Goal: Task Accomplishment & Management: Use online tool/utility

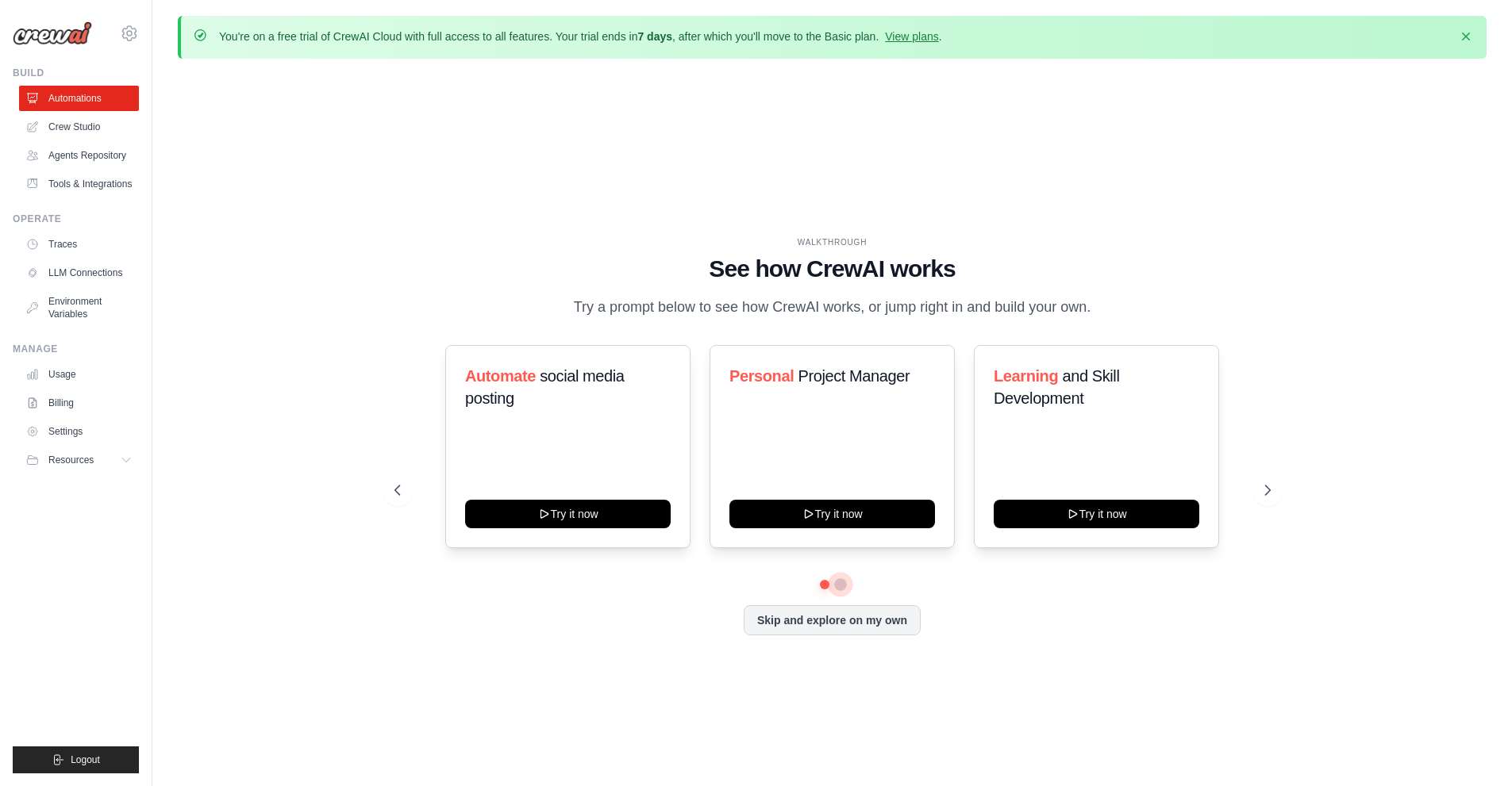
click at [842, 582] on button at bounding box center [841, 585] width 13 height 13
click at [823, 582] on button at bounding box center [824, 584] width 12 height 12
click at [842, 582] on button at bounding box center [840, 584] width 12 height 12
click at [828, 589] on div "Automate social media posting Try it now Personal Project Manager Try it now Le…" at bounding box center [832, 490] width 876 height 290
click at [822, 584] on button at bounding box center [824, 584] width 11 height 11
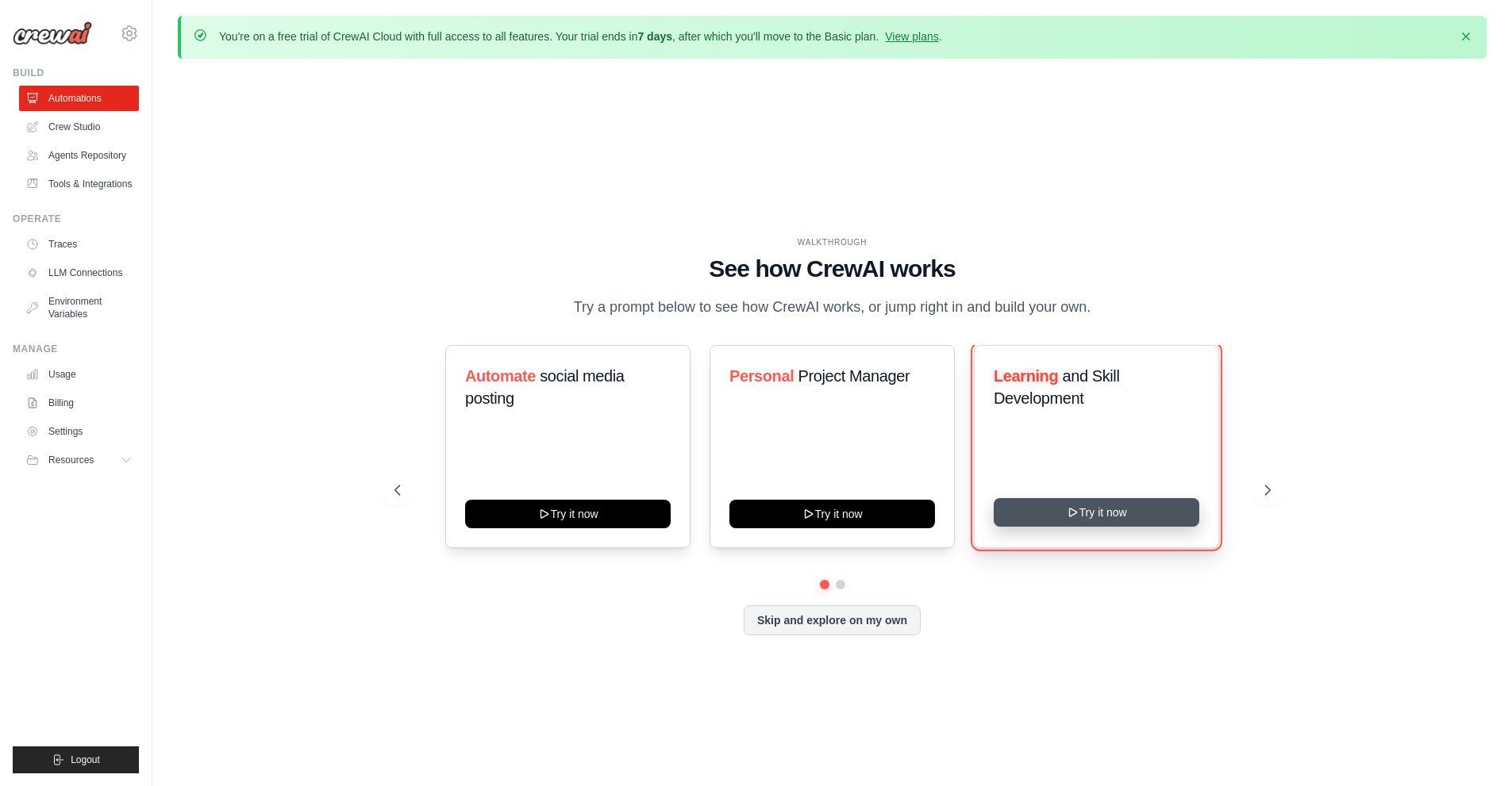
click at [1151, 500] on button "Try it now" at bounding box center [1095, 512] width 205 height 28
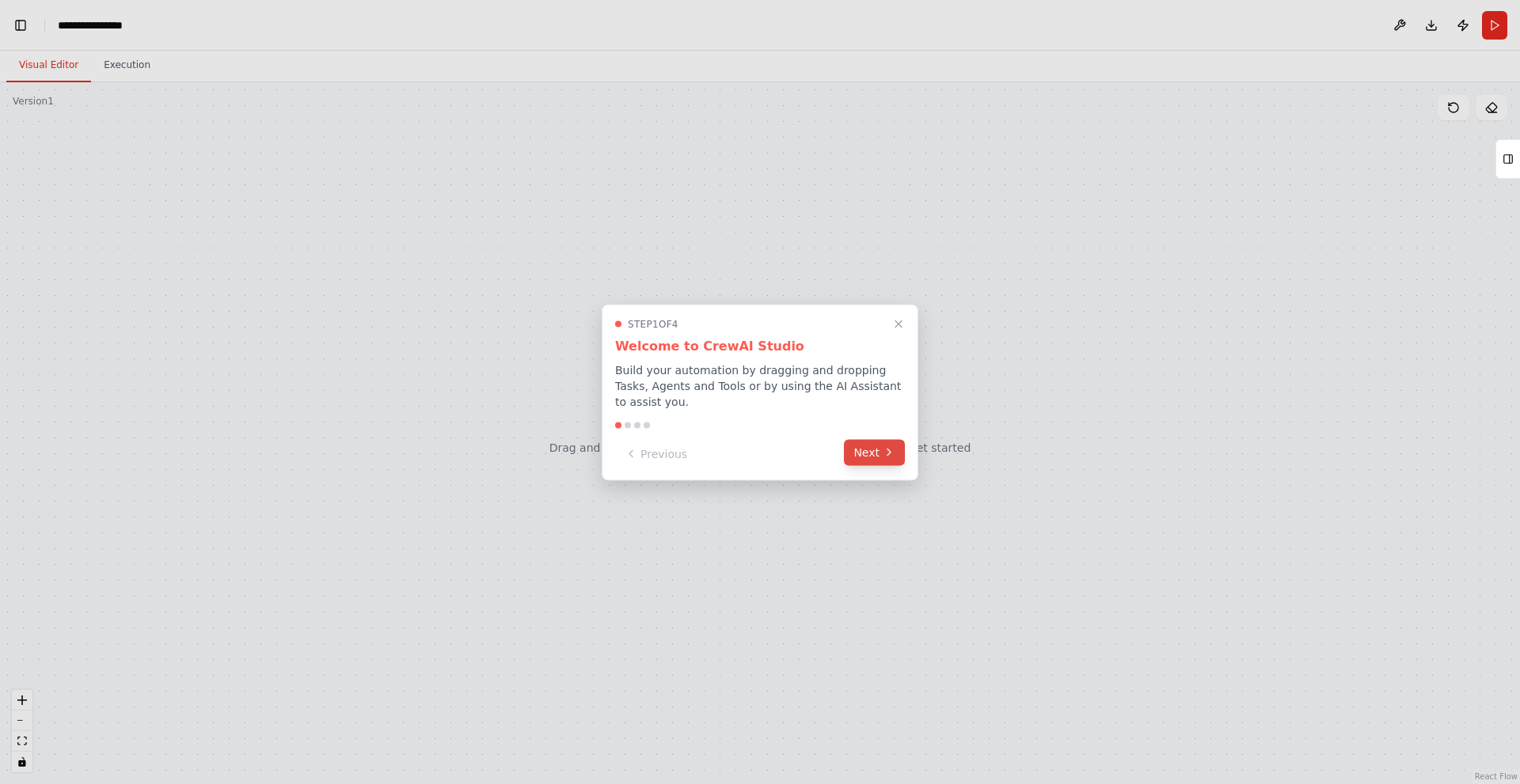
click at [883, 447] on icon at bounding box center [889, 453] width 13 height 13
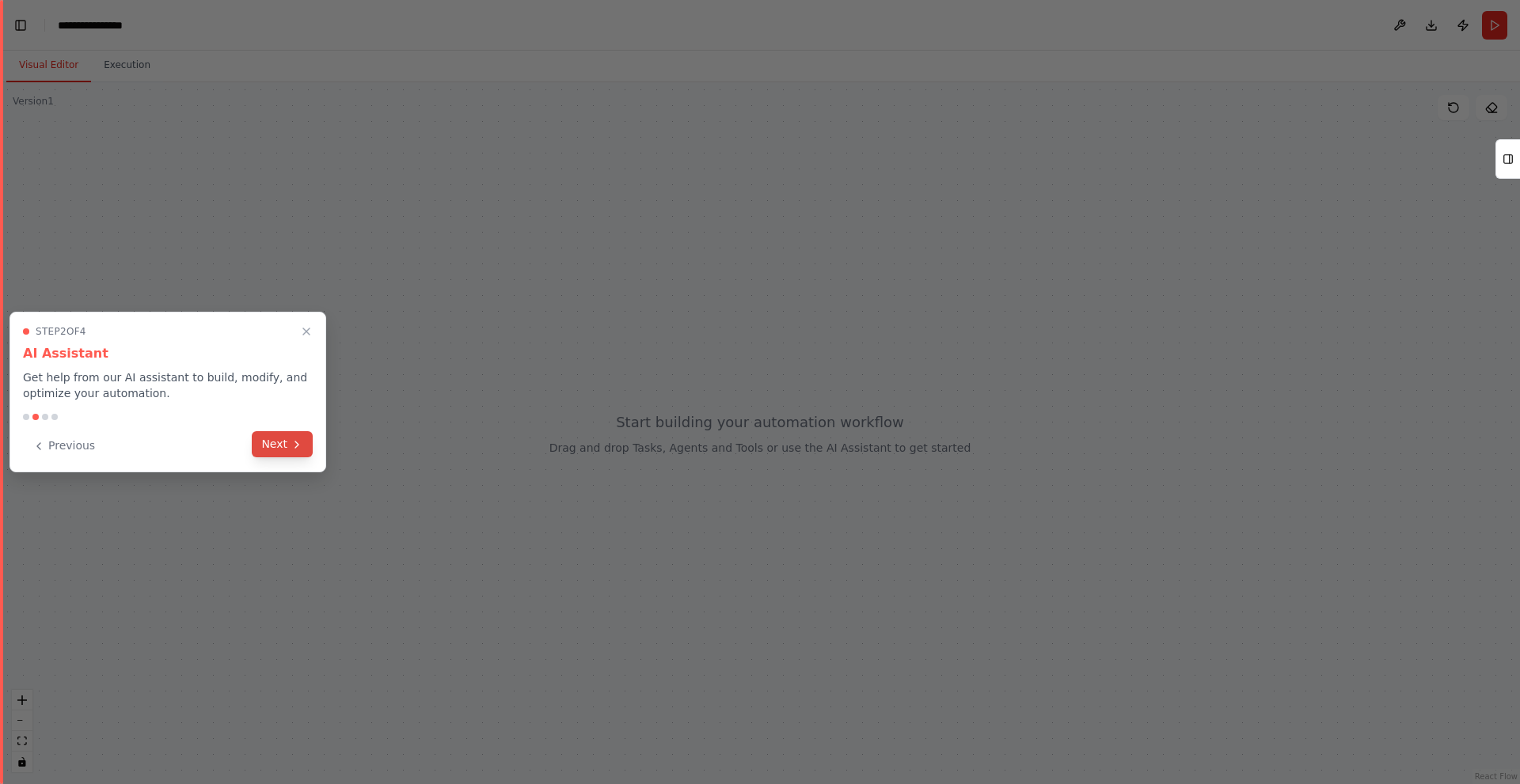
scroll to position [2106, 0]
click at [294, 448] on icon at bounding box center [297, 445] width 13 height 13
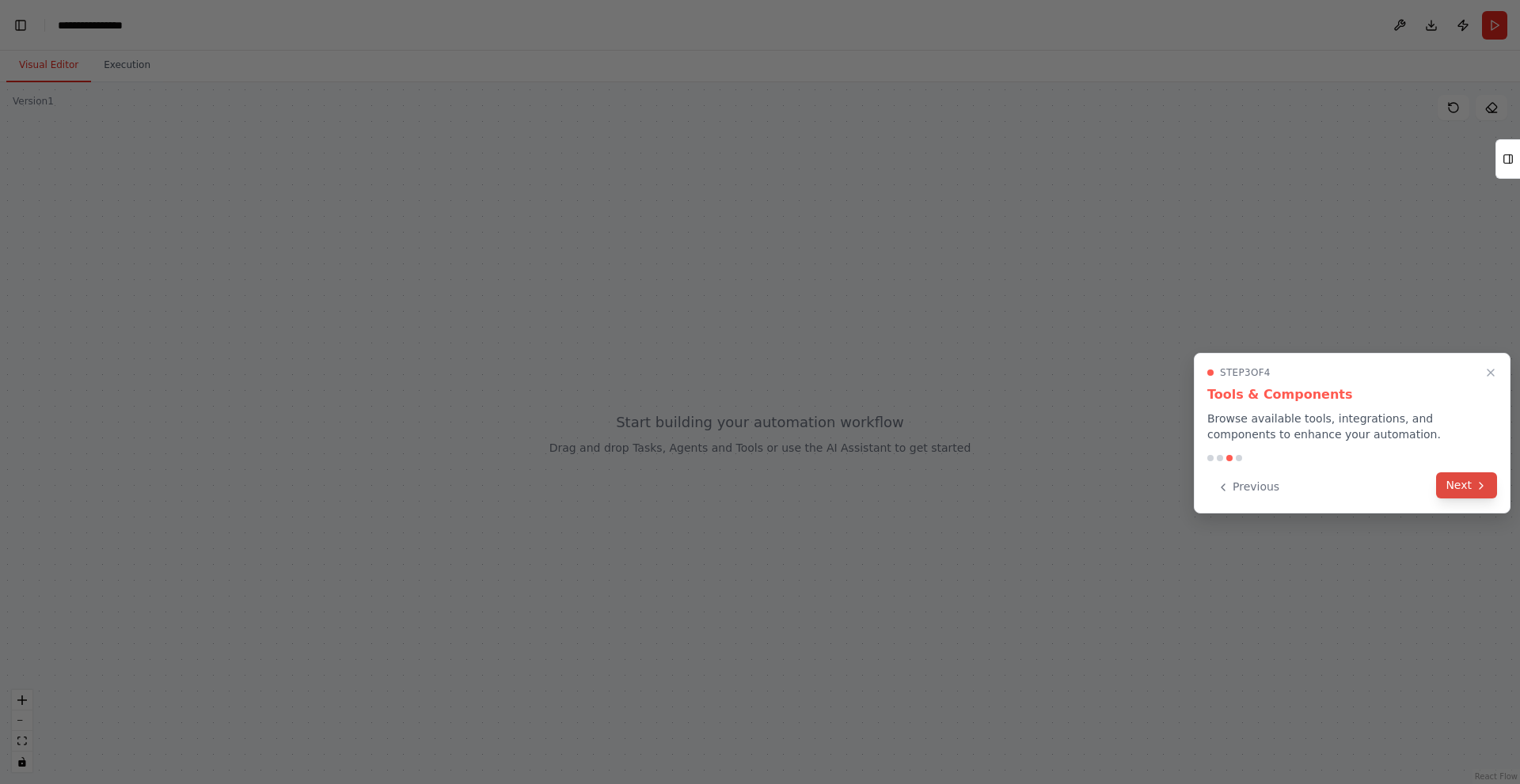
click at [1484, 488] on icon at bounding box center [1481, 486] width 13 height 13
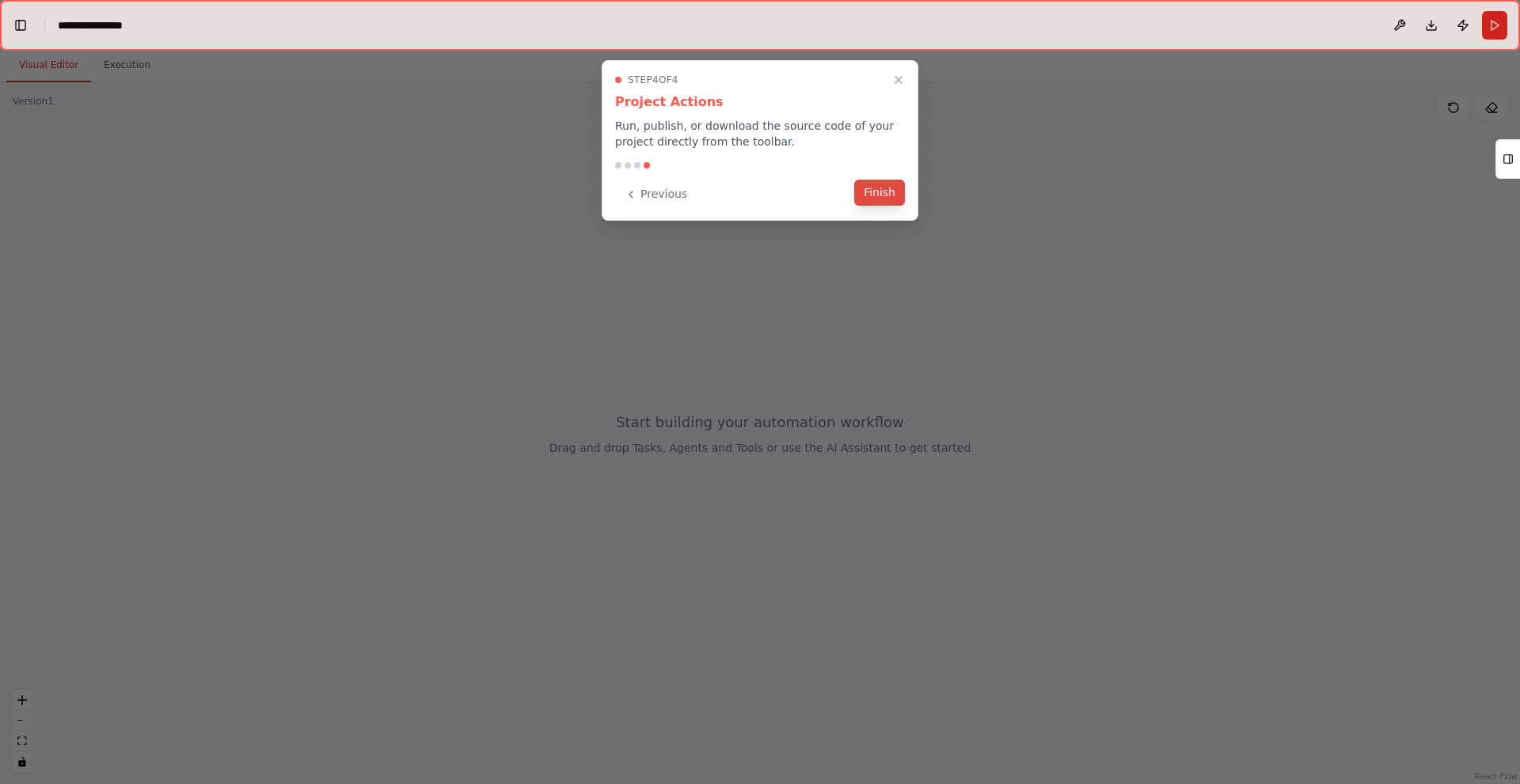
click at [895, 187] on button "Finish" at bounding box center [879, 193] width 50 height 26
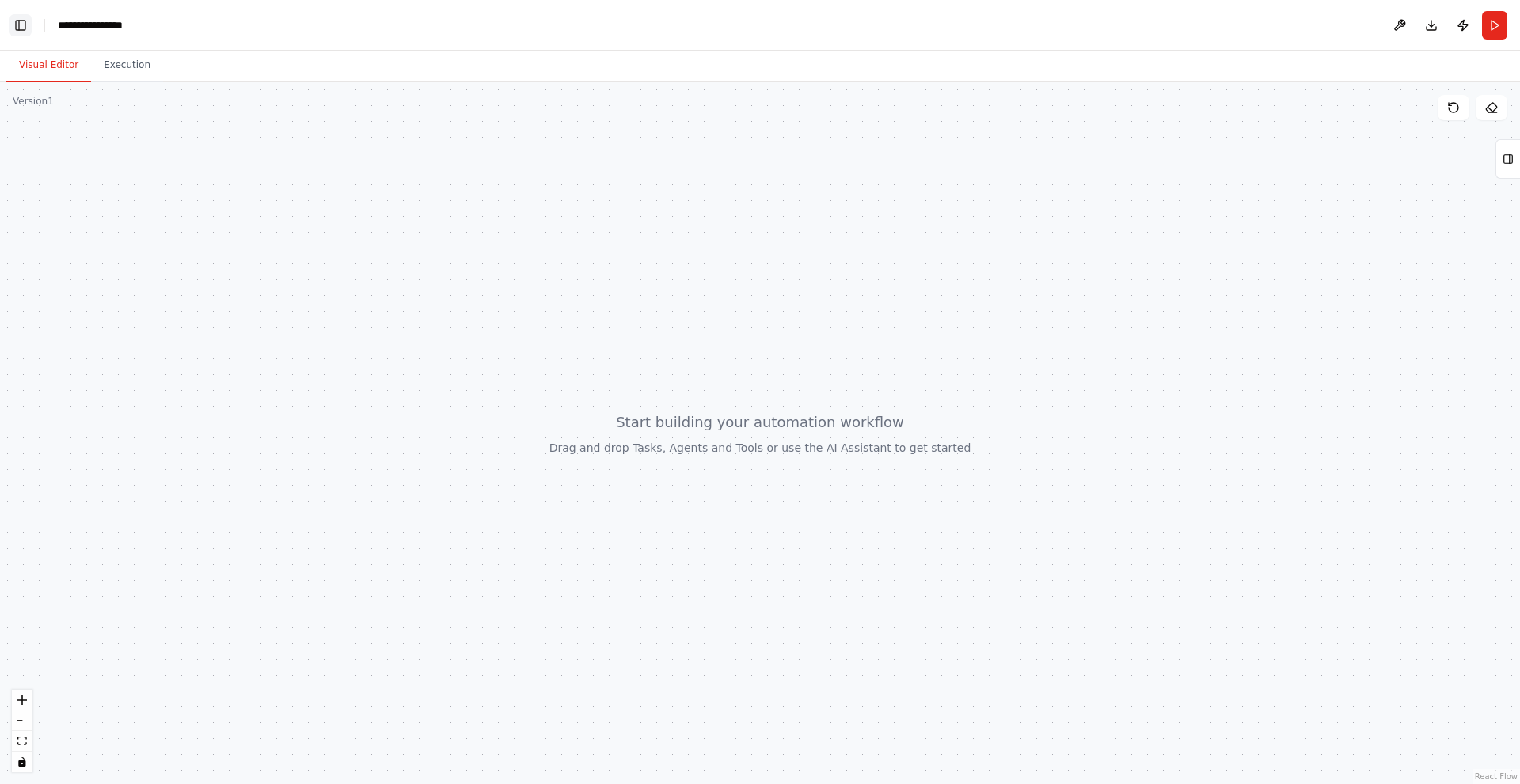
click at [27, 22] on button "Toggle Left Sidebar" at bounding box center [20, 26] width 22 height 22
click at [1507, 160] on icon at bounding box center [1508, 160] width 11 height 26
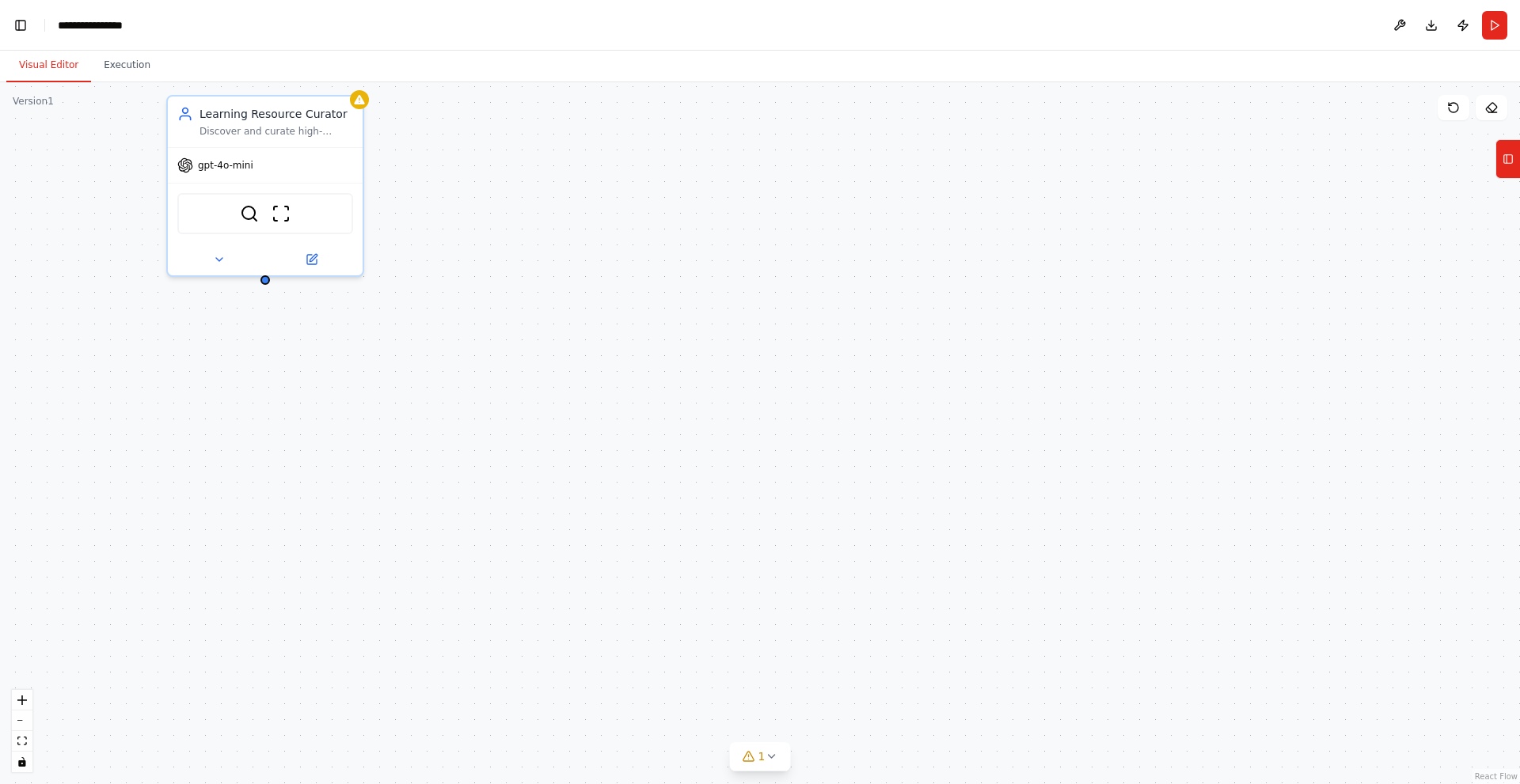
drag, startPoint x: 422, startPoint y: 349, endPoint x: 272, endPoint y: 283, distance: 163.9
click at [272, 283] on div "Learning Resource Curator Discover and curate high-quality, personalized learni…" at bounding box center [760, 433] width 1520 height 701
click at [297, 337] on div "Learning Resource Curator Discover and curate high-quality, personalized learni…" at bounding box center [760, 433] width 1520 height 701
click at [205, 540] on div "Learning Resource Curator Discover and curate high-quality, personalized learni…" at bounding box center [760, 433] width 1520 height 701
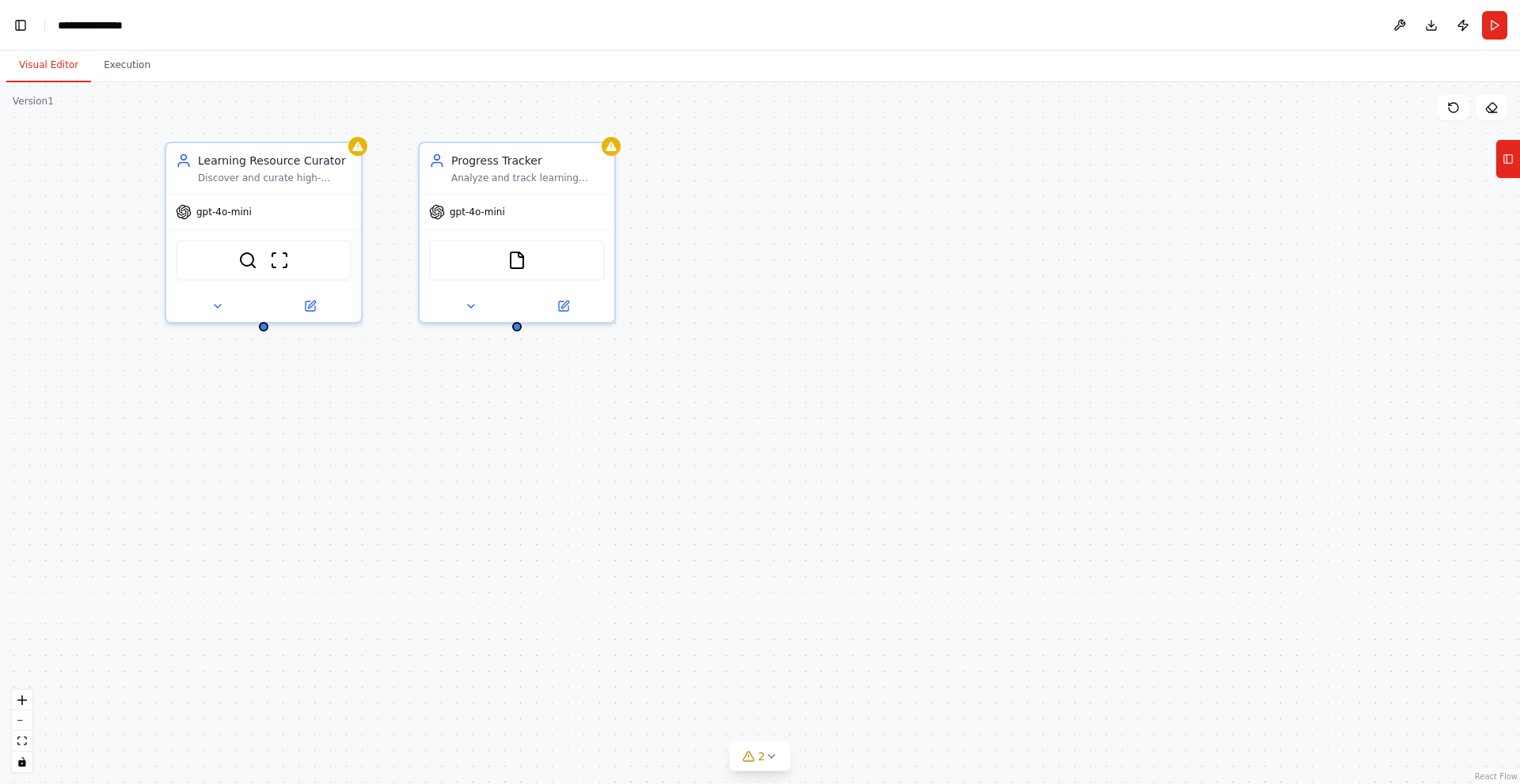
drag, startPoint x: 270, startPoint y: 285, endPoint x: 269, endPoint y: 332, distance: 47.0
click at [269, 332] on div "Learning Resource Curator Discover and curate high-quality, personalized learni…" at bounding box center [760, 433] width 1520 height 701
click at [827, 251] on div "Learning Resource Curator Discover and curate high-quality, personalized learni…" at bounding box center [760, 433] width 1520 height 701
click at [753, 267] on div "Learning Resource Curator Discover and curate high-quality, personalized learni…" at bounding box center [760, 433] width 1520 height 701
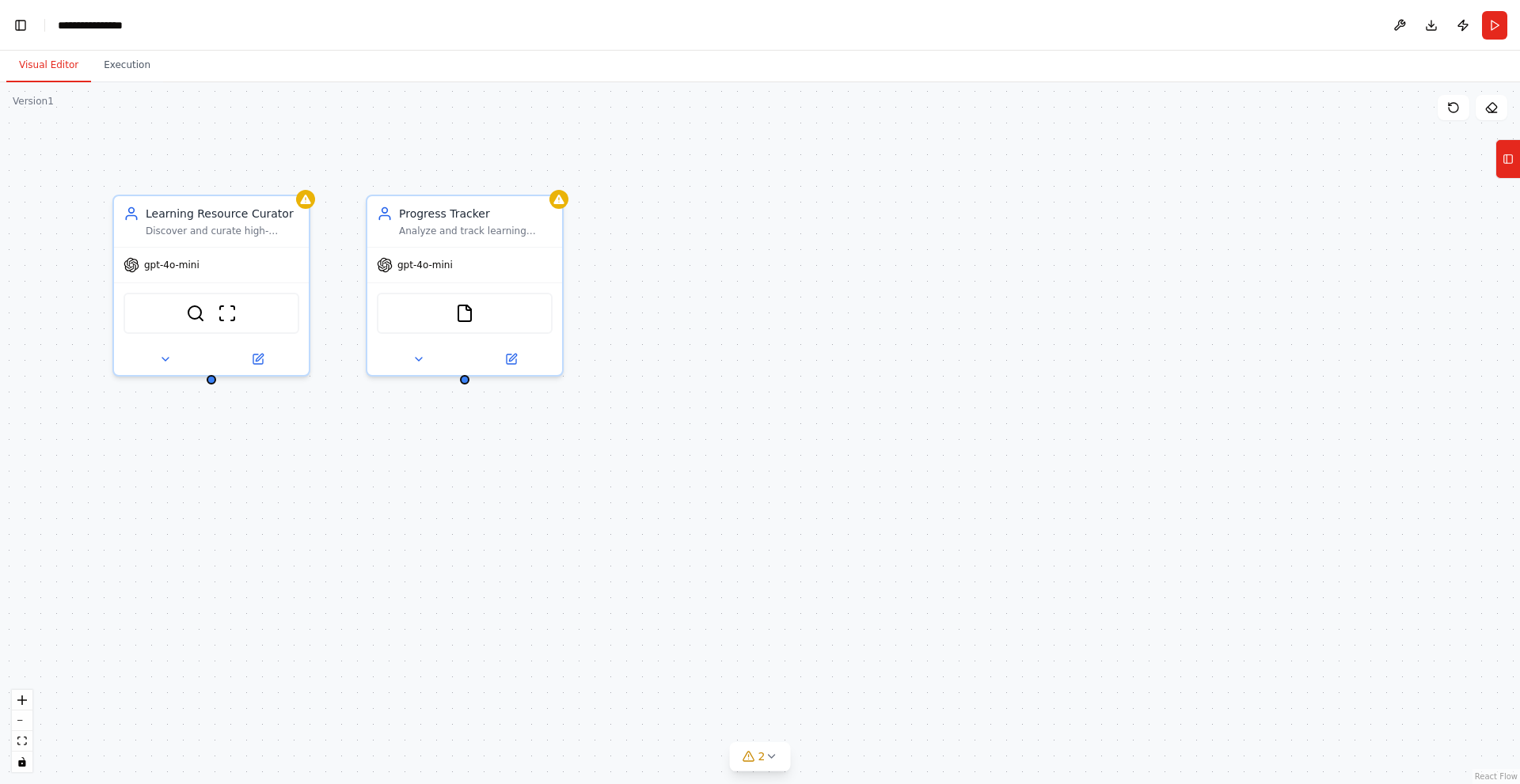
drag, startPoint x: 520, startPoint y: 334, endPoint x: 466, endPoint y: 379, distance: 70.3
click at [466, 379] on div "Learning Resource Curator Discover and curate high-quality, personalized learni…" at bounding box center [760, 433] width 1520 height 701
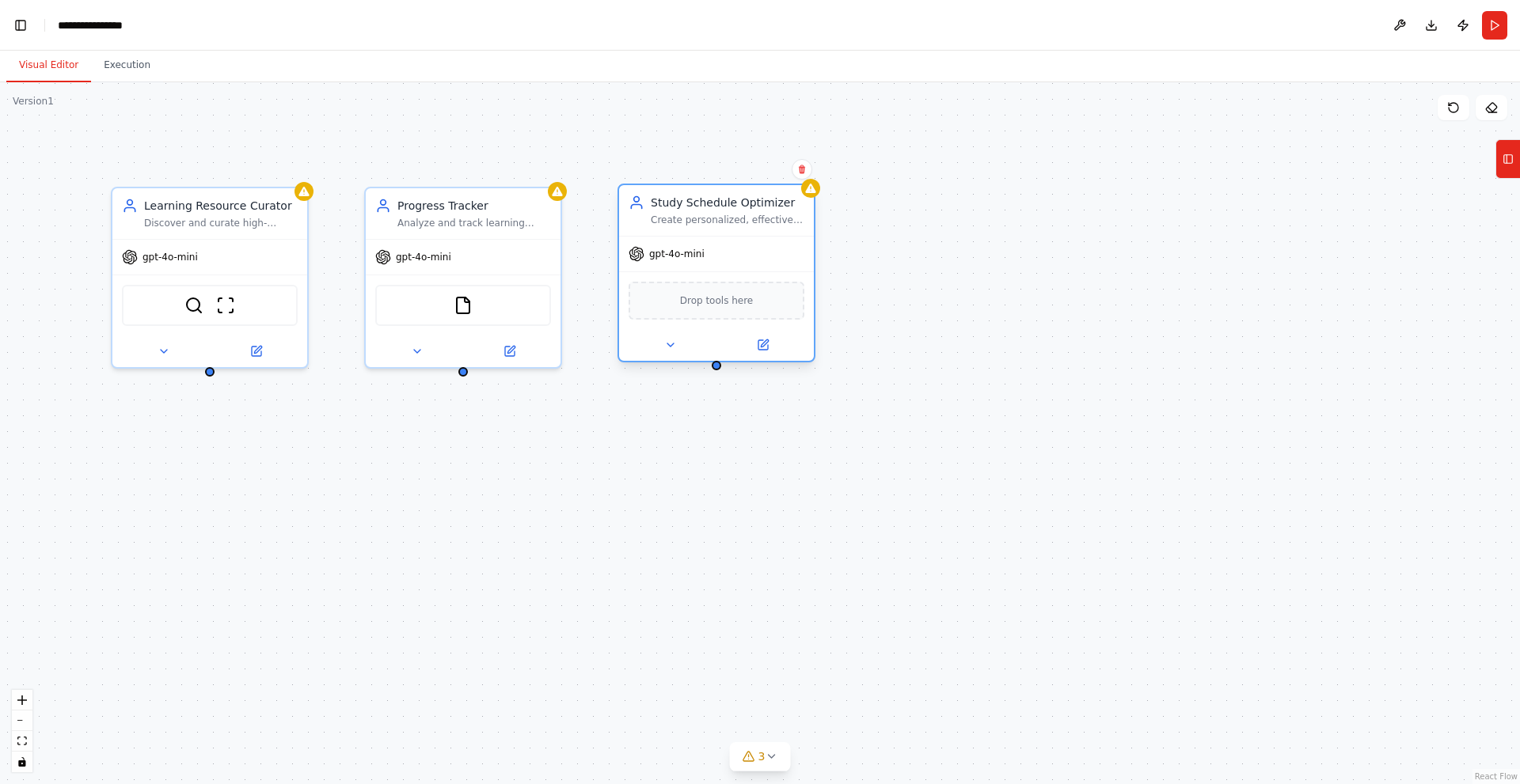
drag, startPoint x: 699, startPoint y: 224, endPoint x: 707, endPoint y: 233, distance: 12.0
click at [707, 233] on div "Study Schedule Optimizer Create personalized, effective study schedules for {su…" at bounding box center [716, 210] width 194 height 50
click at [991, 233] on div "Learning Resource Curator Discover and curate high-quality, personalized learni…" at bounding box center [760, 433] width 1520 height 701
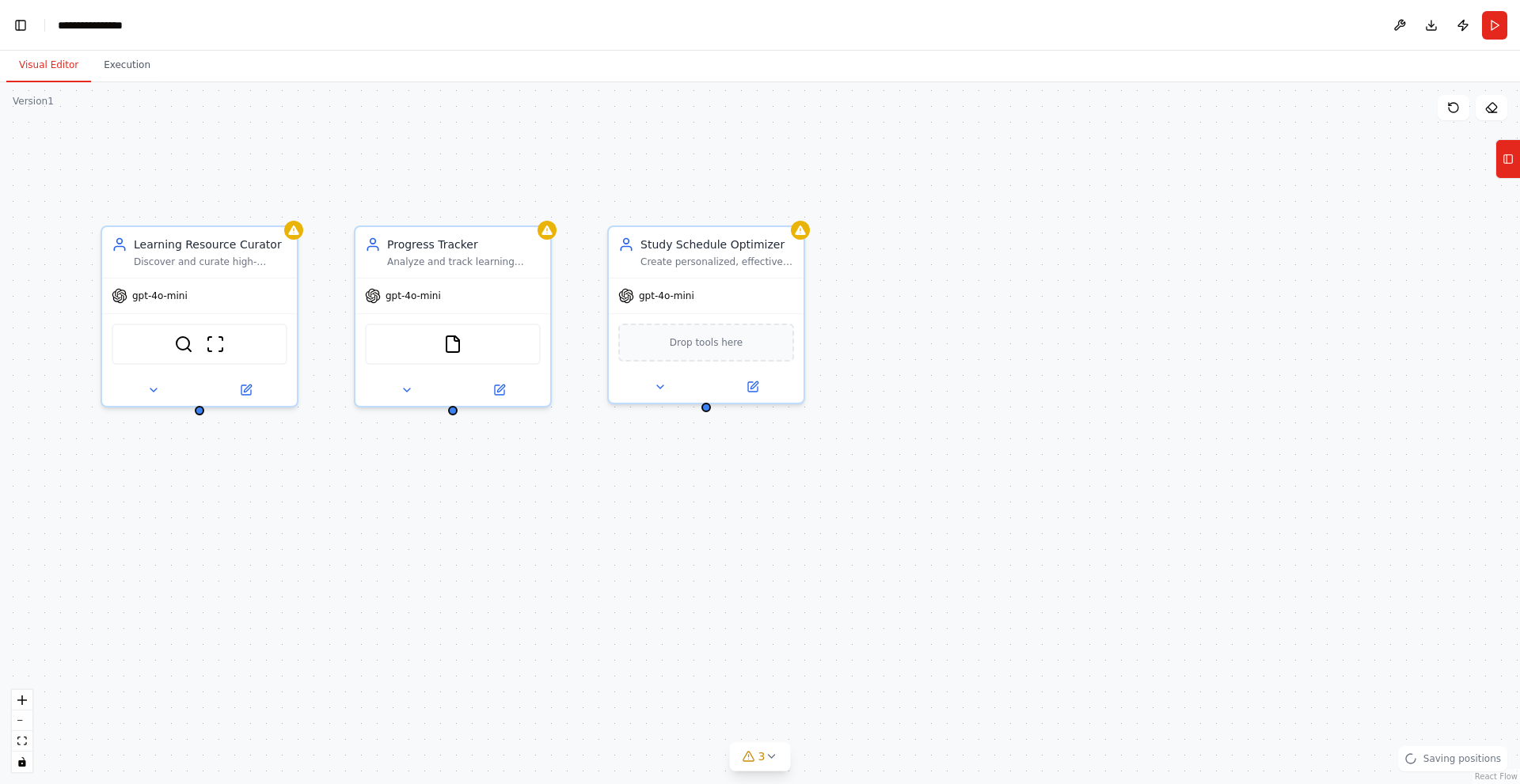
drag, startPoint x: 976, startPoint y: 255, endPoint x: 965, endPoint y: 299, distance: 45.4
click at [965, 299] on div "Learning Resource Curator Discover and curate high-quality, personalized learni…" at bounding box center [760, 433] width 1520 height 701
click at [915, 303] on div "Learning Resource Curator Discover and curate high-quality, personalized learni…" at bounding box center [760, 433] width 1520 height 701
click at [846, 324] on div "Learning Resource Curator Discover and curate high-quality, personalized learni…" at bounding box center [760, 433] width 1520 height 701
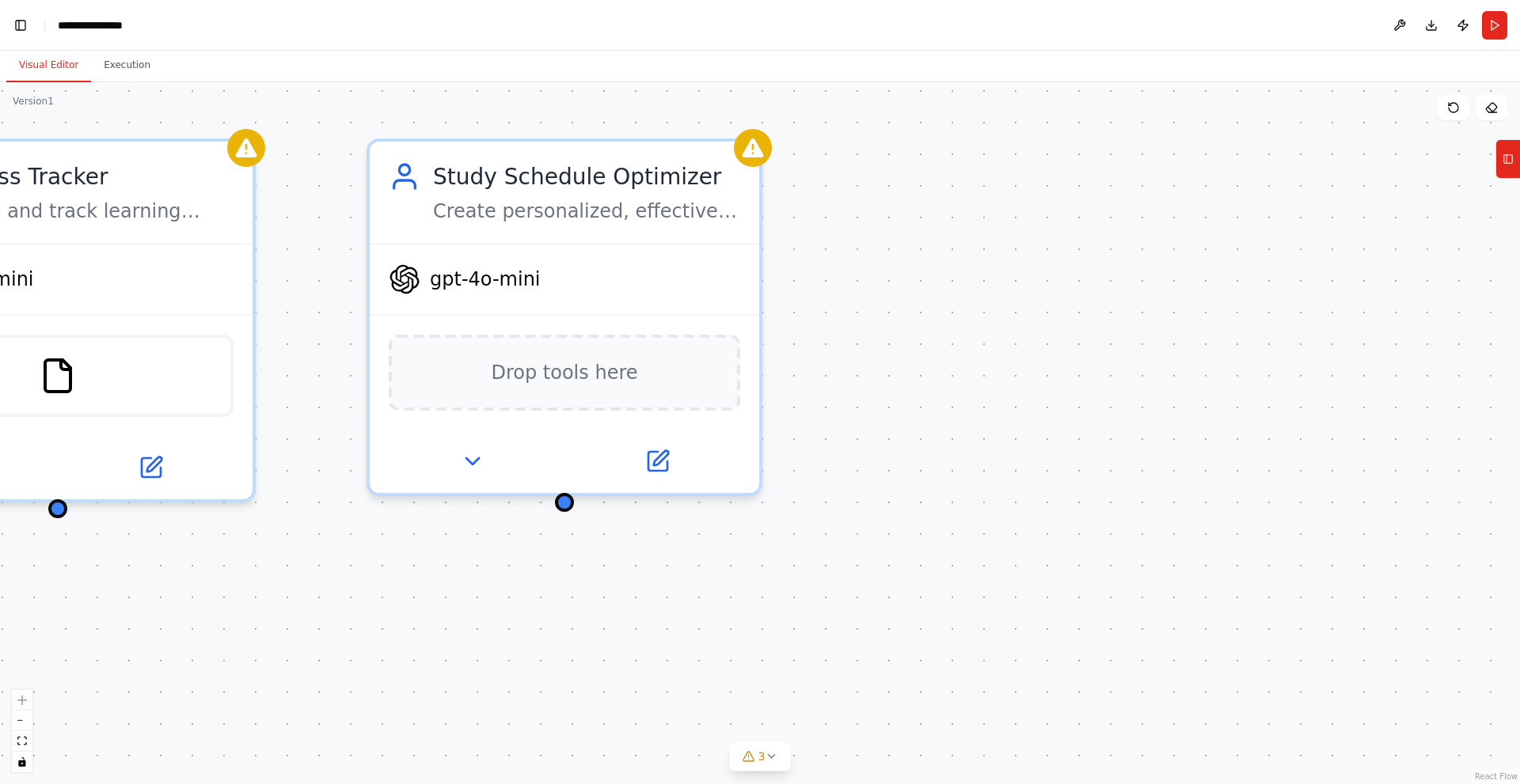
click at [820, 401] on div "Learning Resource Curator Discover and curate high-quality, personalized learni…" at bounding box center [760, 433] width 1520 height 701
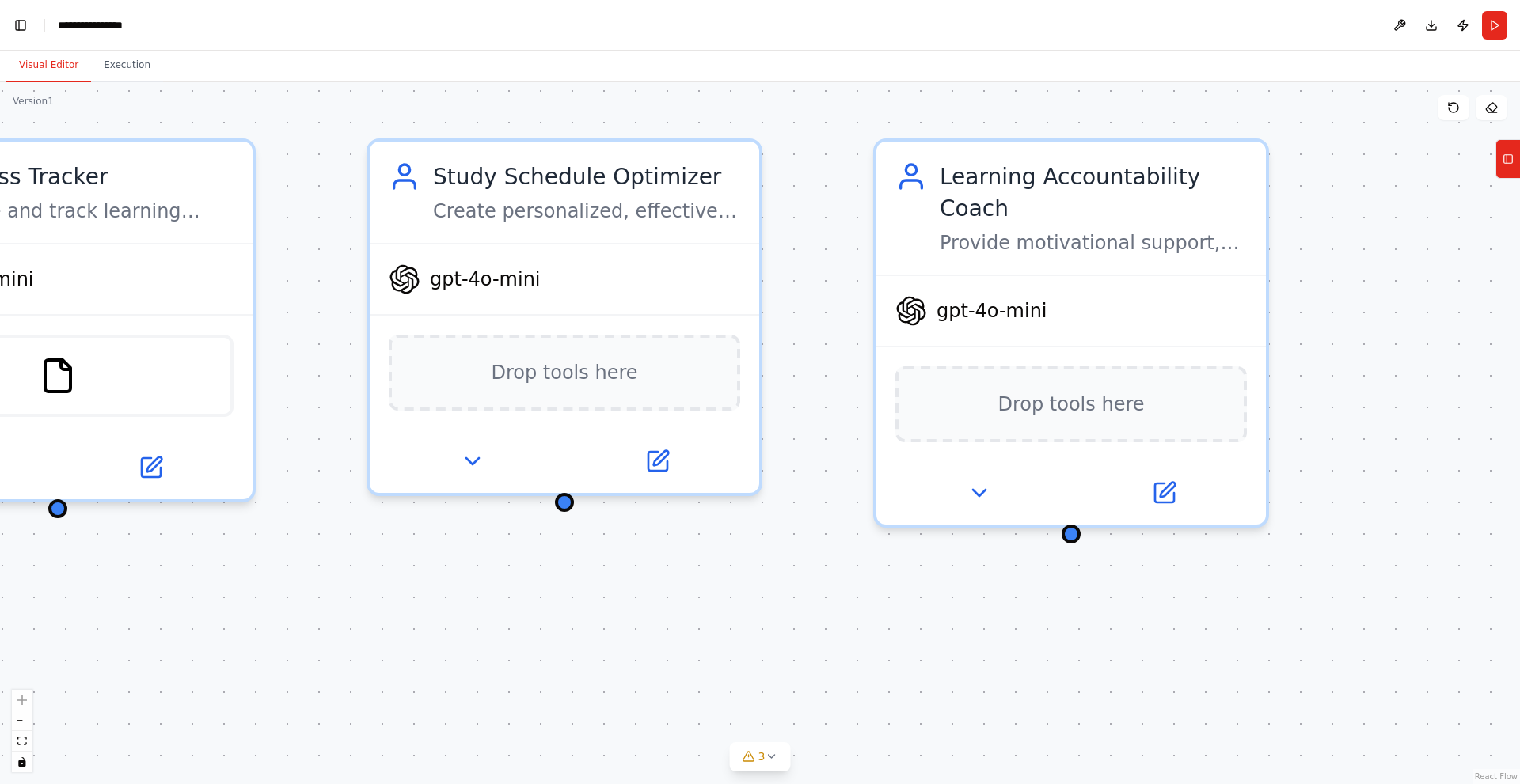
click at [820, 401] on div "Learning Resource Curator Discover and curate high-quality, personalized learni…" at bounding box center [760, 433] width 1520 height 701
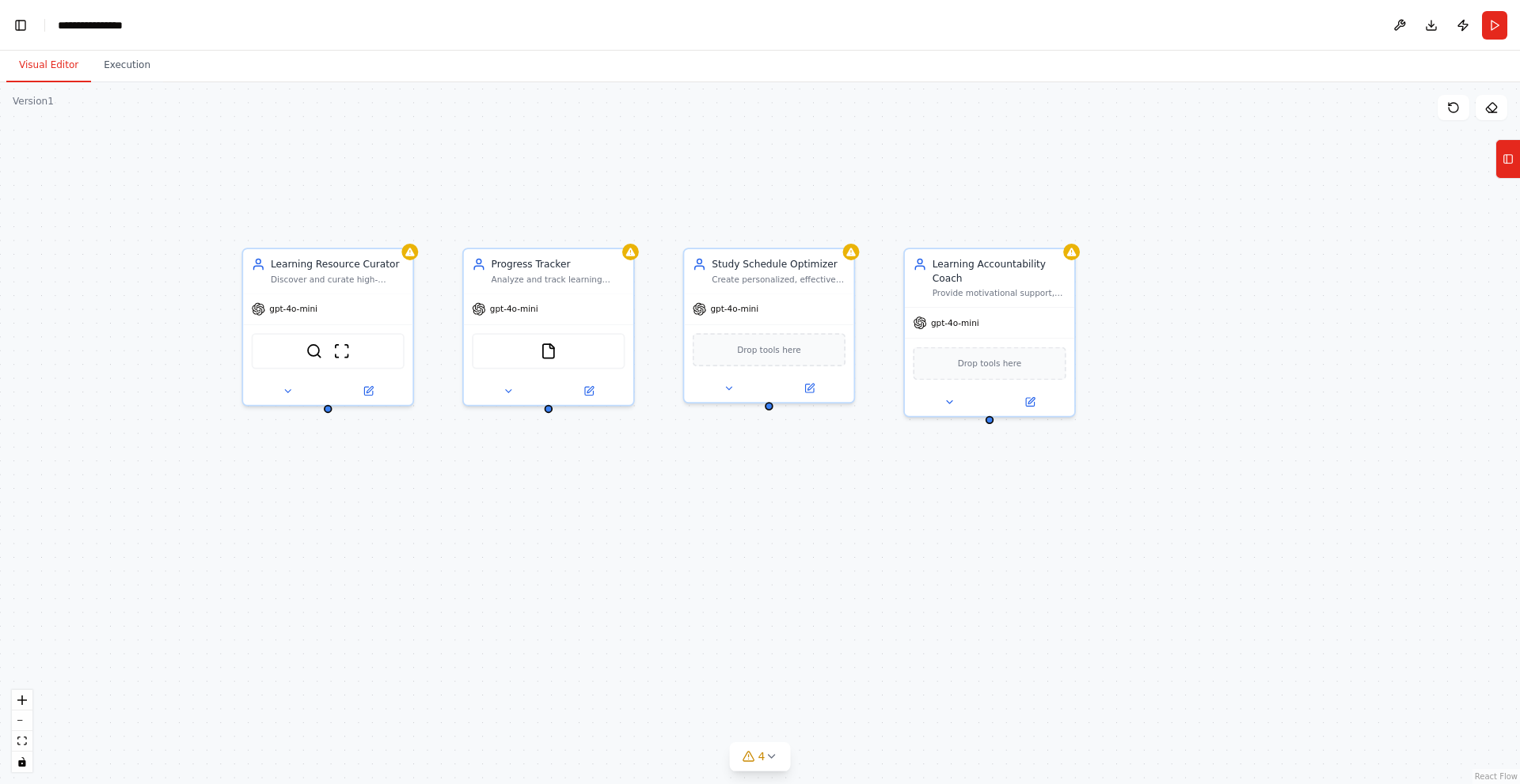
drag, startPoint x: 716, startPoint y: 495, endPoint x: 776, endPoint y: 458, distance: 70.5
click at [776, 458] on div "Learning Resource Curator Discover and curate high-quality, personalized learni…" at bounding box center [760, 433] width 1520 height 701
click at [742, 352] on span "Drop tools here" at bounding box center [769, 347] width 64 height 14
click at [1160, 352] on div "Learning Resource Curator Discover and curate high-quality, personalized learni…" at bounding box center [760, 433] width 1520 height 701
click at [595, 575] on div ".deletable-edge-delete-btn { width: 20px; height: 20px; border: 0px solid #ffff…" at bounding box center [760, 433] width 1520 height 701
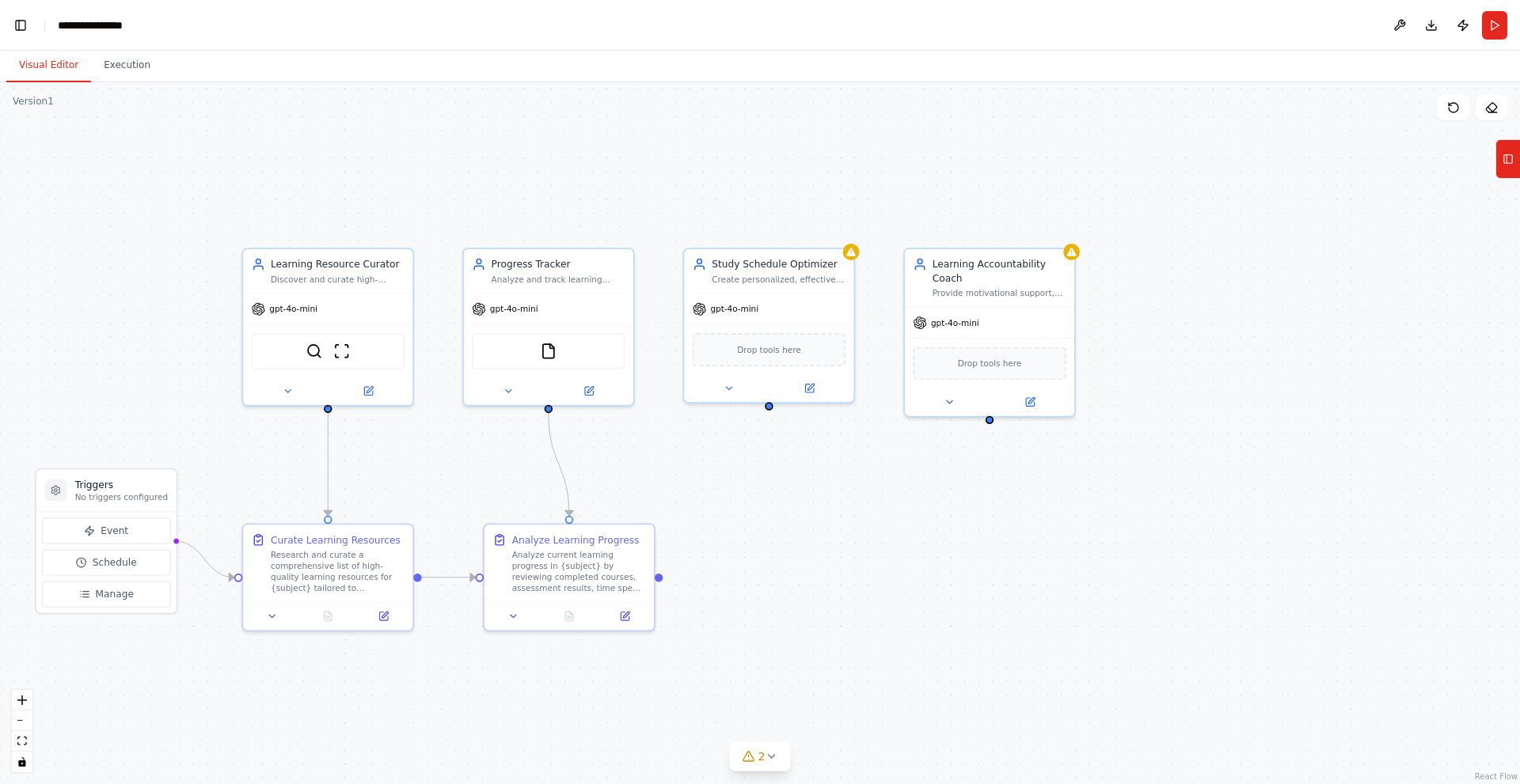
click at [825, 574] on div ".deletable-edge-delete-btn { width: 20px; height: 20px; border: 0px solid #ffff…" at bounding box center [760, 433] width 1520 height 701
click at [771, 760] on icon at bounding box center [771, 756] width 13 height 13
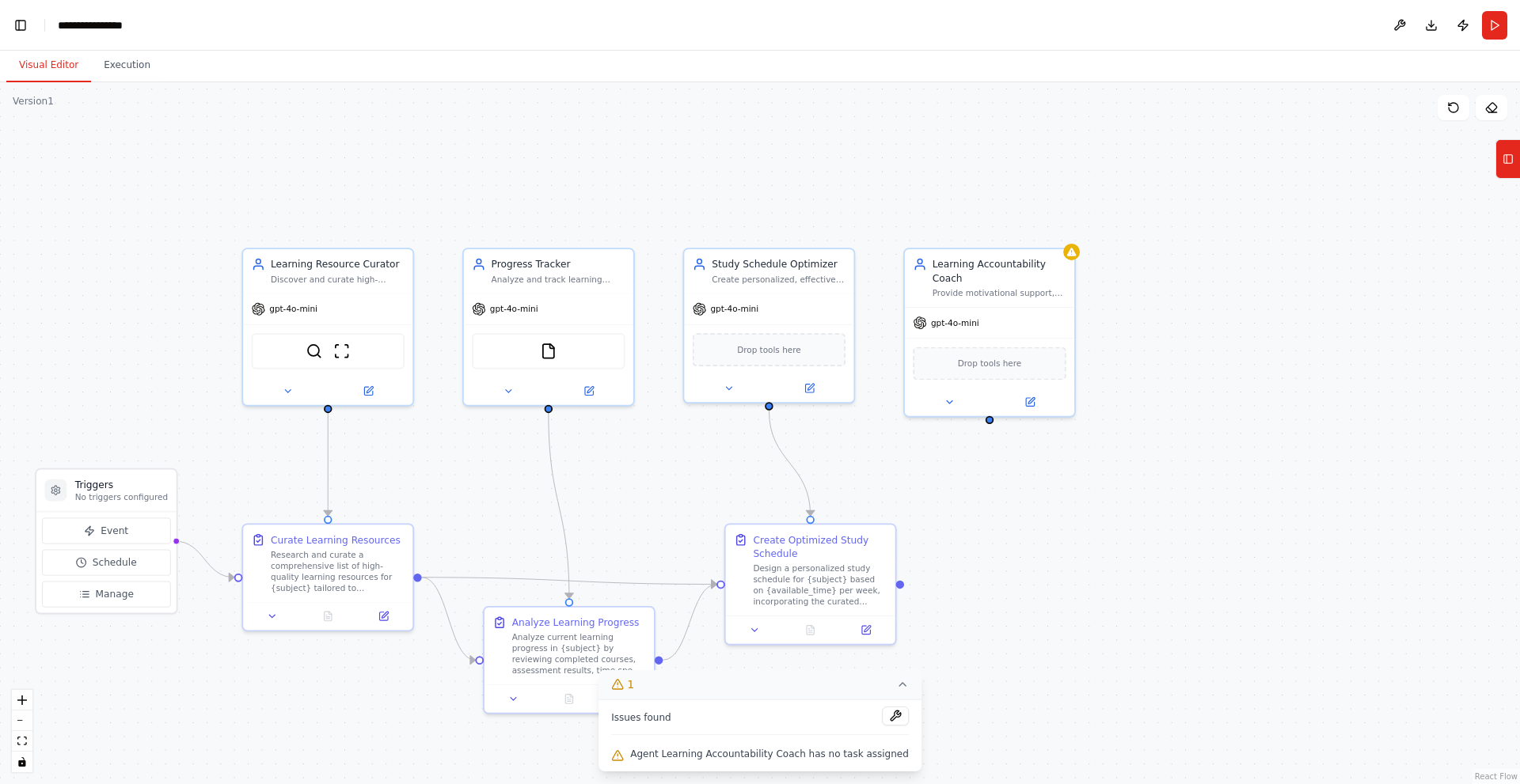
click at [984, 599] on div ".deletable-edge-delete-btn { width: 20px; height: 20px; border: 0px solid #ffff…" at bounding box center [760, 433] width 1520 height 701
click at [896, 687] on icon at bounding box center [903, 685] width 13 height 13
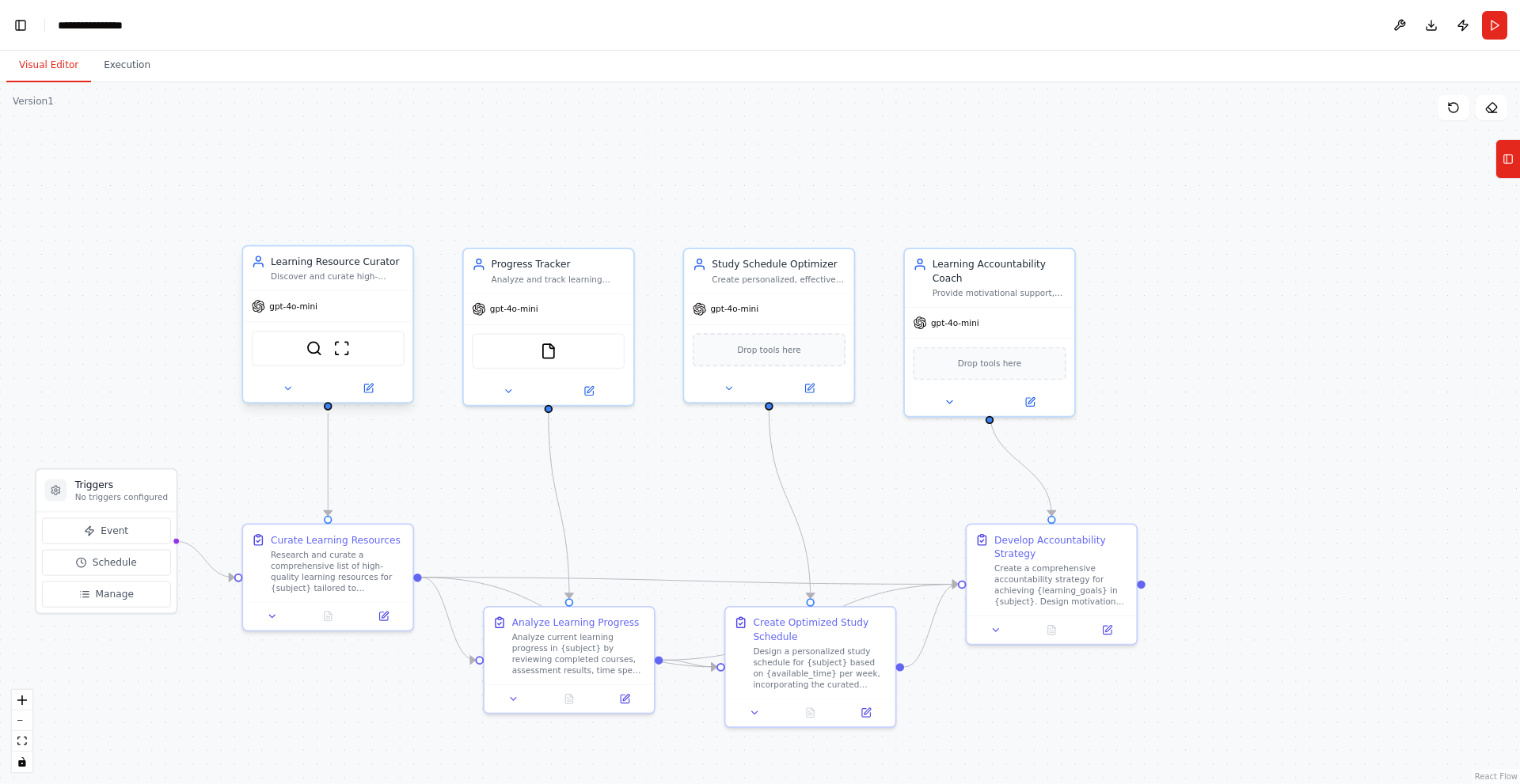
click at [328, 305] on div "gpt-4o-mini" at bounding box center [327, 306] width 170 height 30
click at [377, 390] on button at bounding box center [368, 388] width 78 height 17
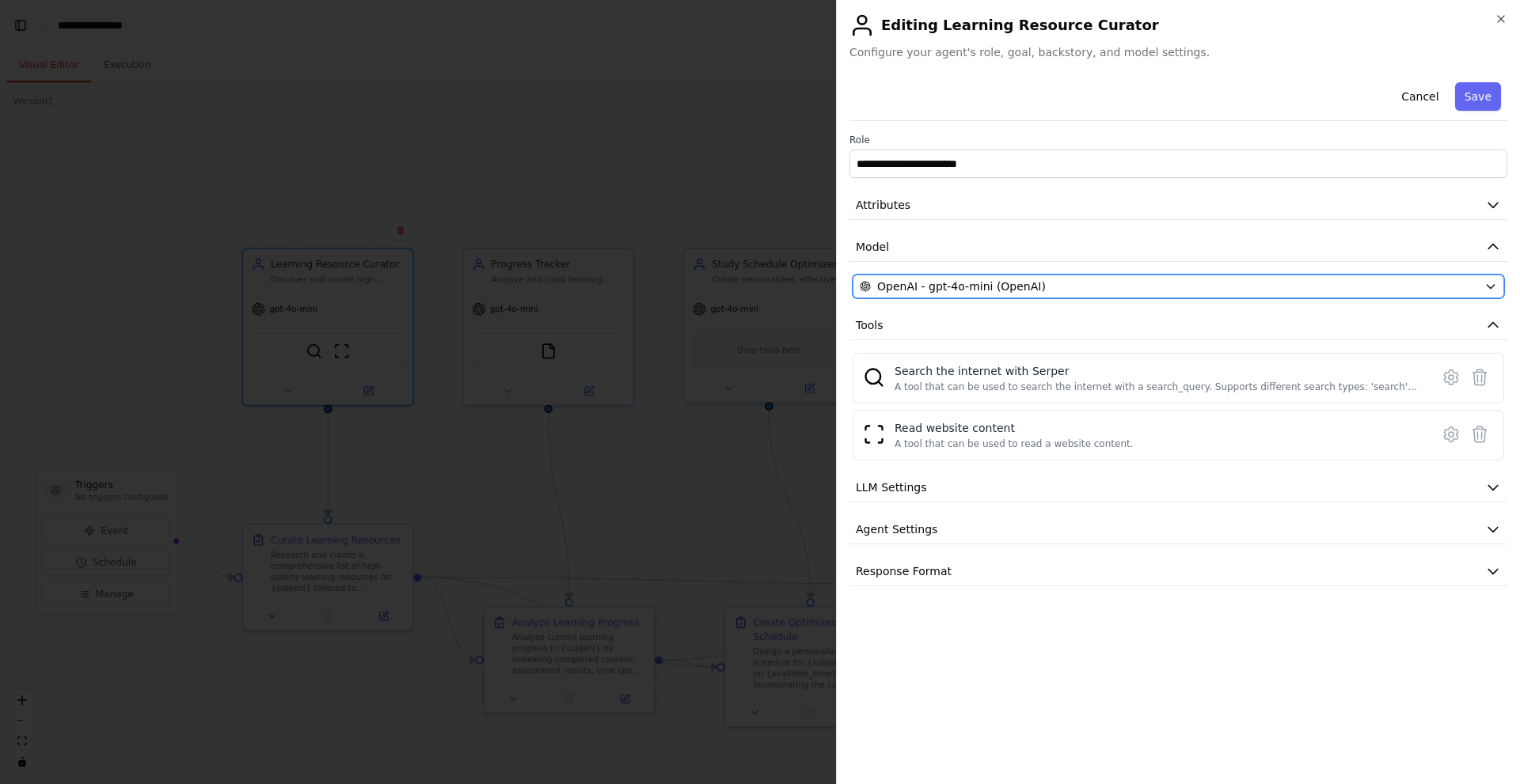
click at [1463, 288] on div "OpenAI - gpt-4o-mini (OpenAI)" at bounding box center [1169, 286] width 618 height 16
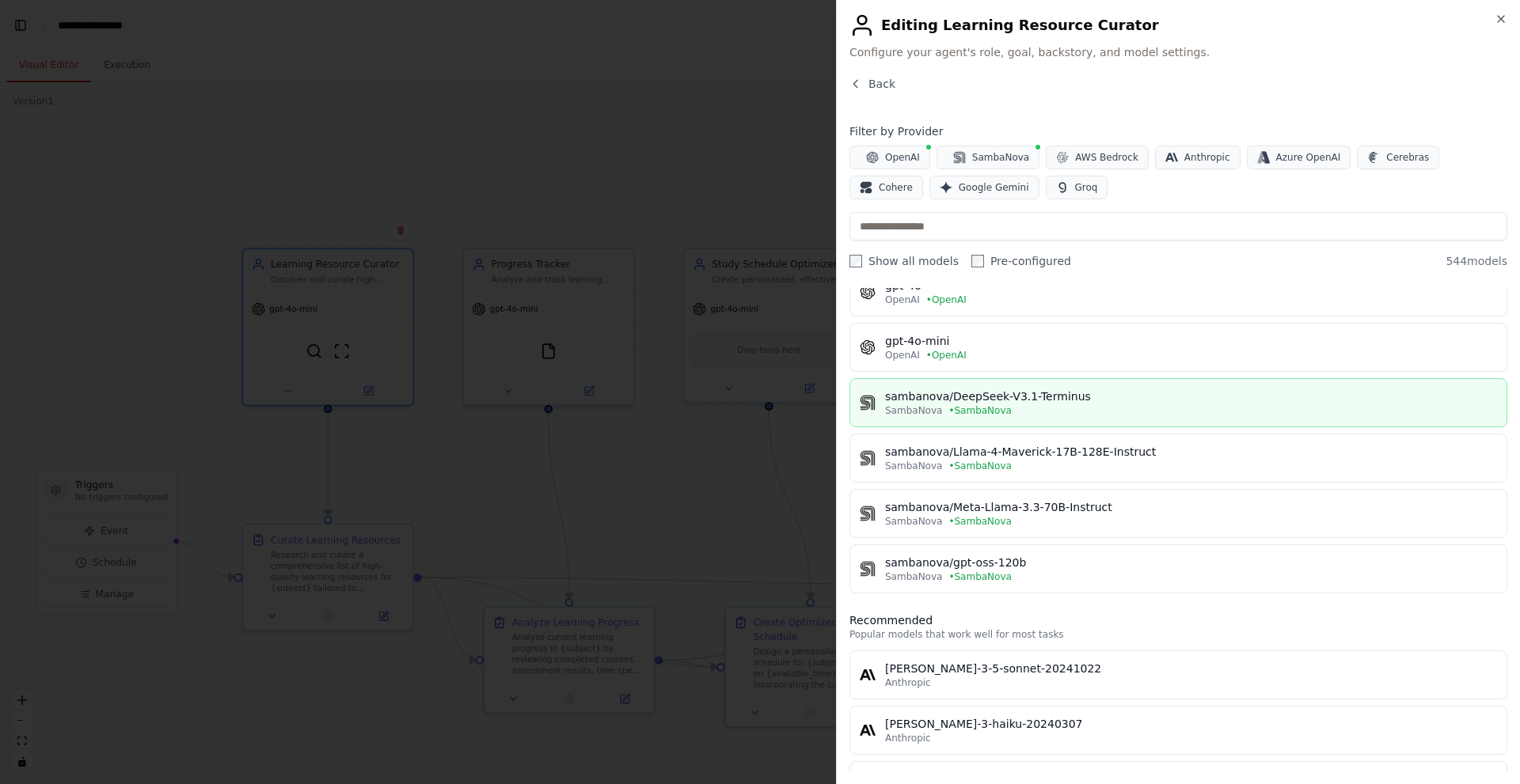
scroll to position [0, 0]
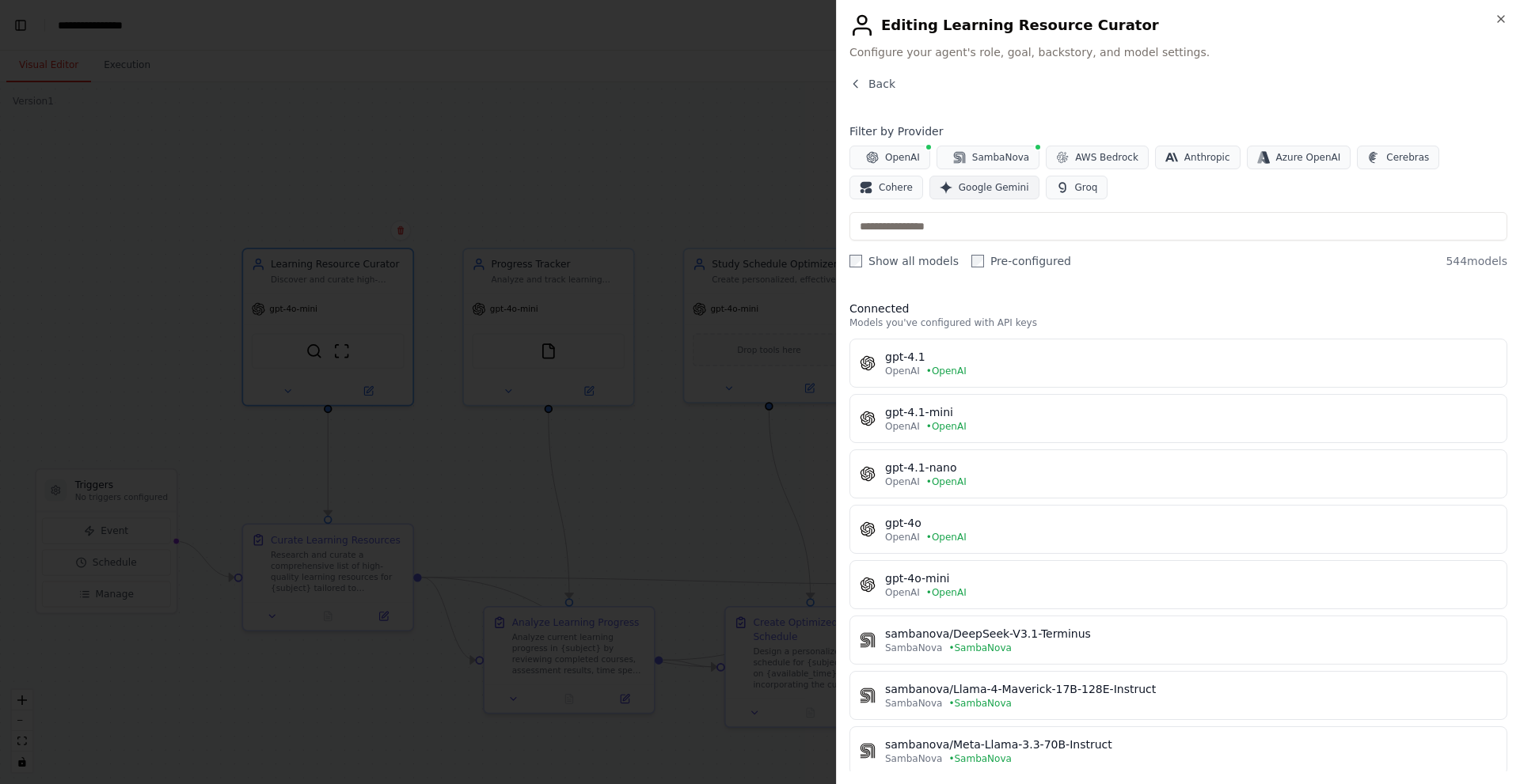
click at [929, 179] on button "Google Gemini" at bounding box center [984, 188] width 110 height 24
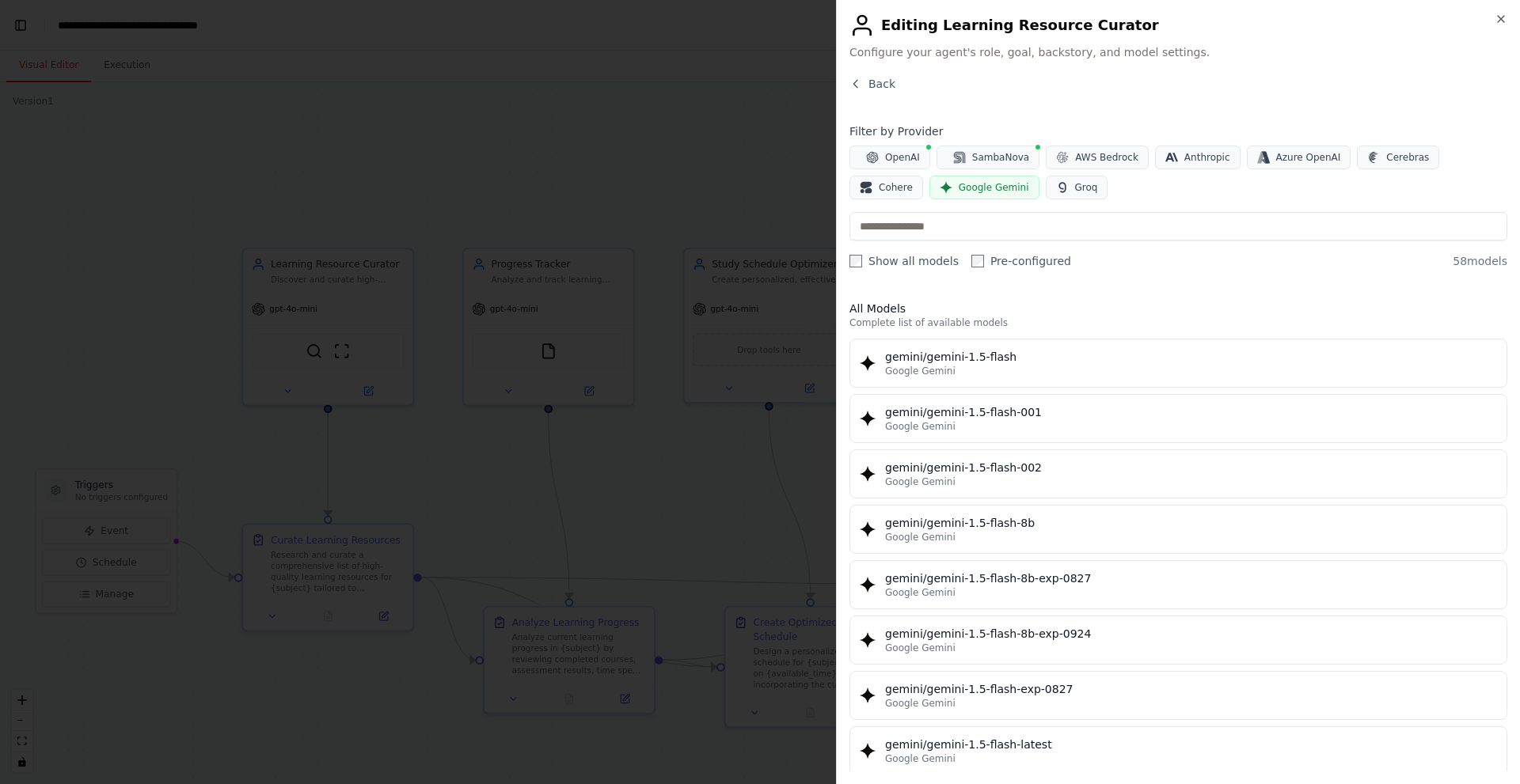
click at [981, 368] on div "Google Gemini" at bounding box center [1191, 371] width 612 height 13
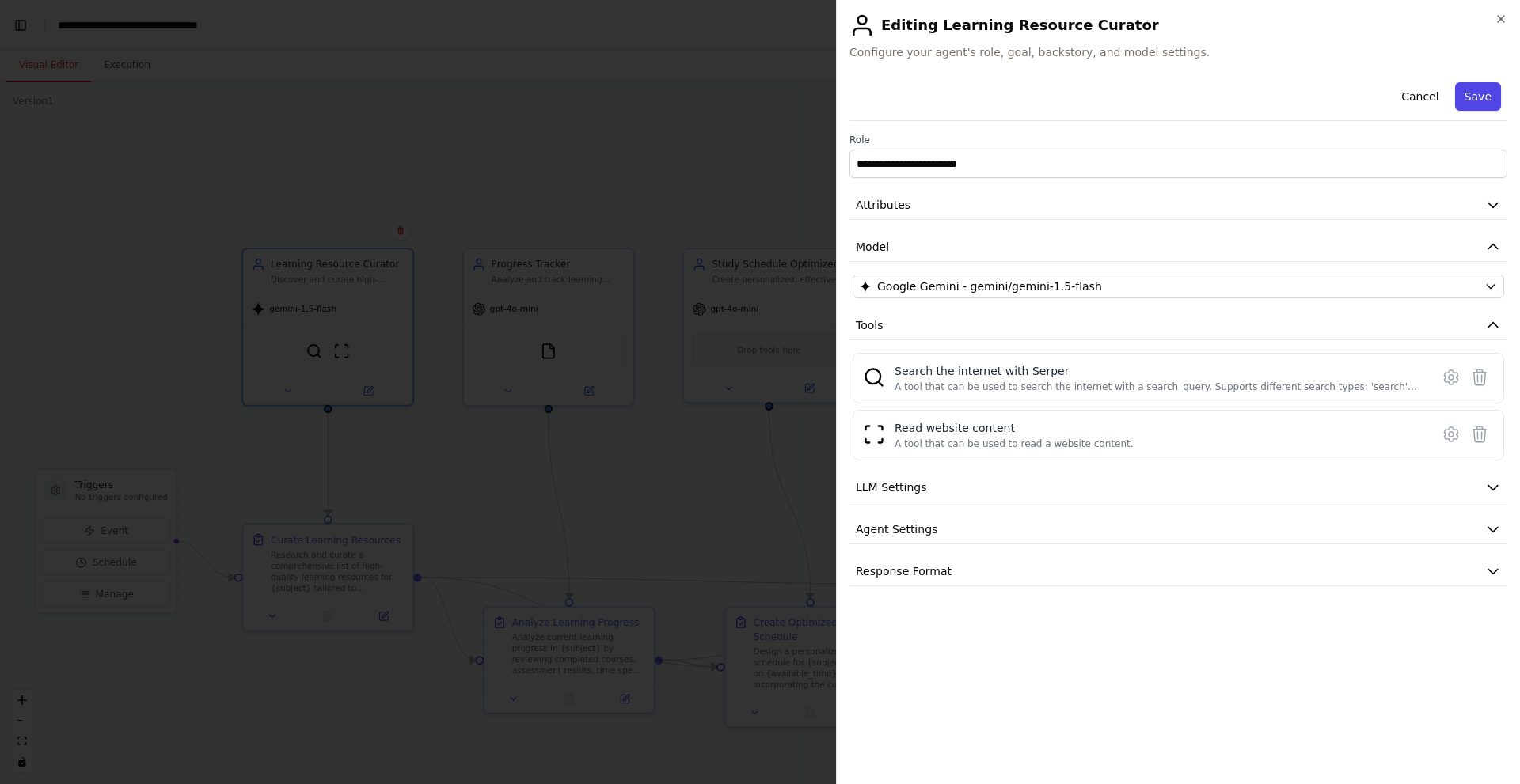
click at [1487, 93] on button "Save" at bounding box center [1478, 96] width 46 height 28
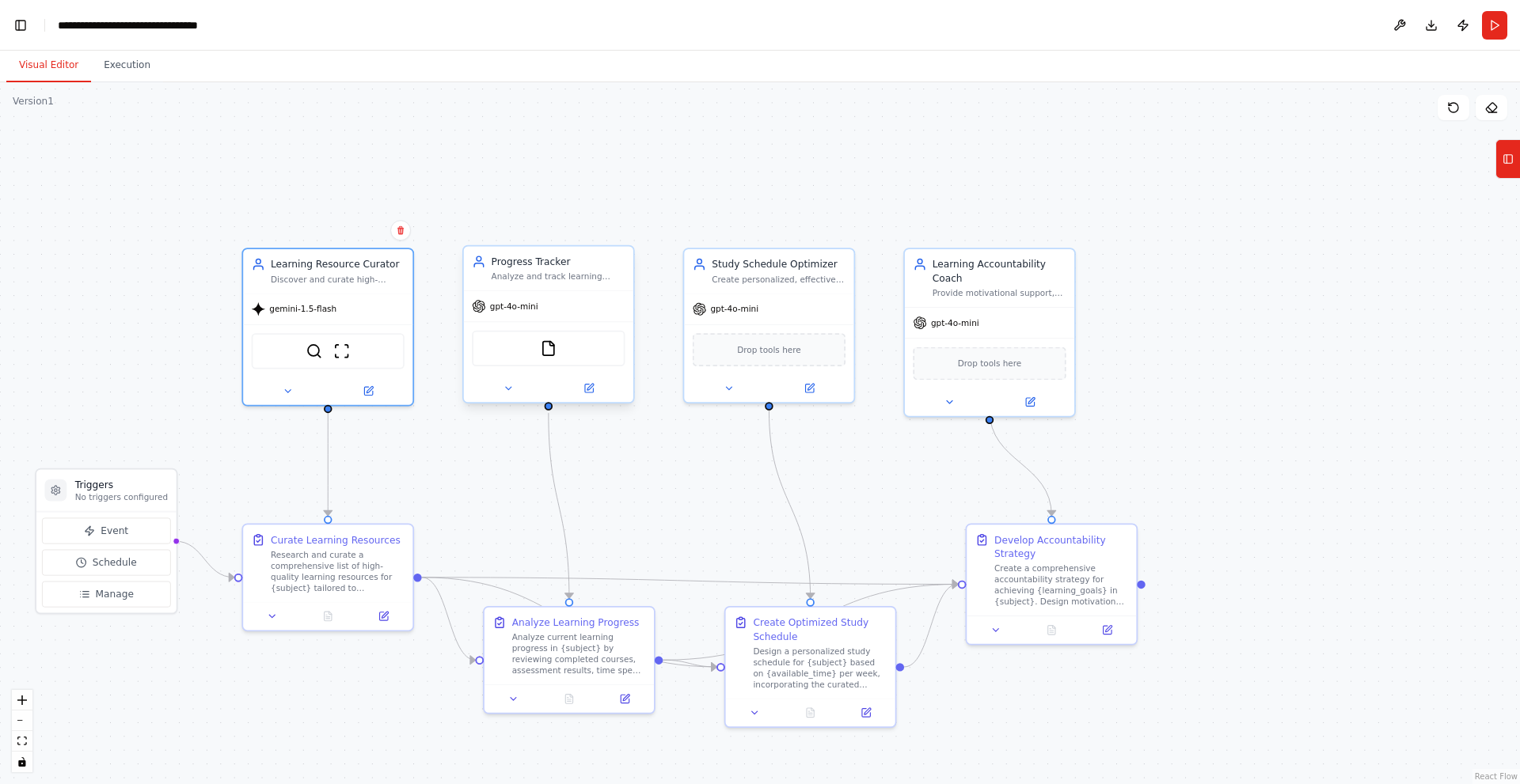
click at [562, 355] on div "FileReadTool" at bounding box center [548, 348] width 153 height 36
click at [594, 394] on button at bounding box center [589, 388] width 78 height 17
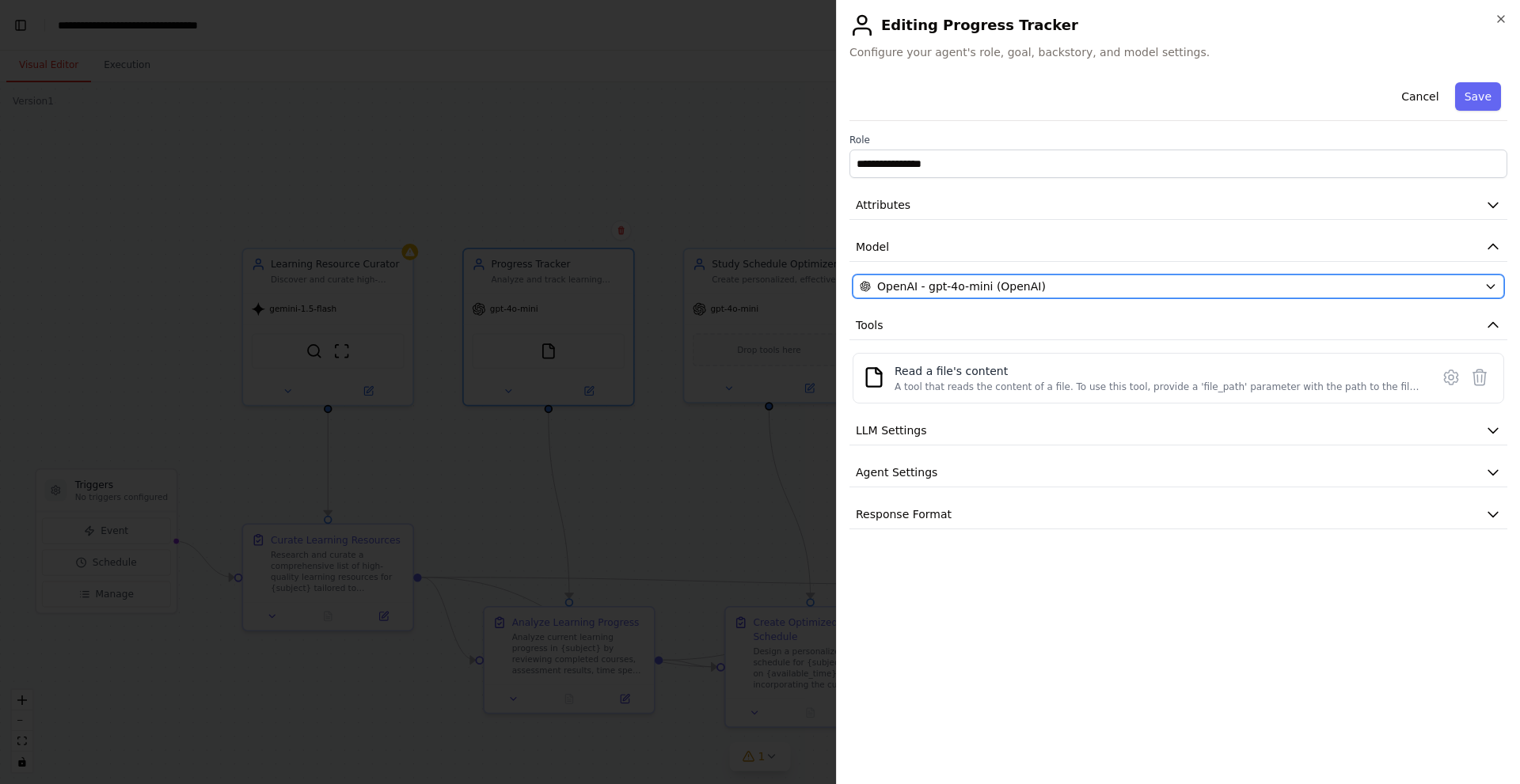
click at [1048, 280] on div "OpenAI - gpt-4o-mini (OpenAI)" at bounding box center [1169, 286] width 618 height 16
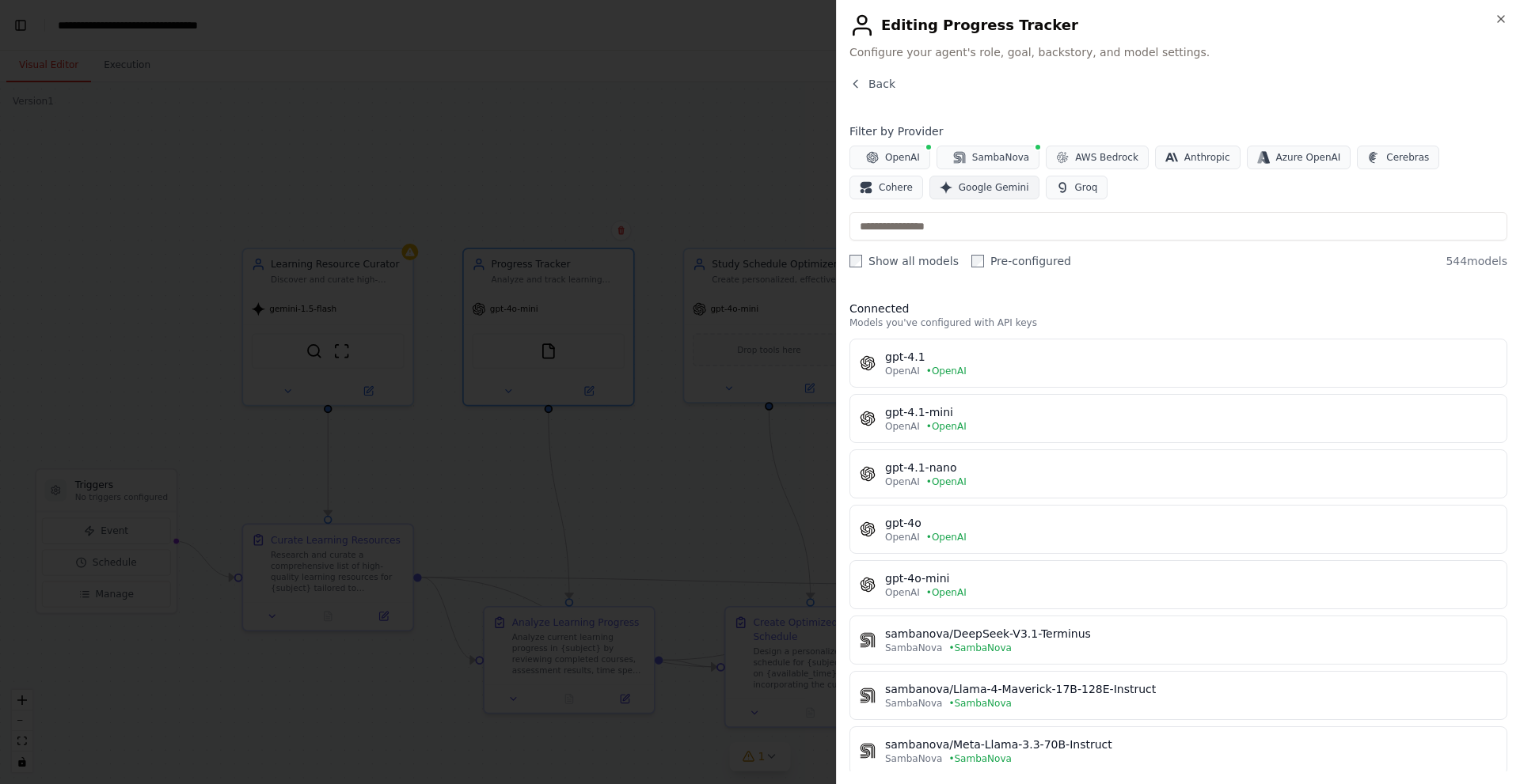
click at [959, 188] on span "Google Gemini" at bounding box center [993, 188] width 71 height 13
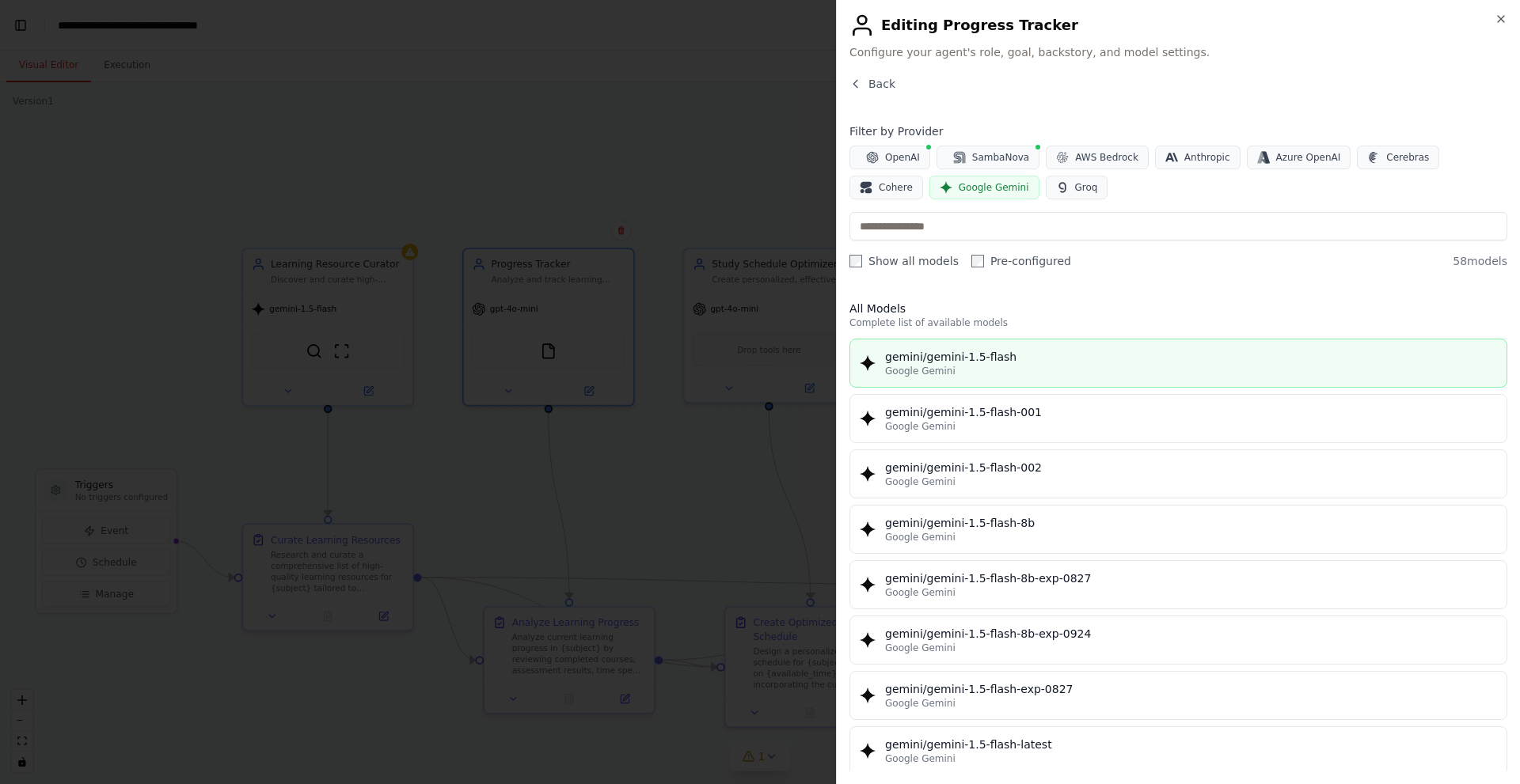
click at [928, 359] on div "gemini/gemini-1.5-flash" at bounding box center [1191, 357] width 612 height 16
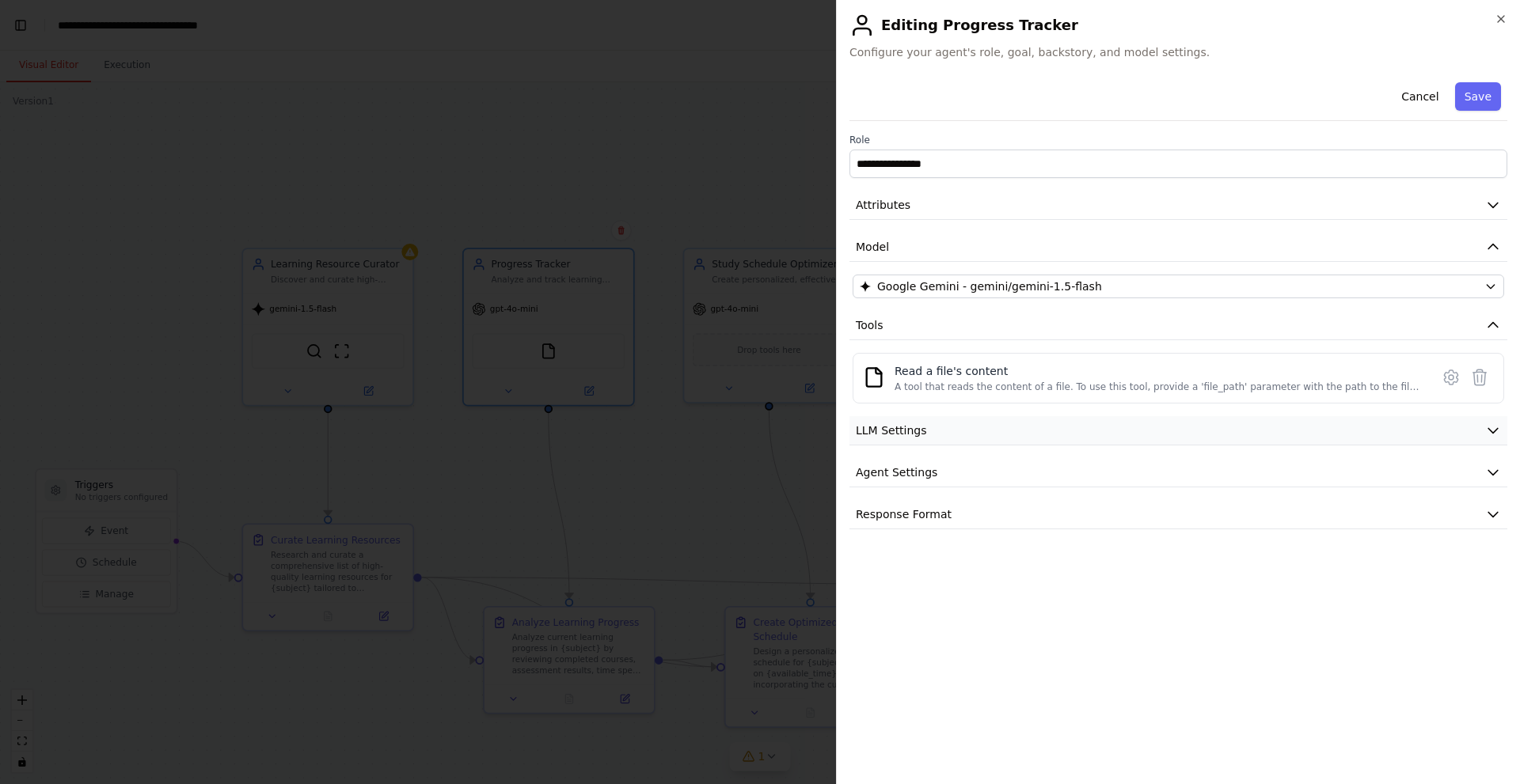
click at [965, 418] on button "LLM Settings" at bounding box center [1178, 431] width 658 height 29
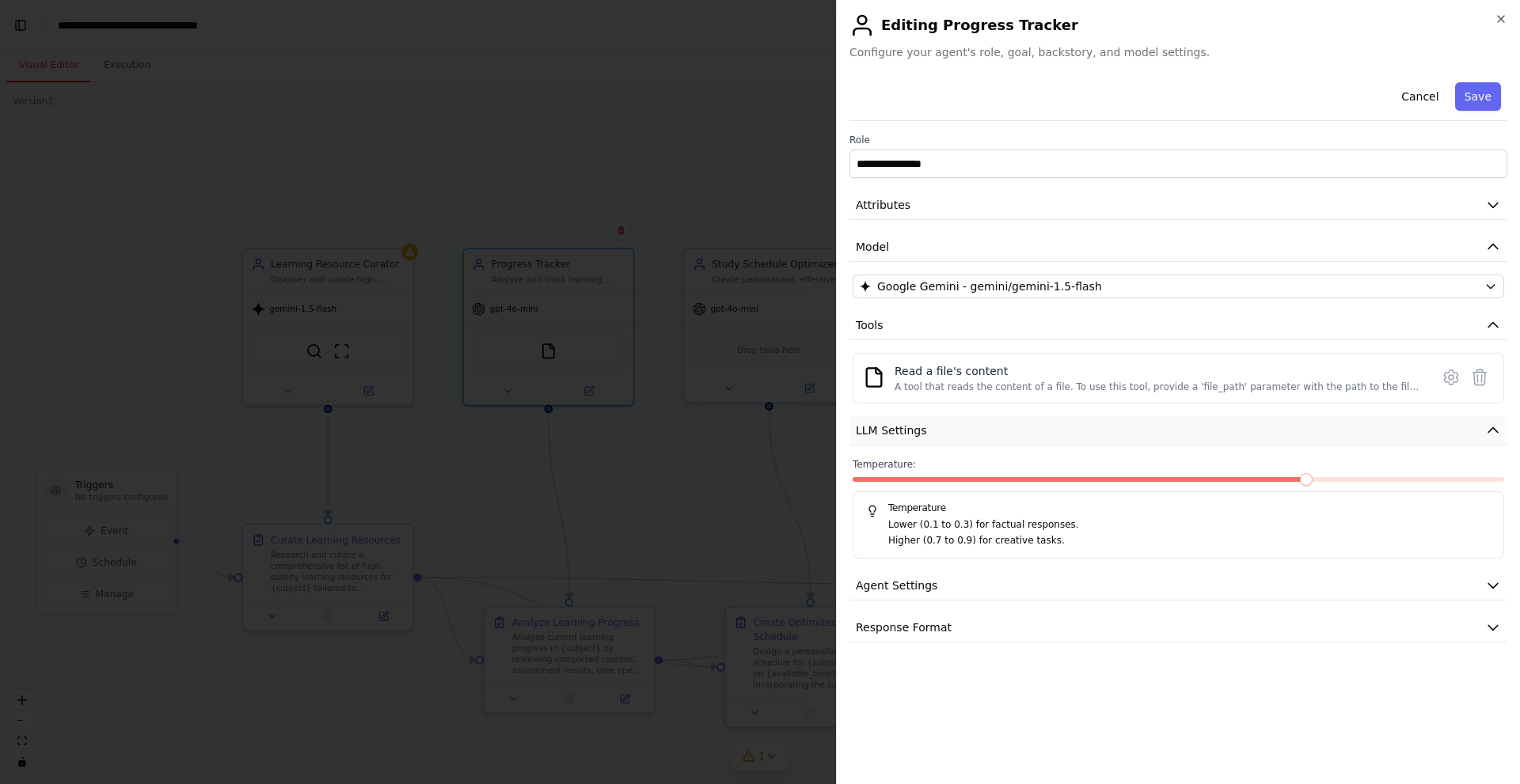
click at [965, 418] on button "LLM Settings" at bounding box center [1178, 431] width 658 height 29
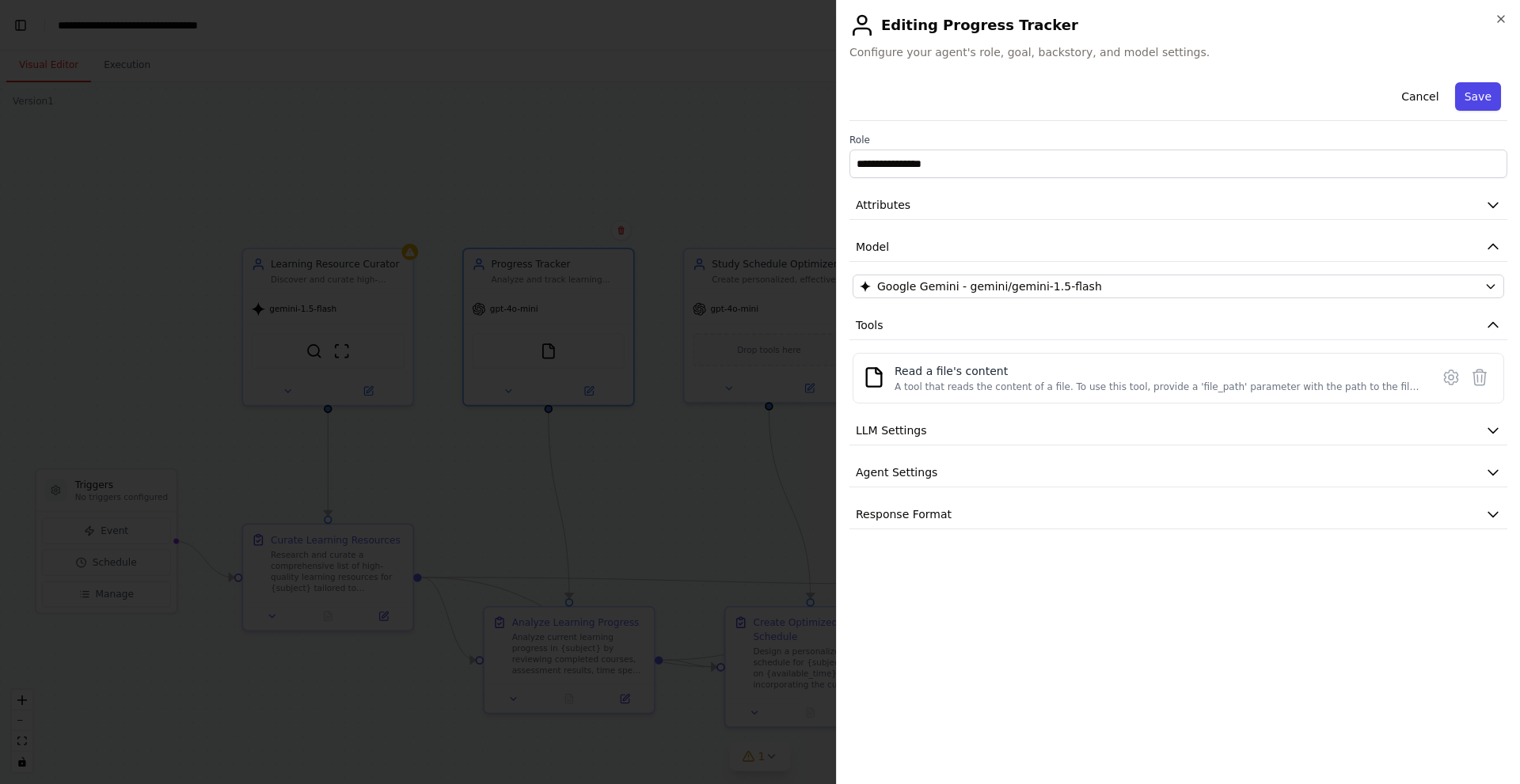
click at [1481, 100] on button "Save" at bounding box center [1478, 96] width 46 height 28
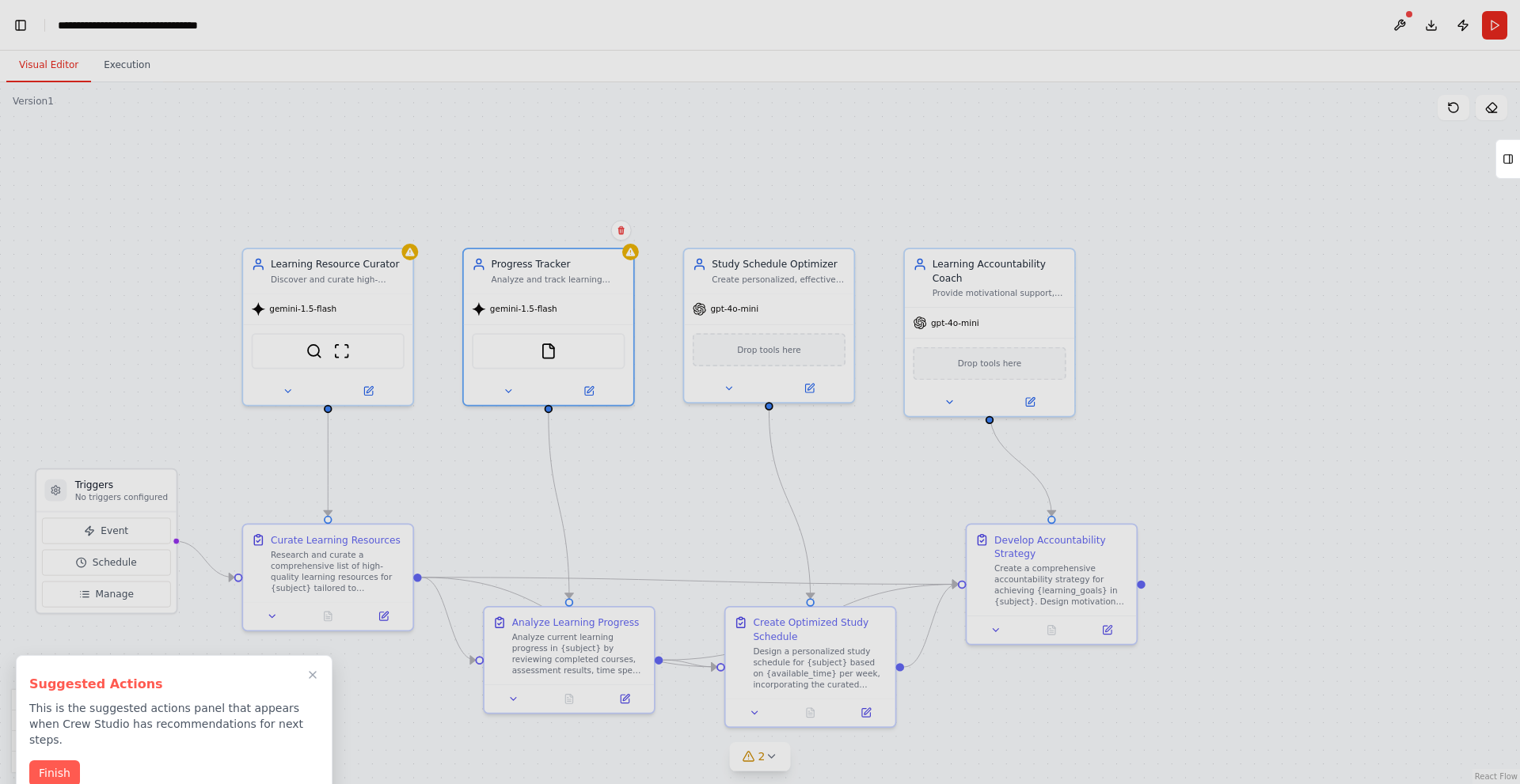
scroll to position [0, 20]
click at [36, 759] on button "Finish" at bounding box center [34, 772] width 50 height 26
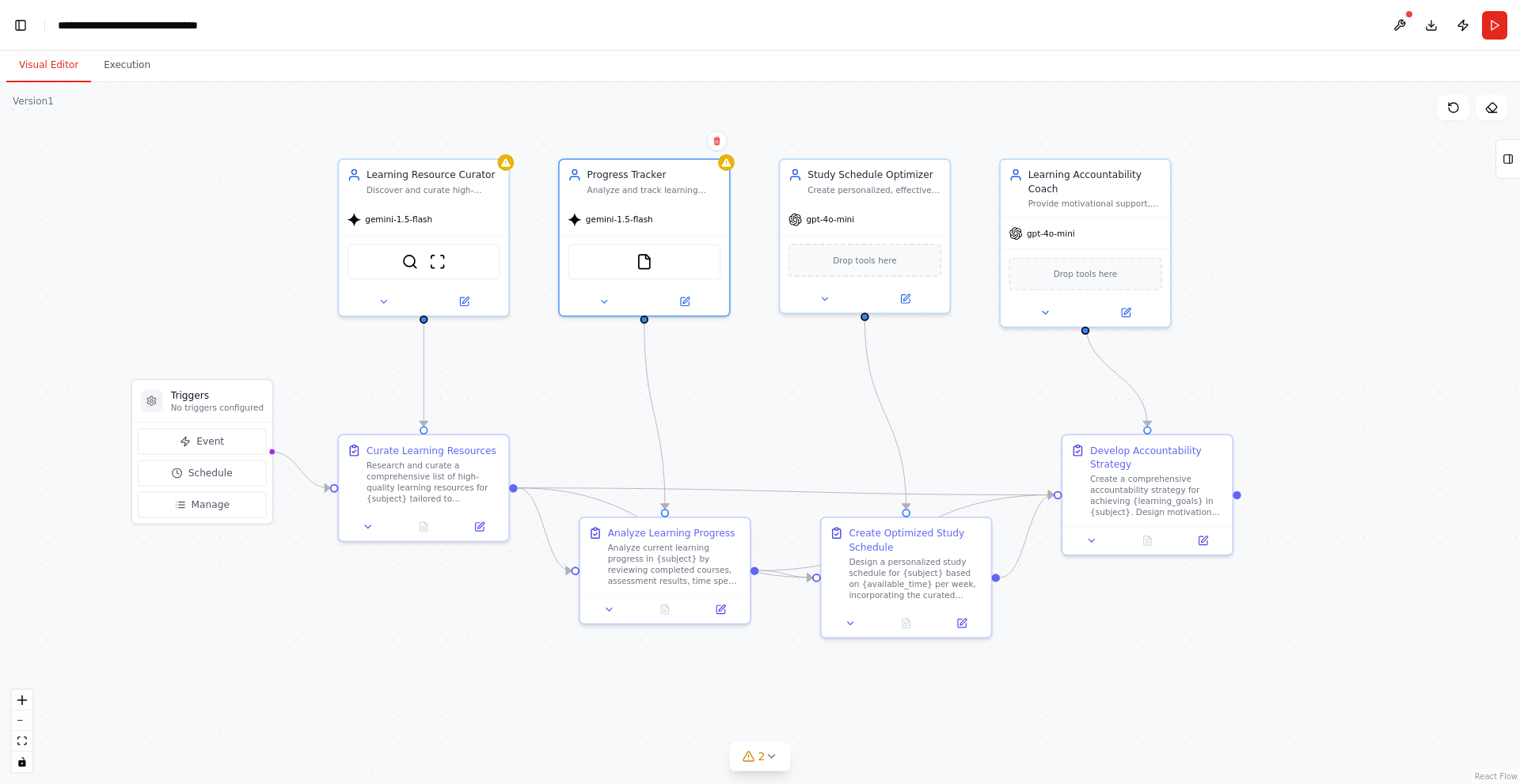
drag, startPoint x: 1148, startPoint y: 400, endPoint x: 1244, endPoint y: 310, distance: 131.6
click at [1244, 310] on div ".deletable-edge-delete-btn { width: 20px; height: 20px; border: 0px solid #ffff…" at bounding box center [760, 433] width 1520 height 701
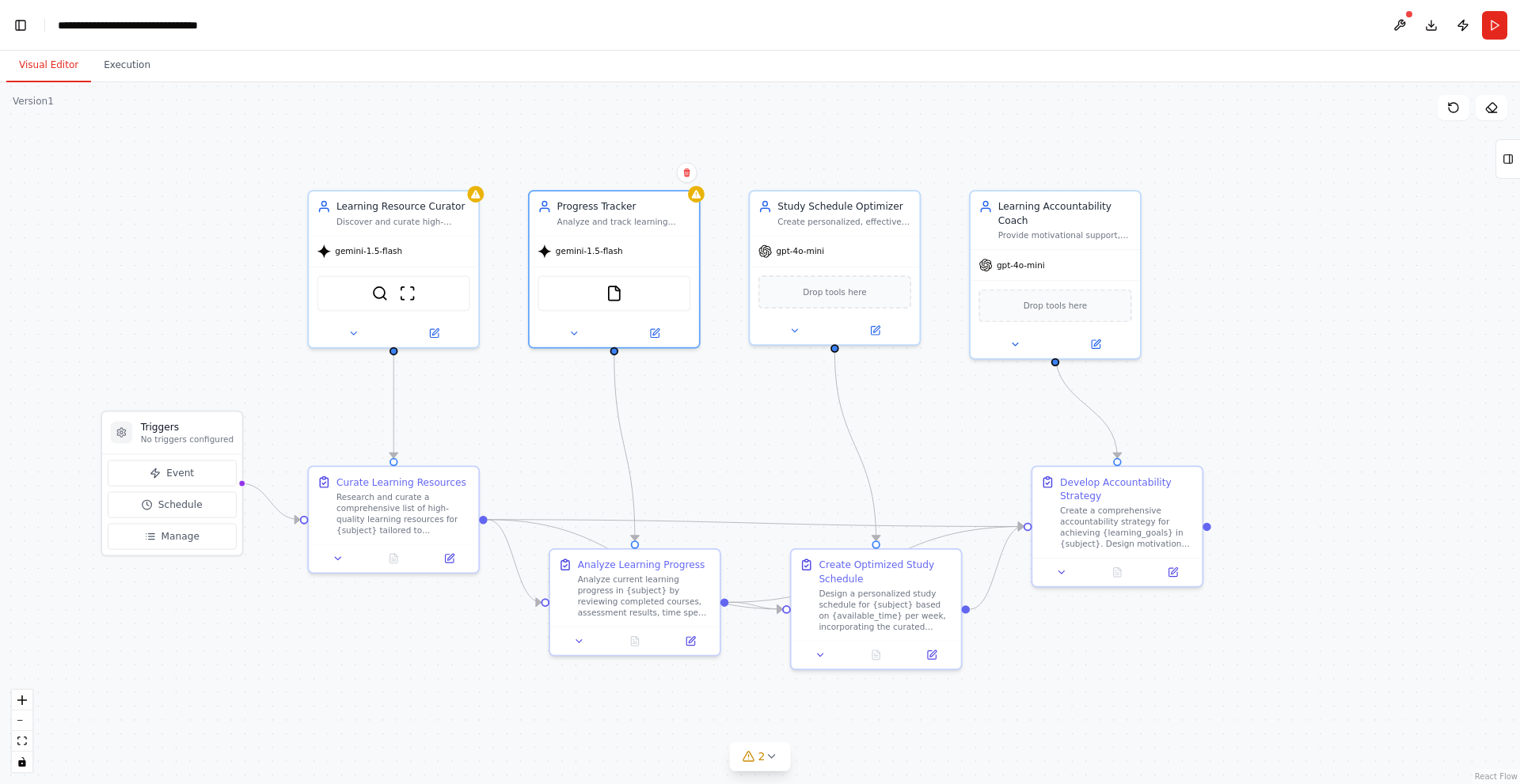
drag, startPoint x: 707, startPoint y: 386, endPoint x: 678, endPoint y: 418, distance: 43.2
click at [678, 418] on div ".deletable-edge-delete-btn { width: 20px; height: 20px; border: 0px solid #ffff…" at bounding box center [760, 433] width 1520 height 701
click at [857, 293] on span "Drop tools here" at bounding box center [835, 289] width 64 height 14
click at [879, 333] on icon at bounding box center [874, 327] width 11 height 11
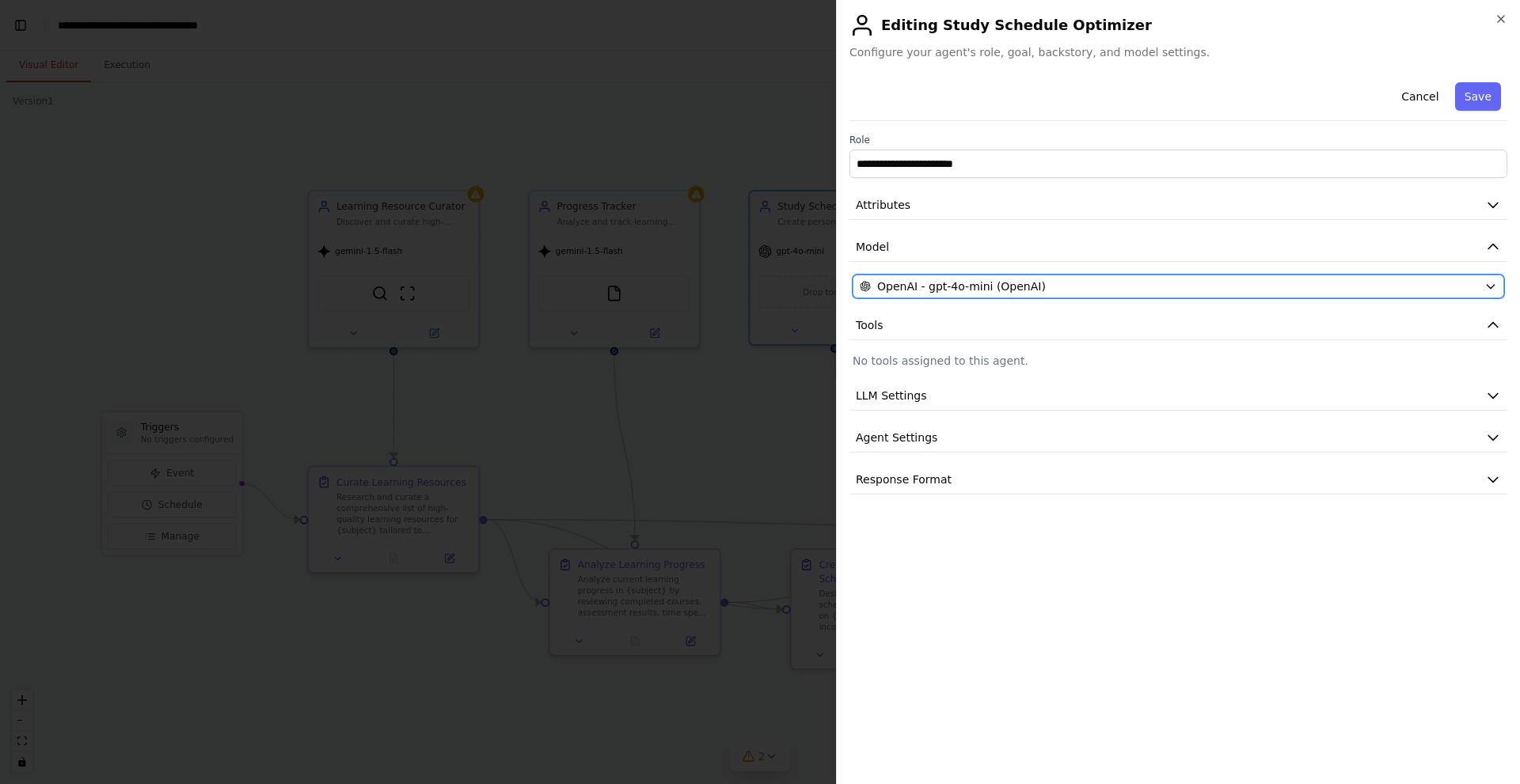
click at [936, 292] on span "OpenAI - gpt-4o-mini (OpenAI)" at bounding box center [961, 286] width 169 height 16
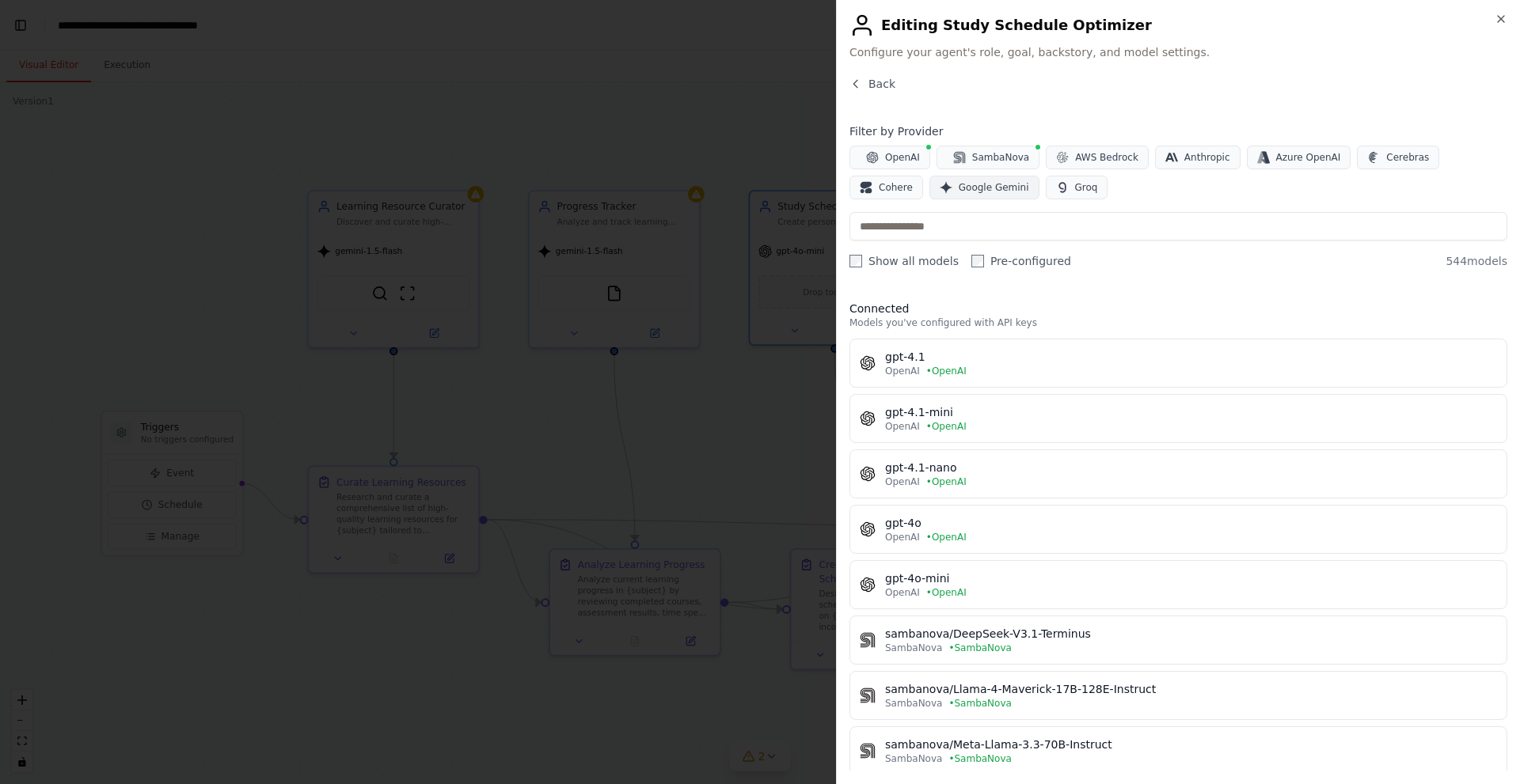
click at [959, 185] on span "Google Gemini" at bounding box center [993, 188] width 71 height 13
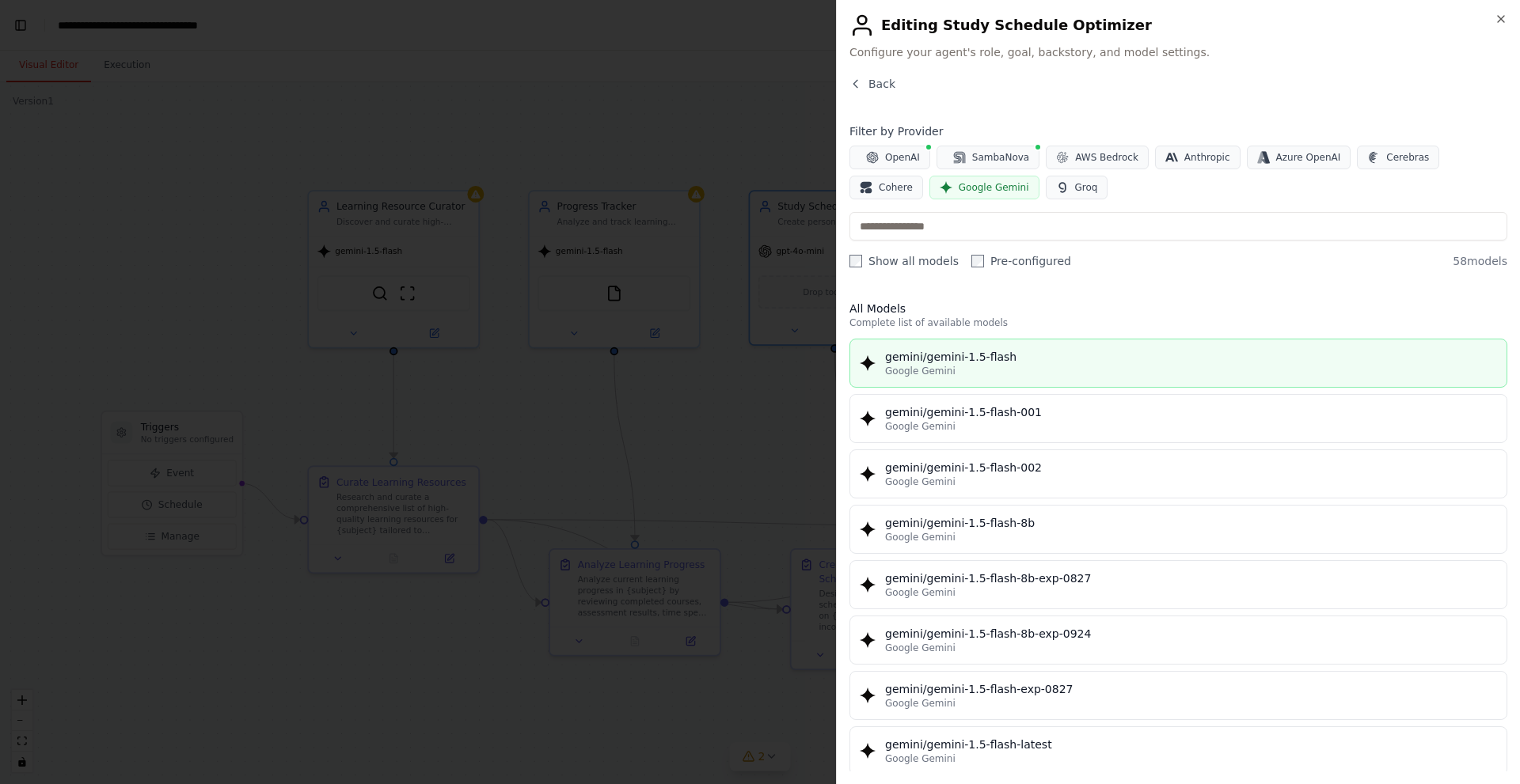
click at [945, 349] on div "gemini/gemini-1.5-flash" at bounding box center [1191, 357] width 612 height 16
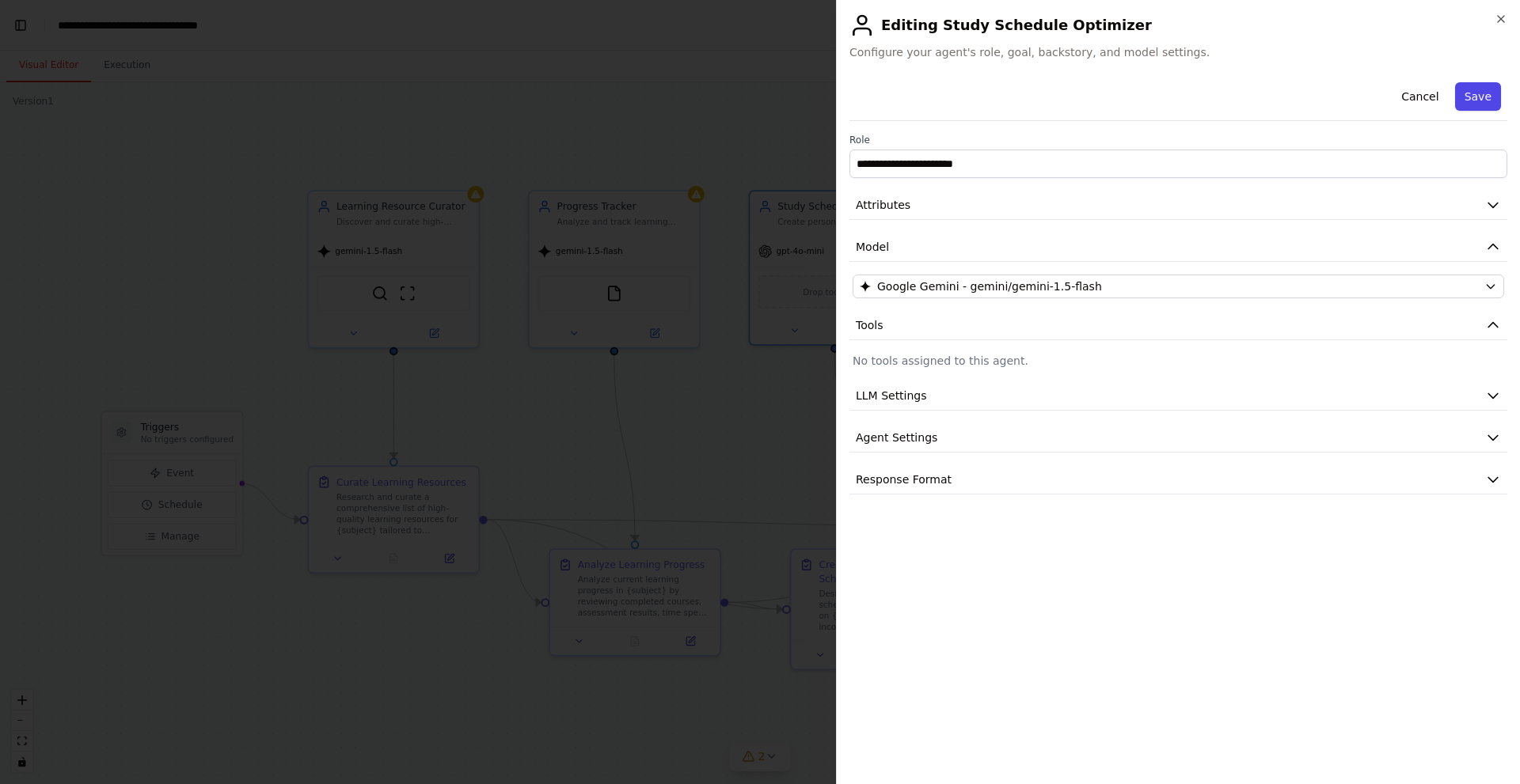
click at [1492, 95] on button "Save" at bounding box center [1478, 96] width 46 height 28
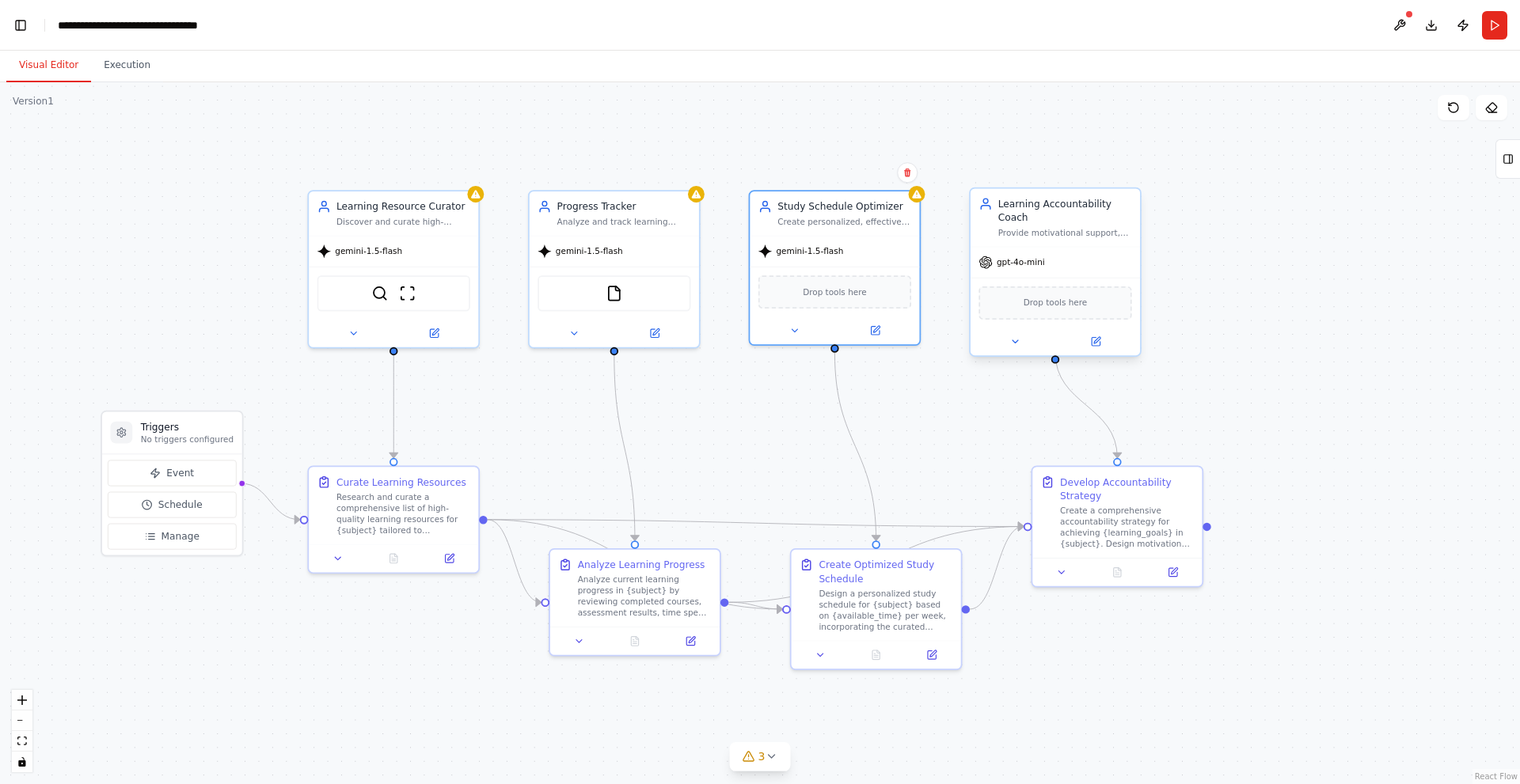
click at [1026, 258] on div "gpt-4o-mini" at bounding box center [1055, 261] width 170 height 30
click at [1102, 333] on button at bounding box center [1095, 341] width 78 height 17
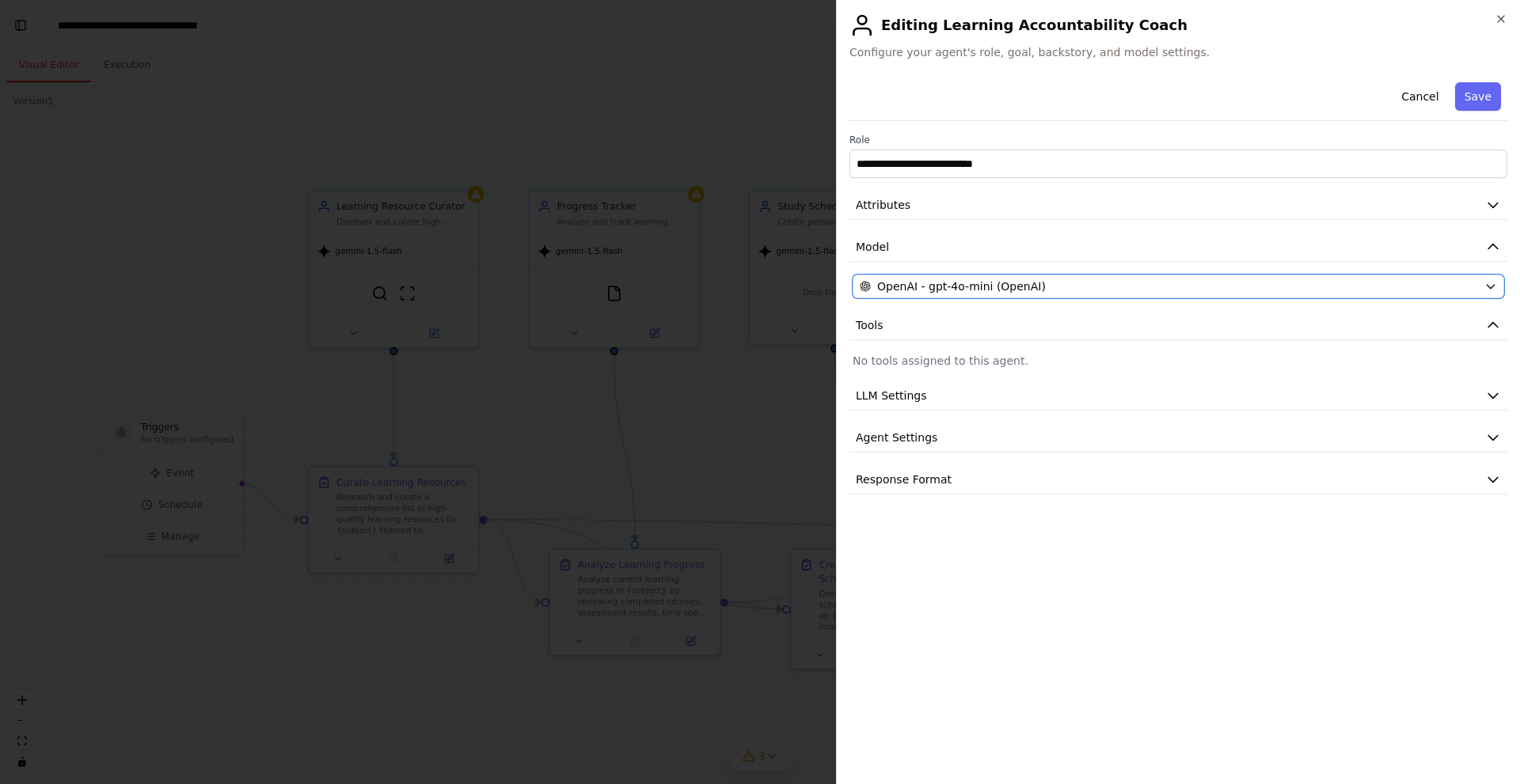
click at [964, 280] on span "OpenAI - gpt-4o-mini (OpenAI)" at bounding box center [961, 286] width 169 height 16
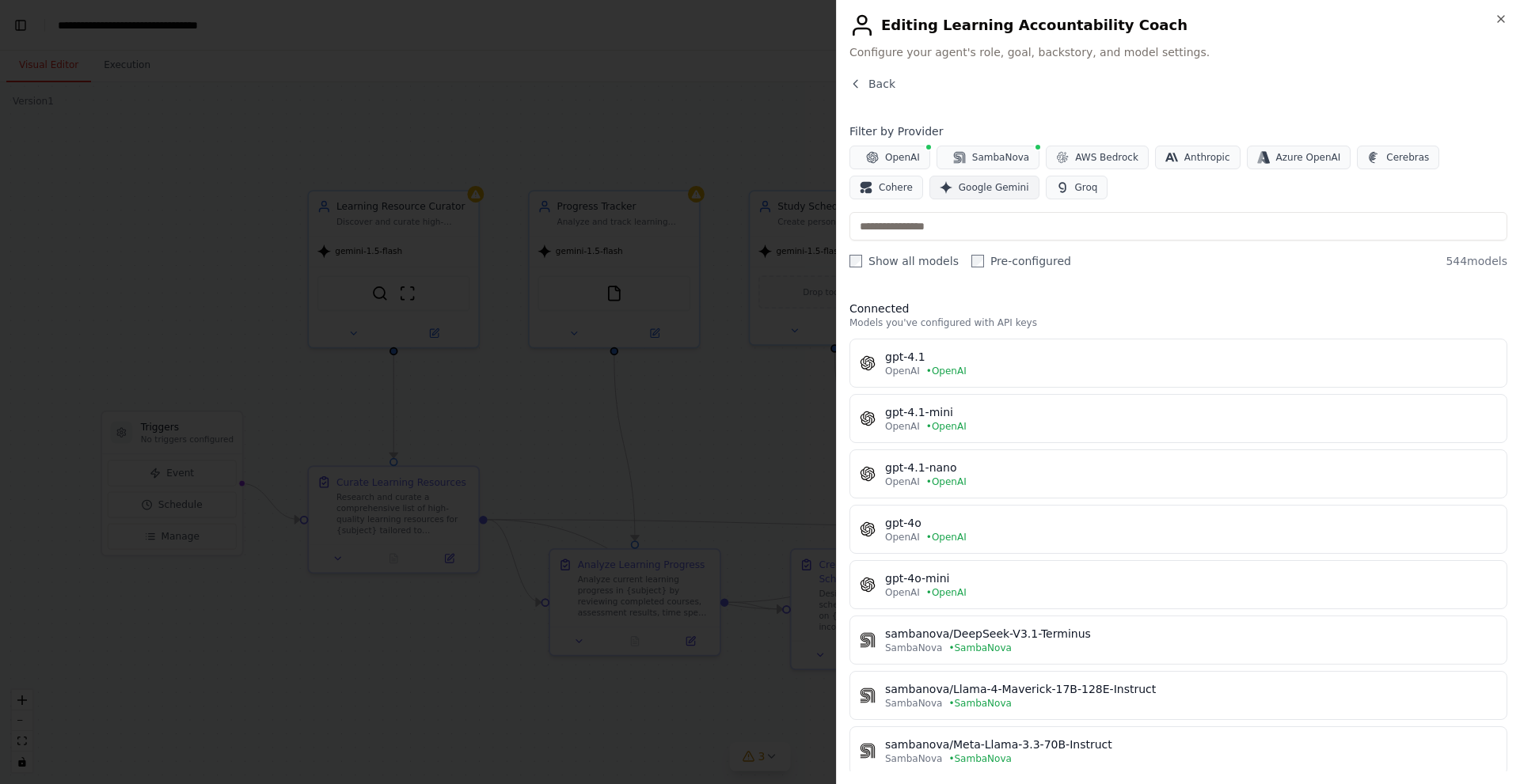
click at [959, 185] on span "Google Gemini" at bounding box center [993, 188] width 71 height 13
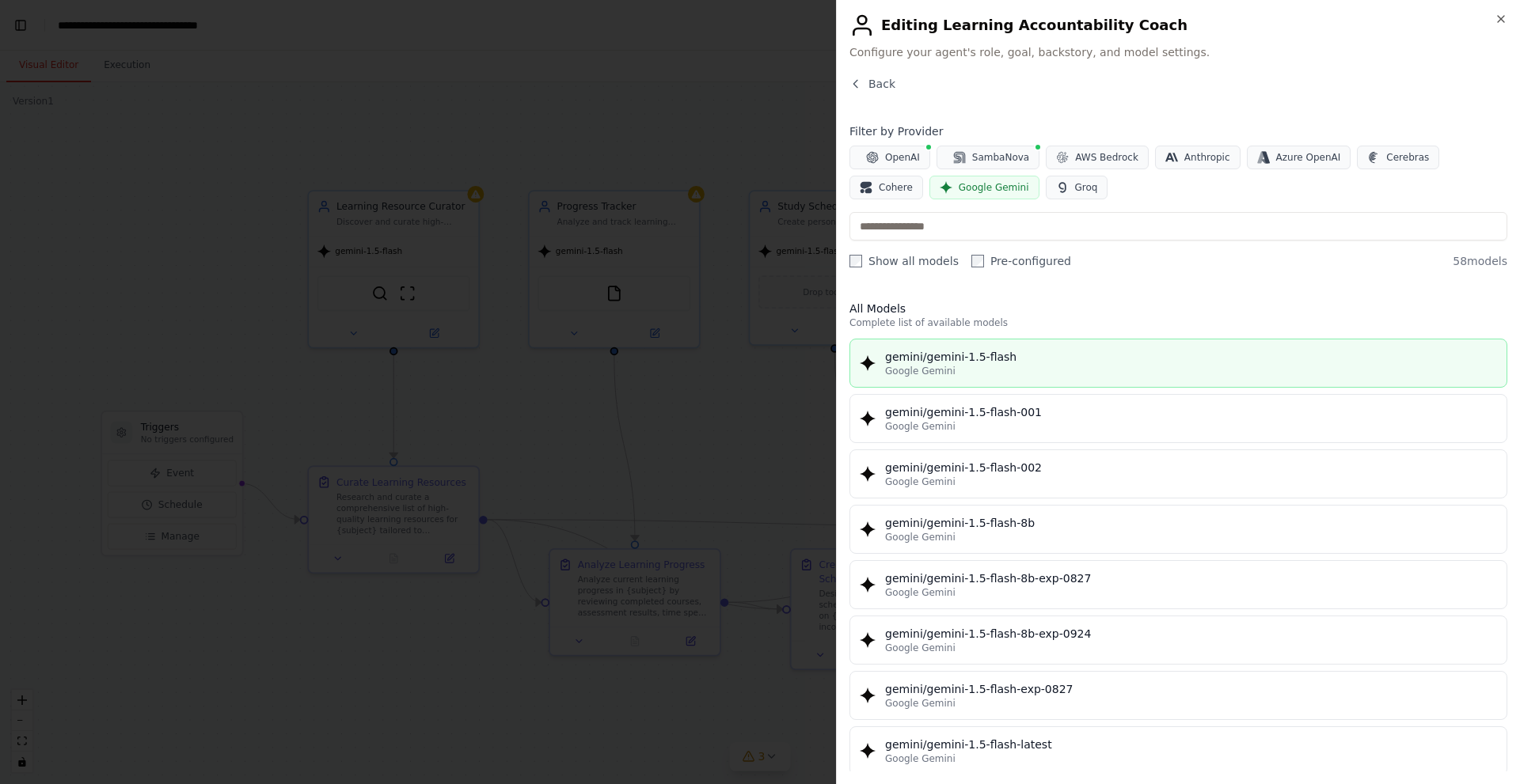
click at [961, 357] on div "gemini/gemini-1.5-flash" at bounding box center [1191, 357] width 612 height 16
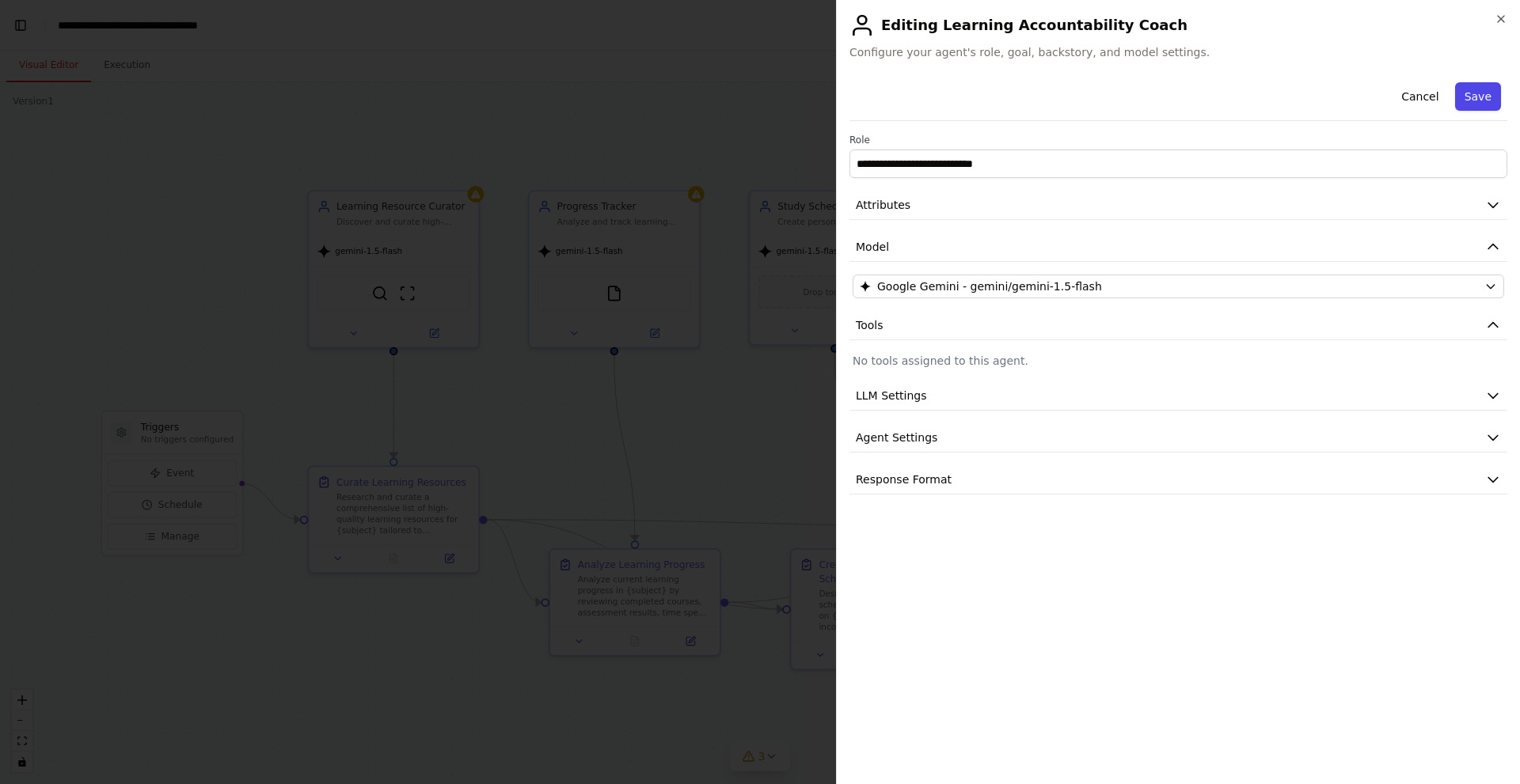
click at [1476, 86] on button "Save" at bounding box center [1478, 96] width 46 height 28
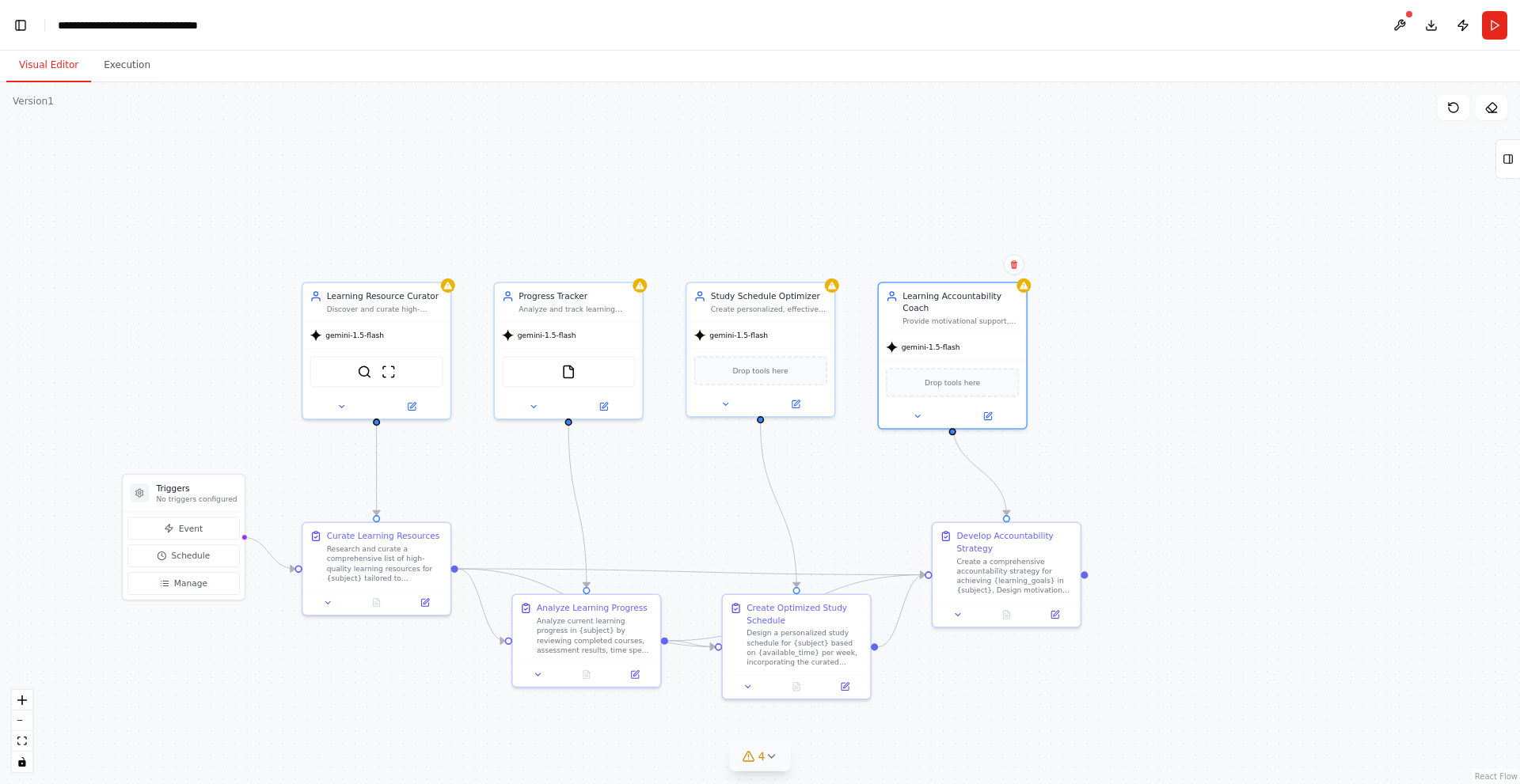
click at [774, 757] on icon at bounding box center [771, 756] width 13 height 13
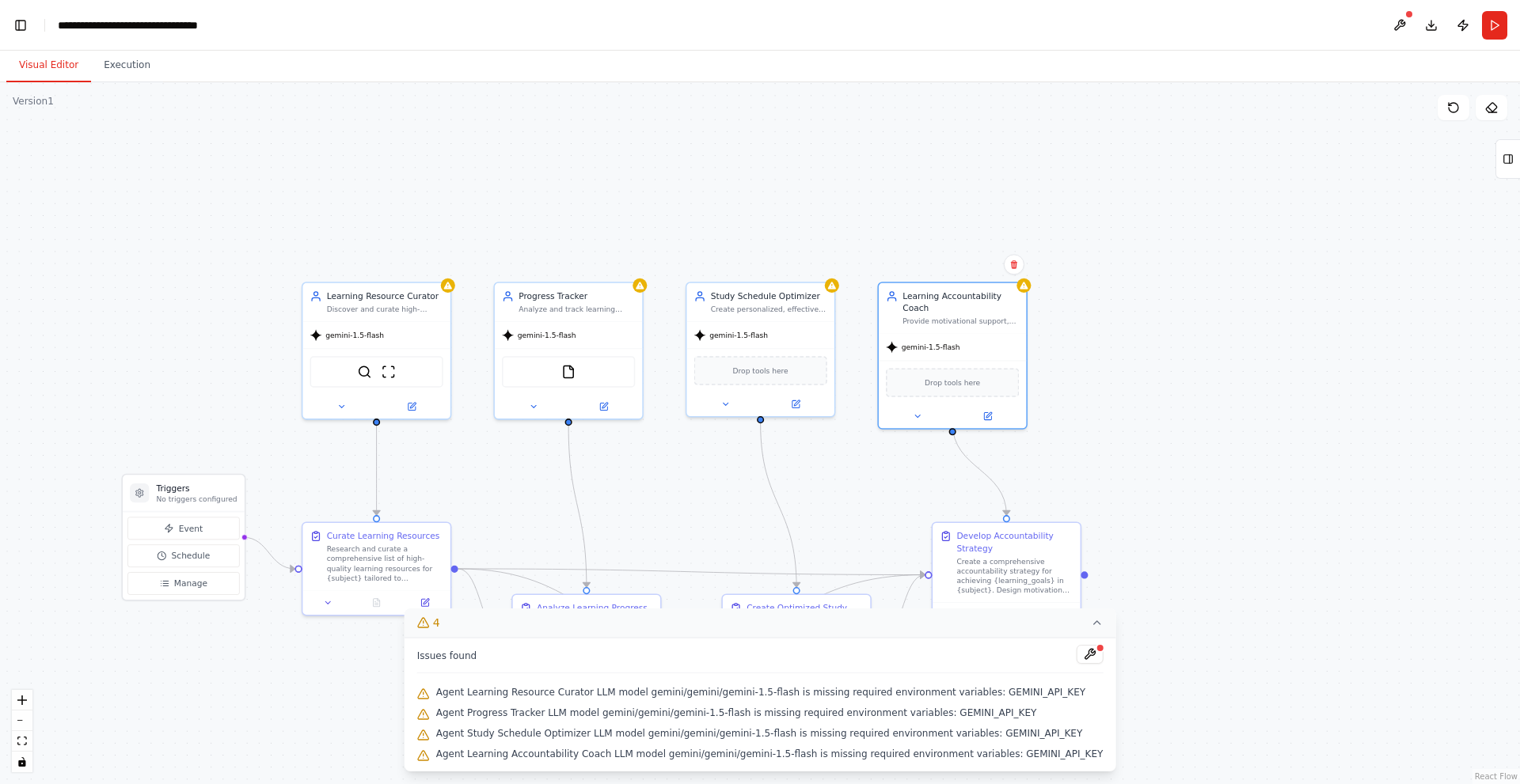
click at [1094, 651] on div at bounding box center [1099, 648] width 9 height 9
click at [1076, 654] on button at bounding box center [1089, 654] width 27 height 19
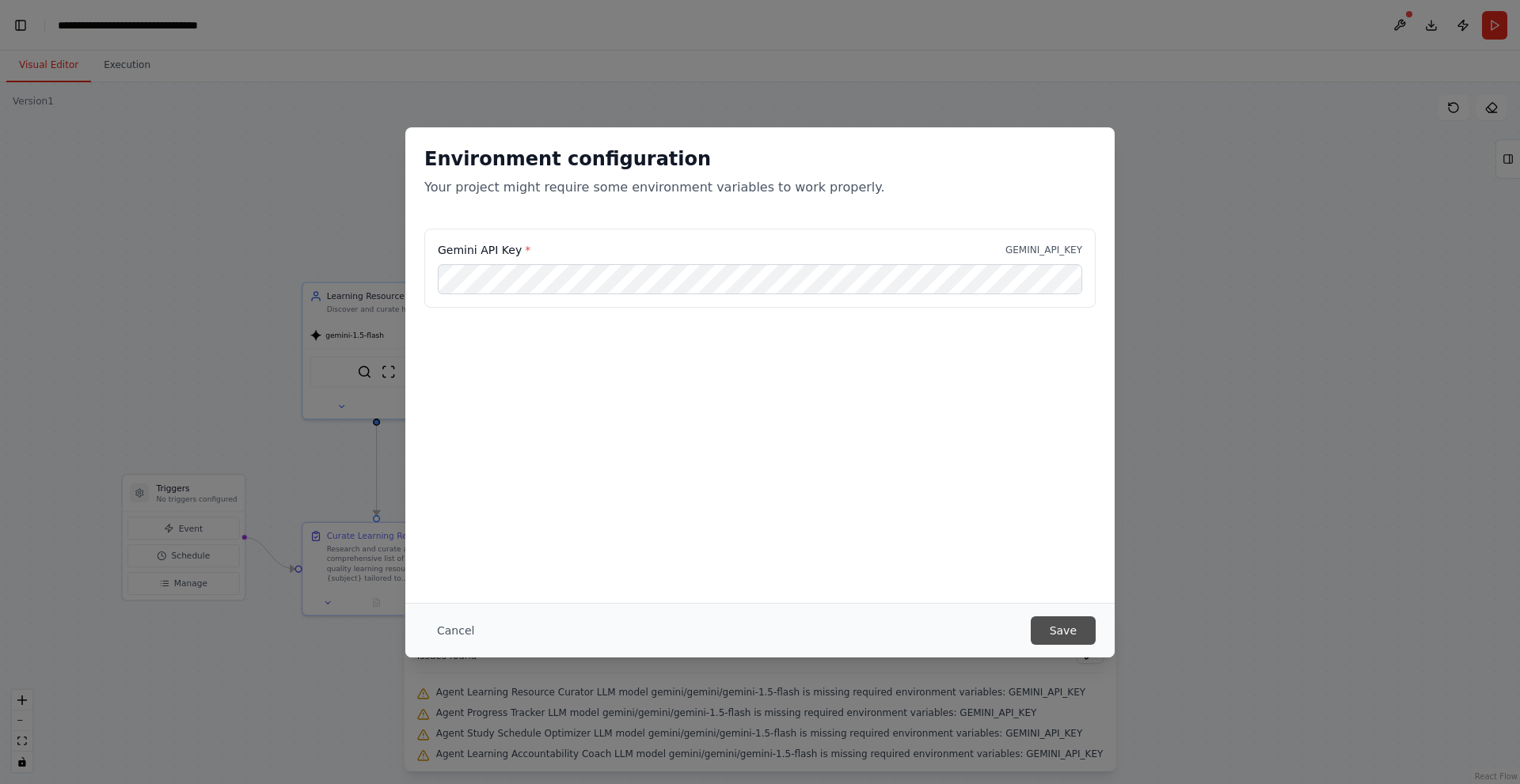
click at [1071, 641] on button "Save" at bounding box center [1062, 630] width 65 height 28
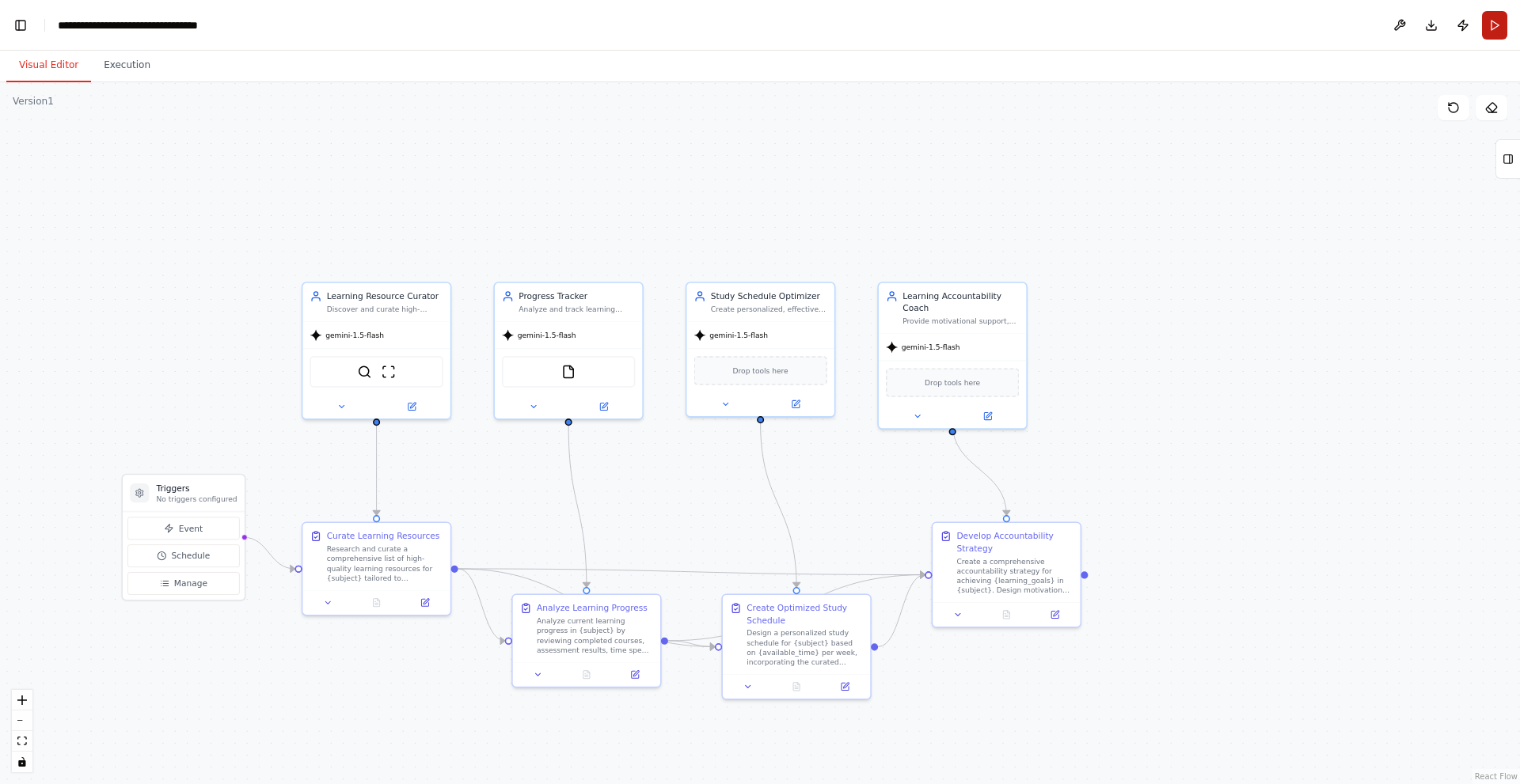
click at [1503, 19] on button "Run" at bounding box center [1494, 25] width 26 height 28
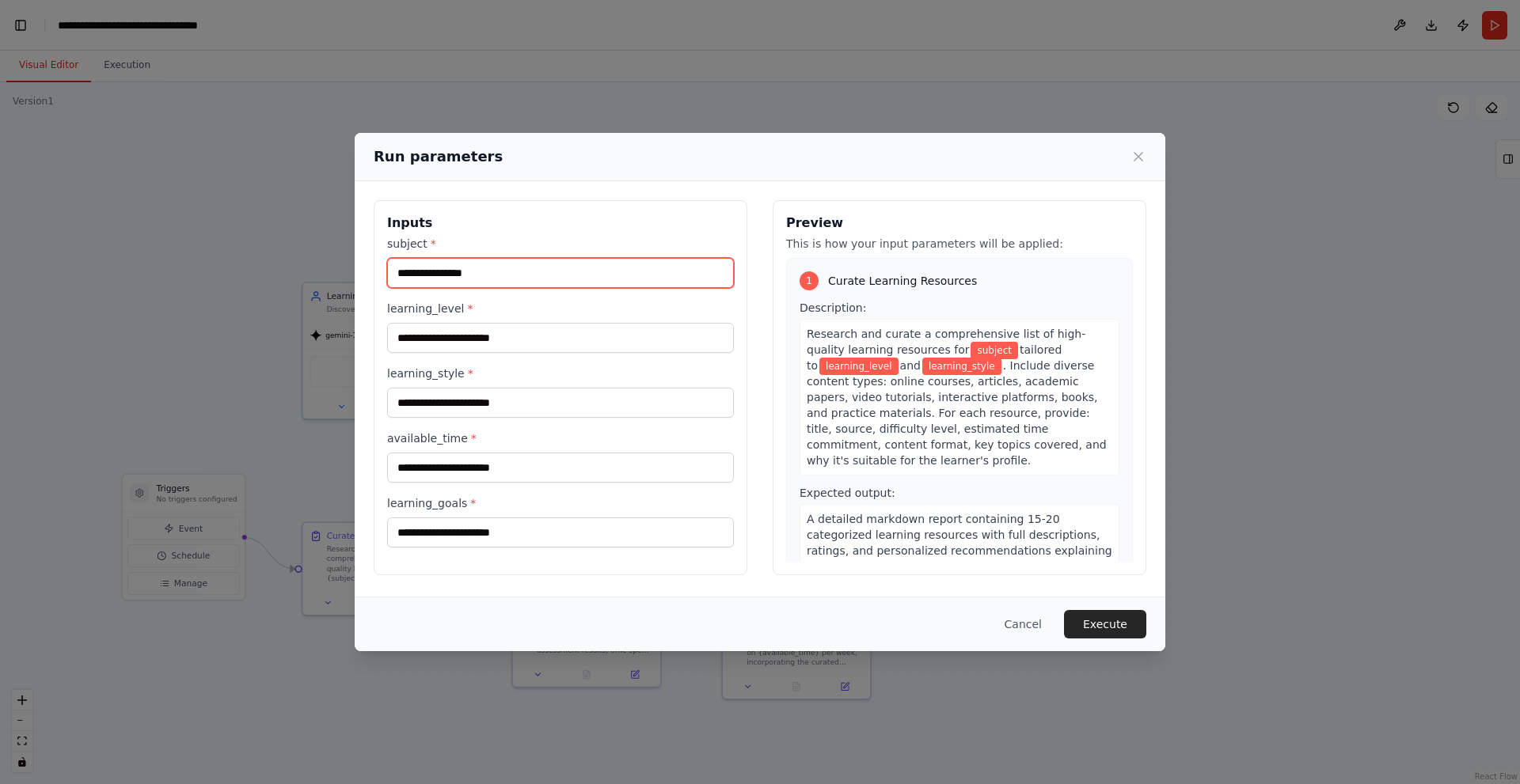
click at [513, 274] on input "subject *" at bounding box center [560, 272] width 347 height 30
type input "*"
type input "**"
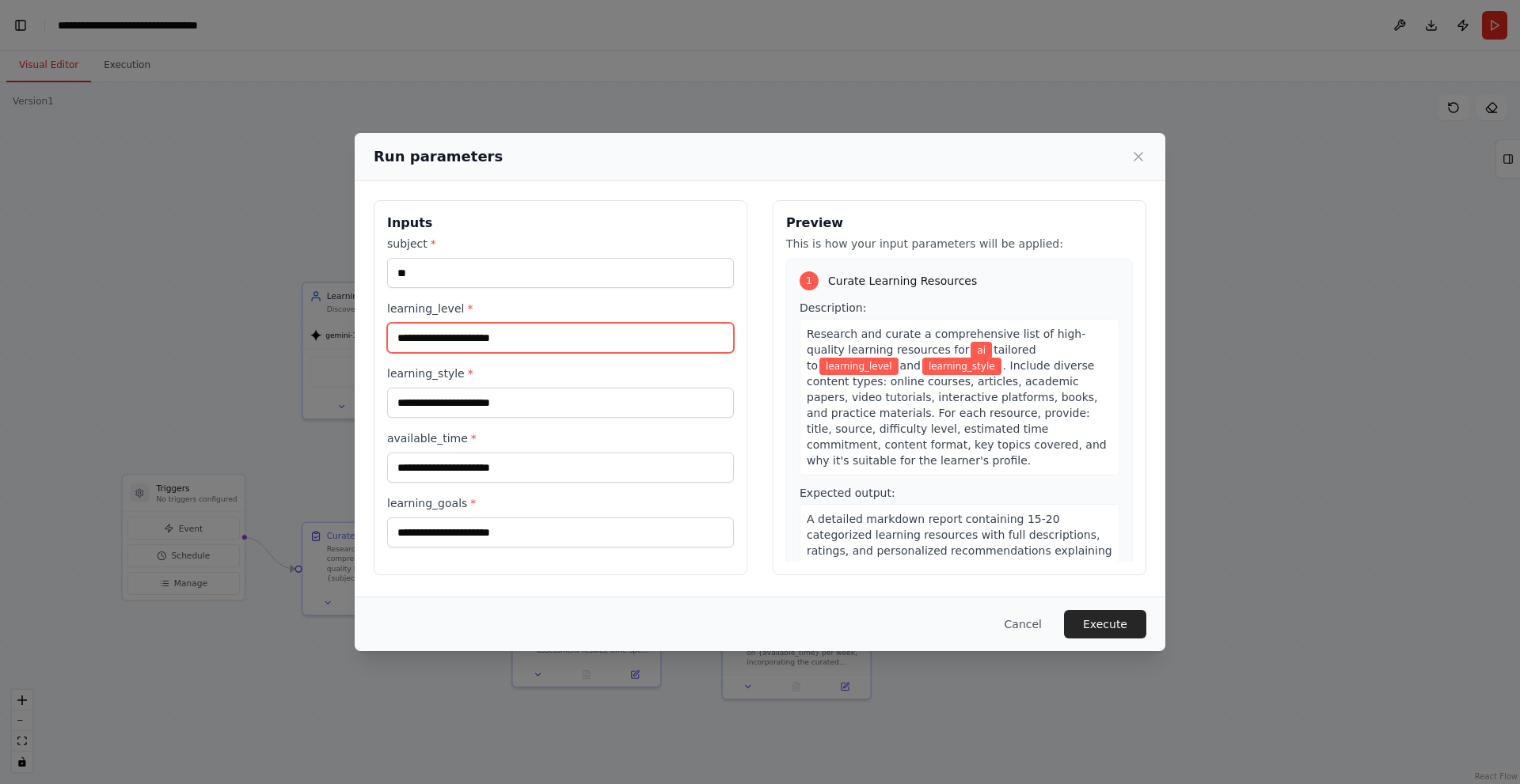
click at [498, 332] on input "learning_level *" at bounding box center [560, 337] width 347 height 30
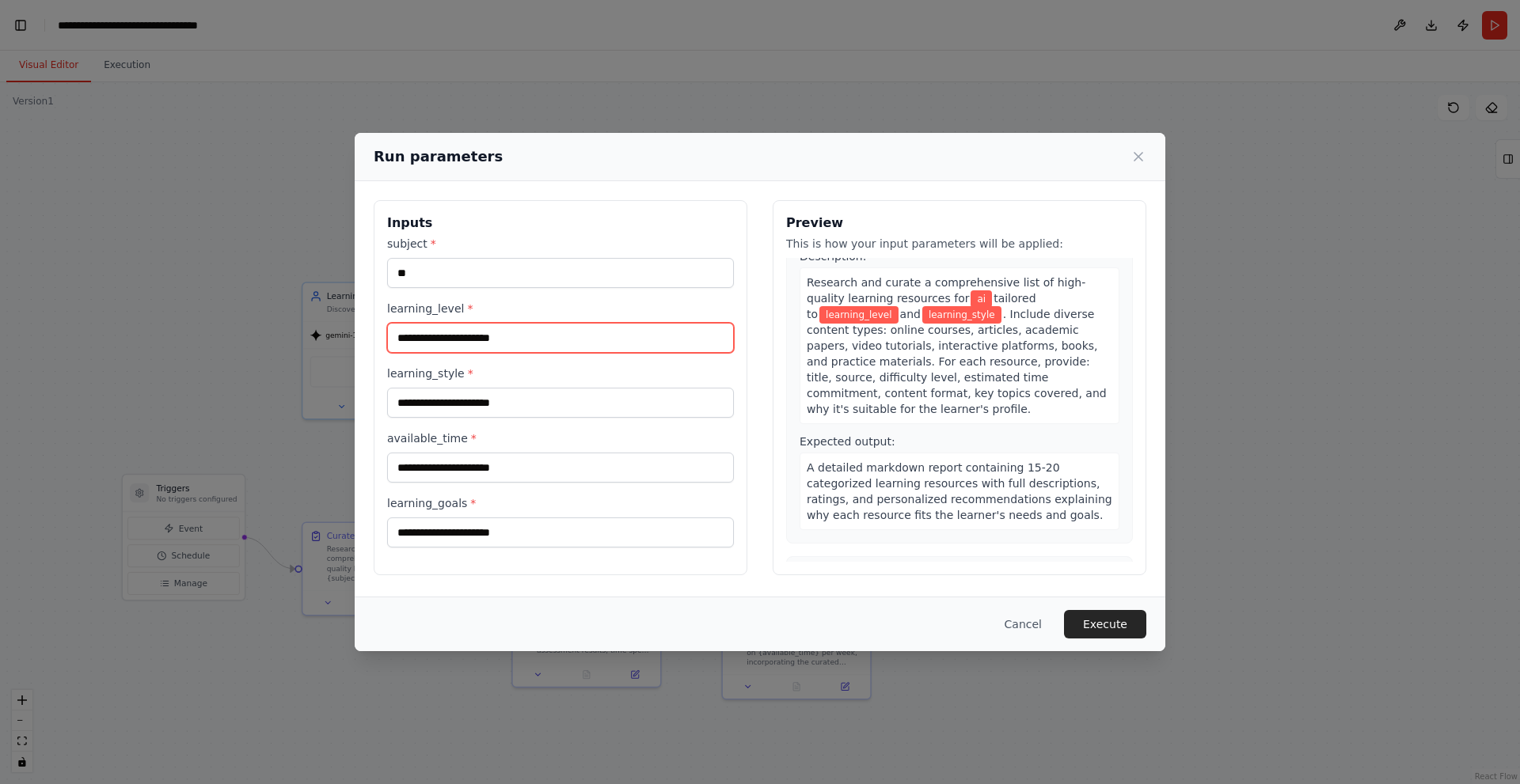
scroll to position [0, 0]
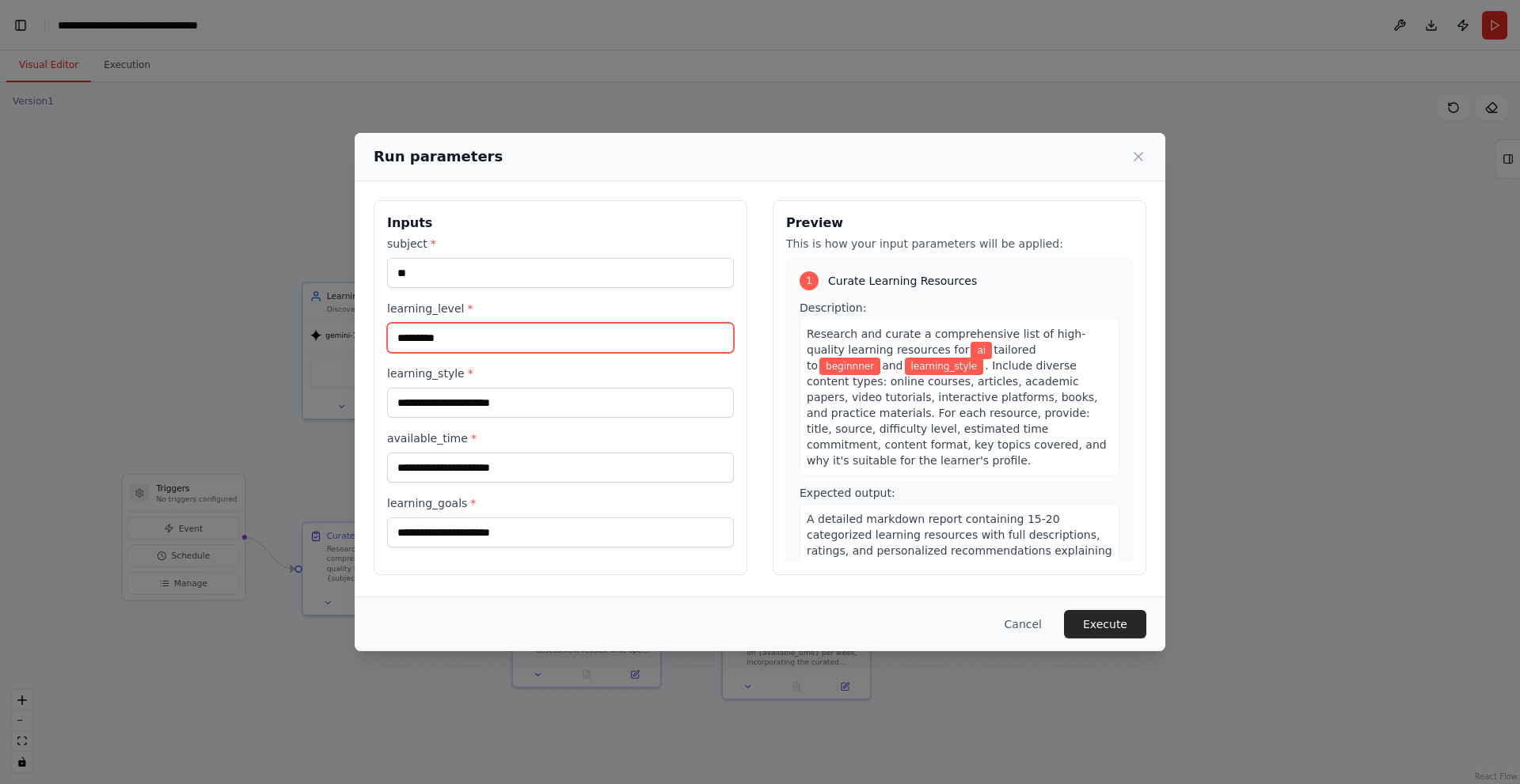
type input "*********"
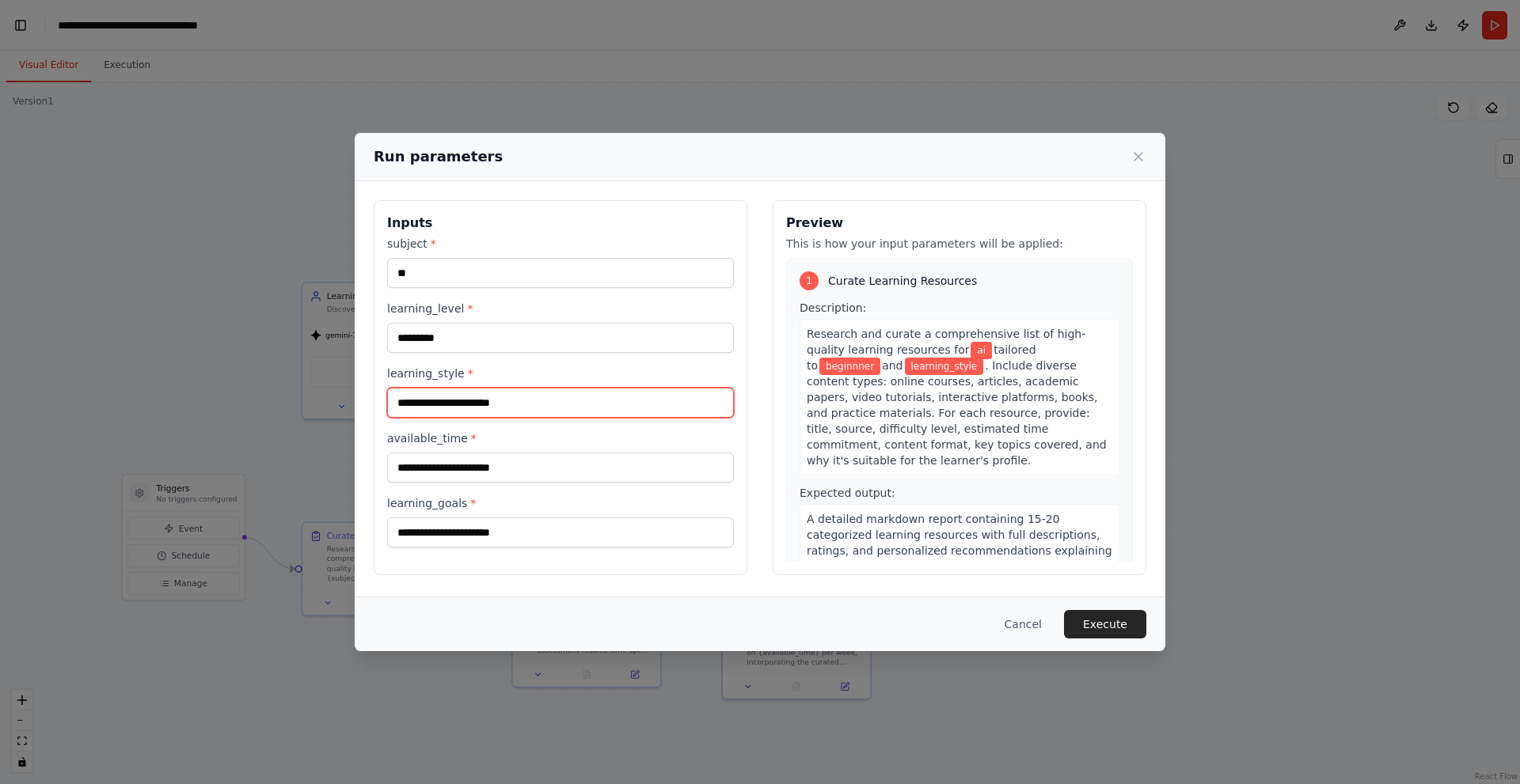
click at [556, 405] on input "learning_style *" at bounding box center [560, 403] width 347 height 30
type input "**********"
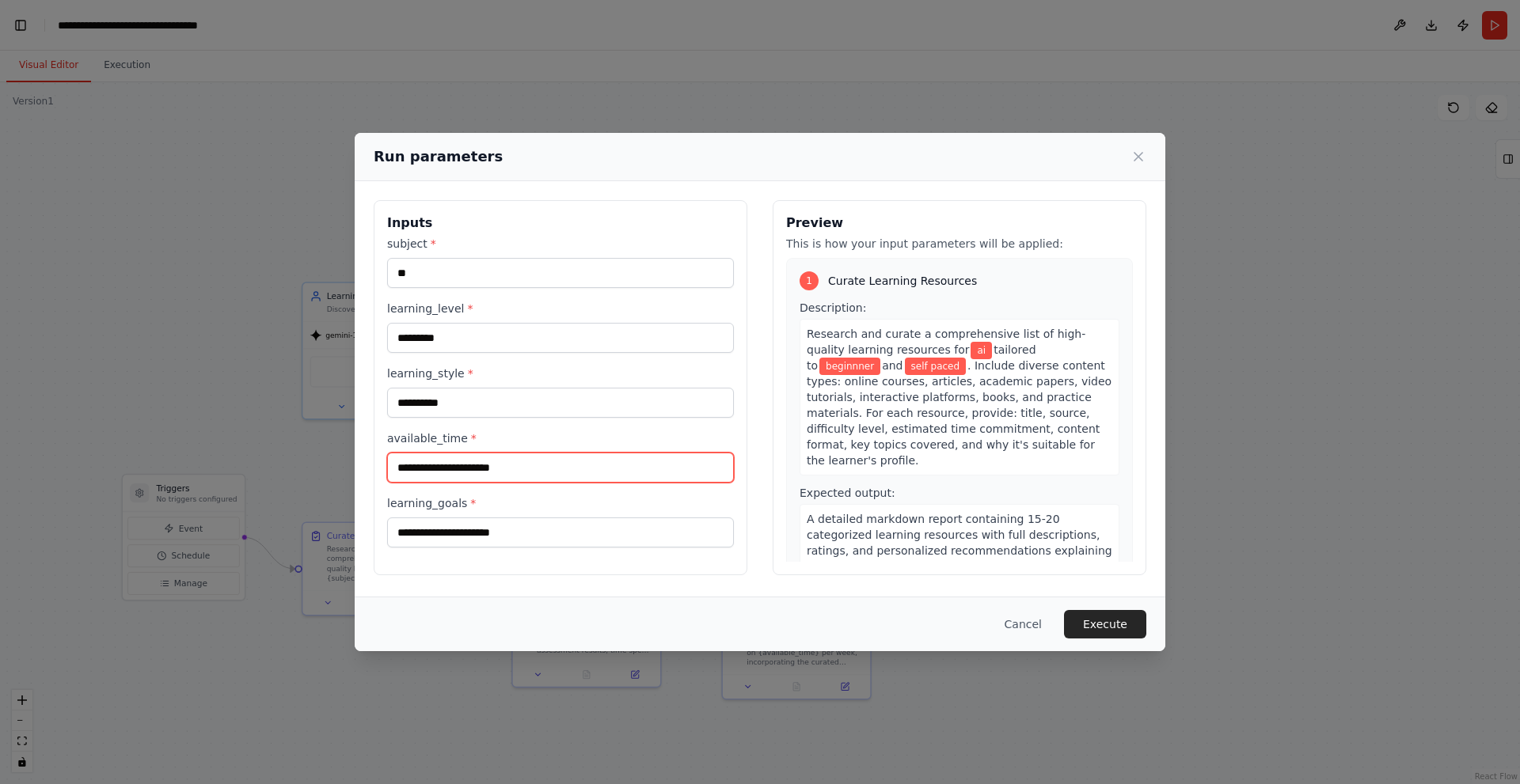
click at [520, 470] on input "available_time *" at bounding box center [560, 468] width 347 height 30
type input "**********"
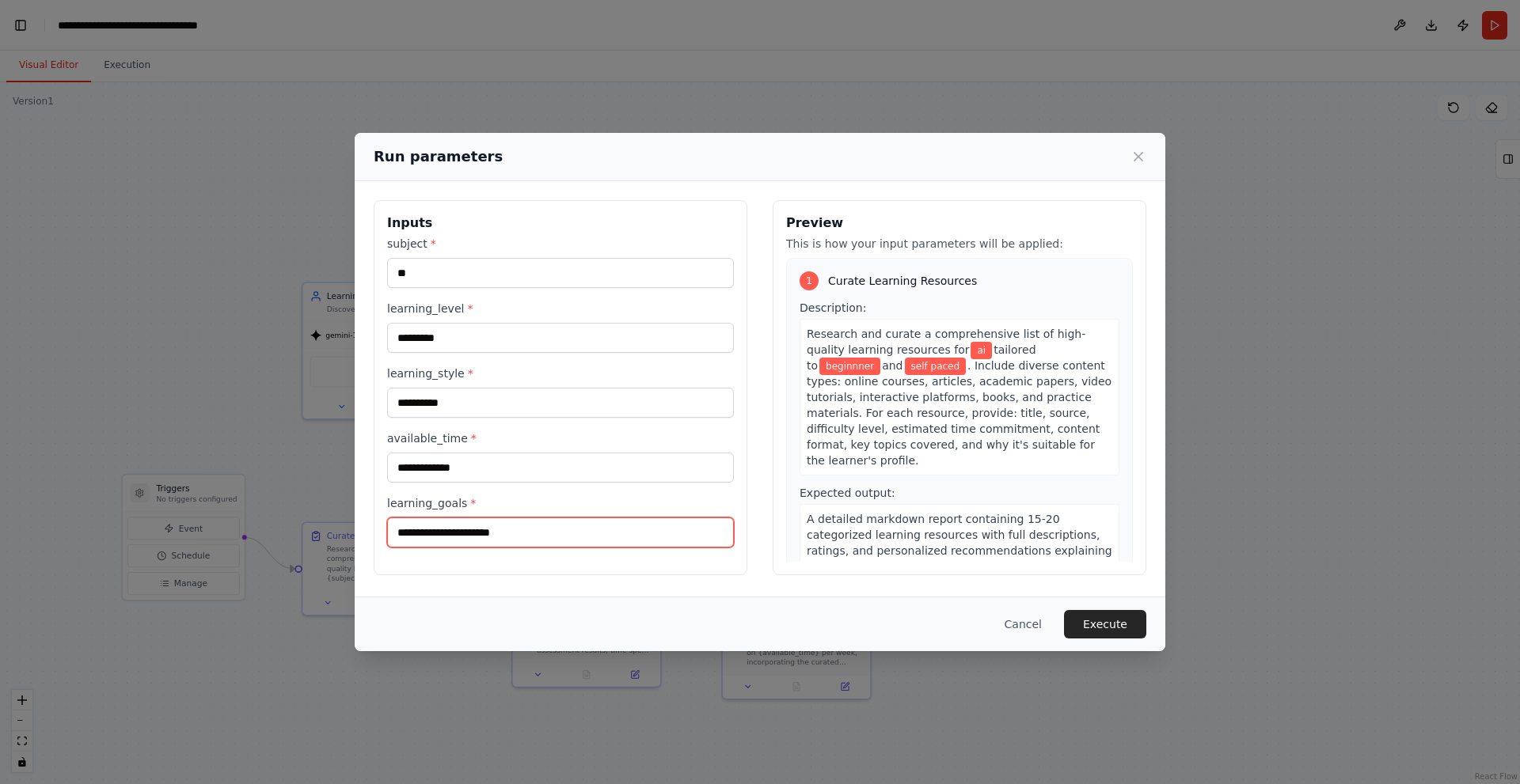
click at [612, 530] on input "learning_goals *" at bounding box center [560, 532] width 347 height 30
type input "**********"
click at [1122, 619] on button "Execute" at bounding box center [1105, 624] width 83 height 28
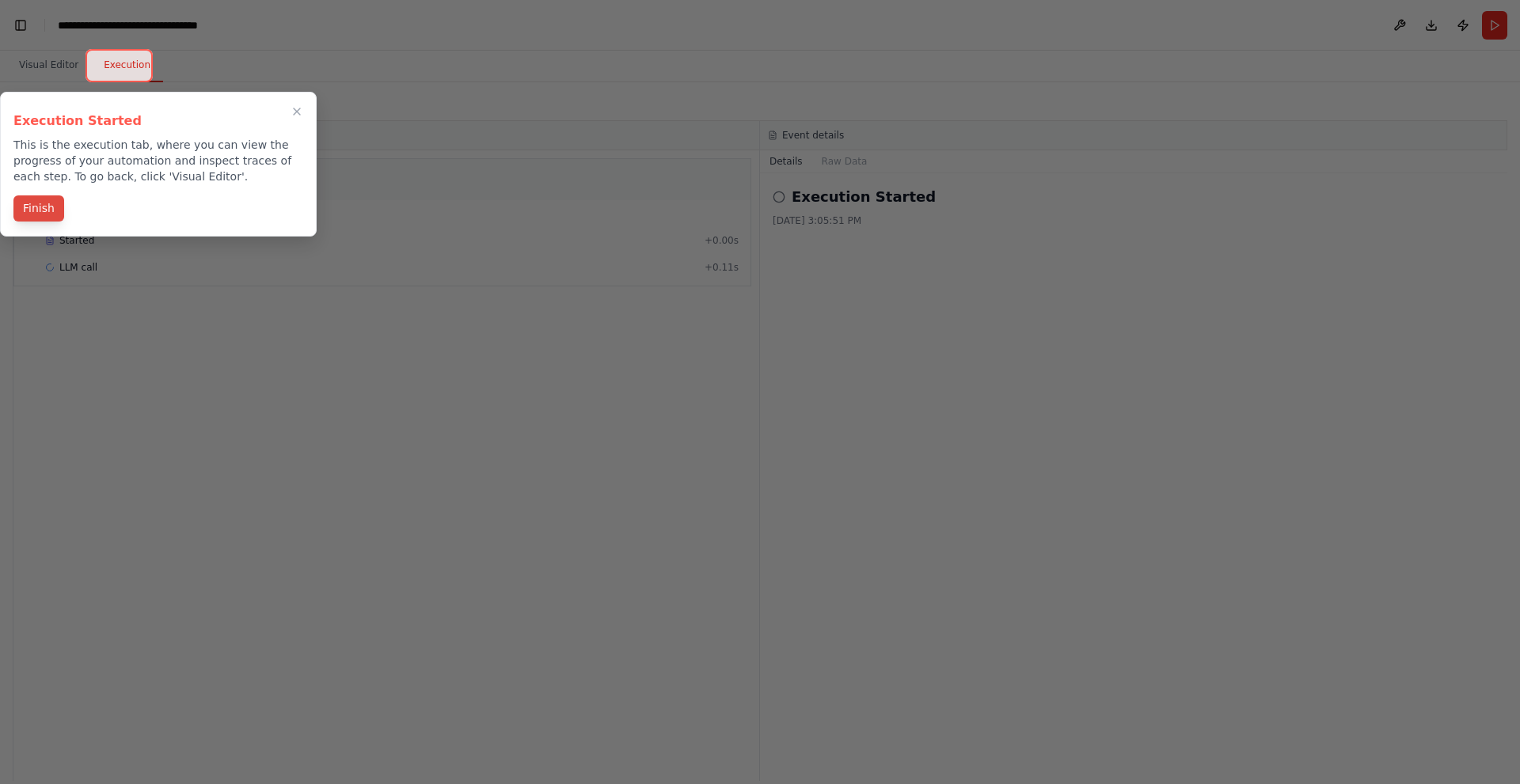
click at [45, 203] on button "Finish" at bounding box center [39, 208] width 50 height 26
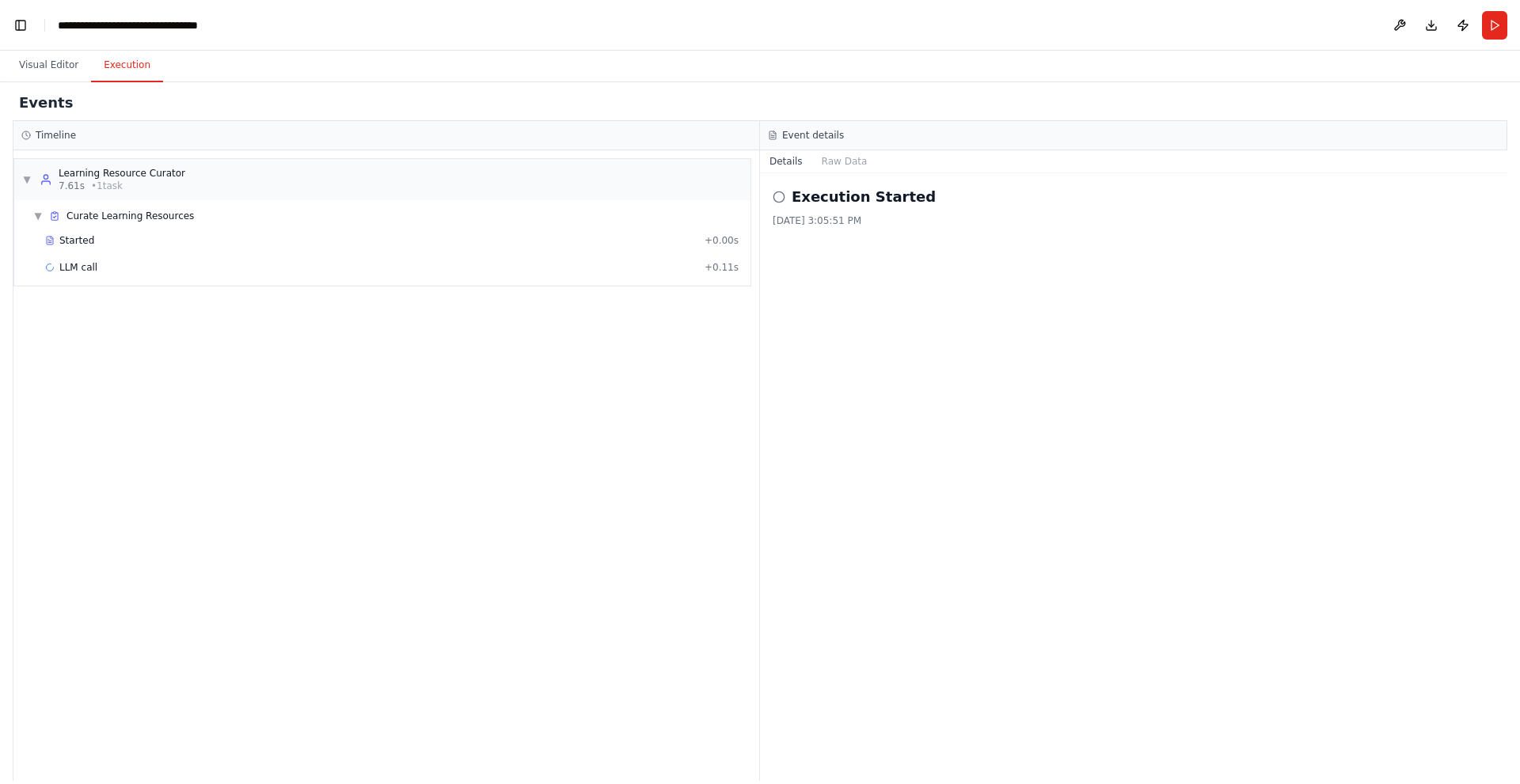
click at [782, 197] on icon at bounding box center [779, 197] width 13 height 13
click at [40, 57] on button "Visual Editor" at bounding box center [49, 65] width 84 height 33
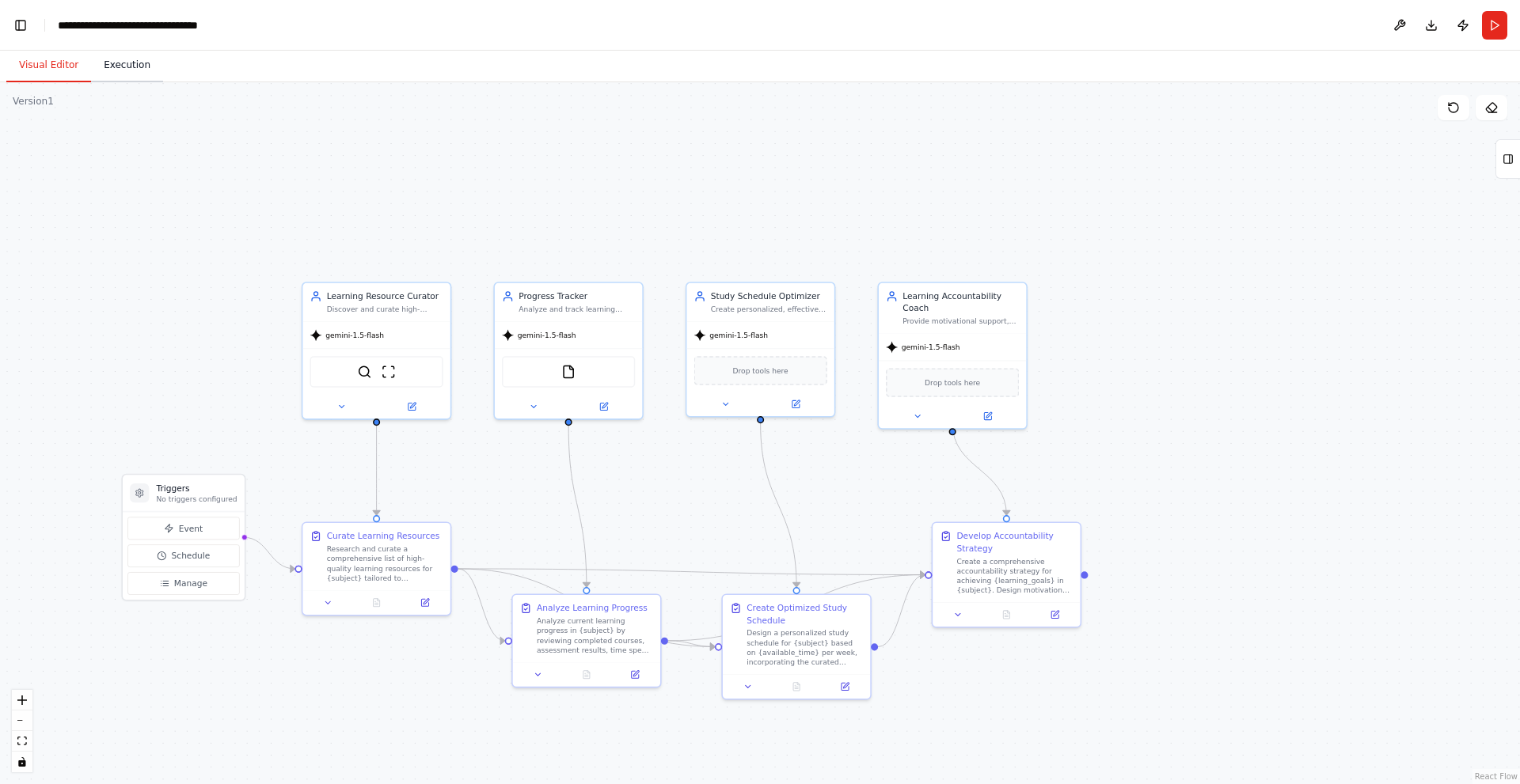
click at [118, 64] on button "Execution" at bounding box center [127, 65] width 72 height 33
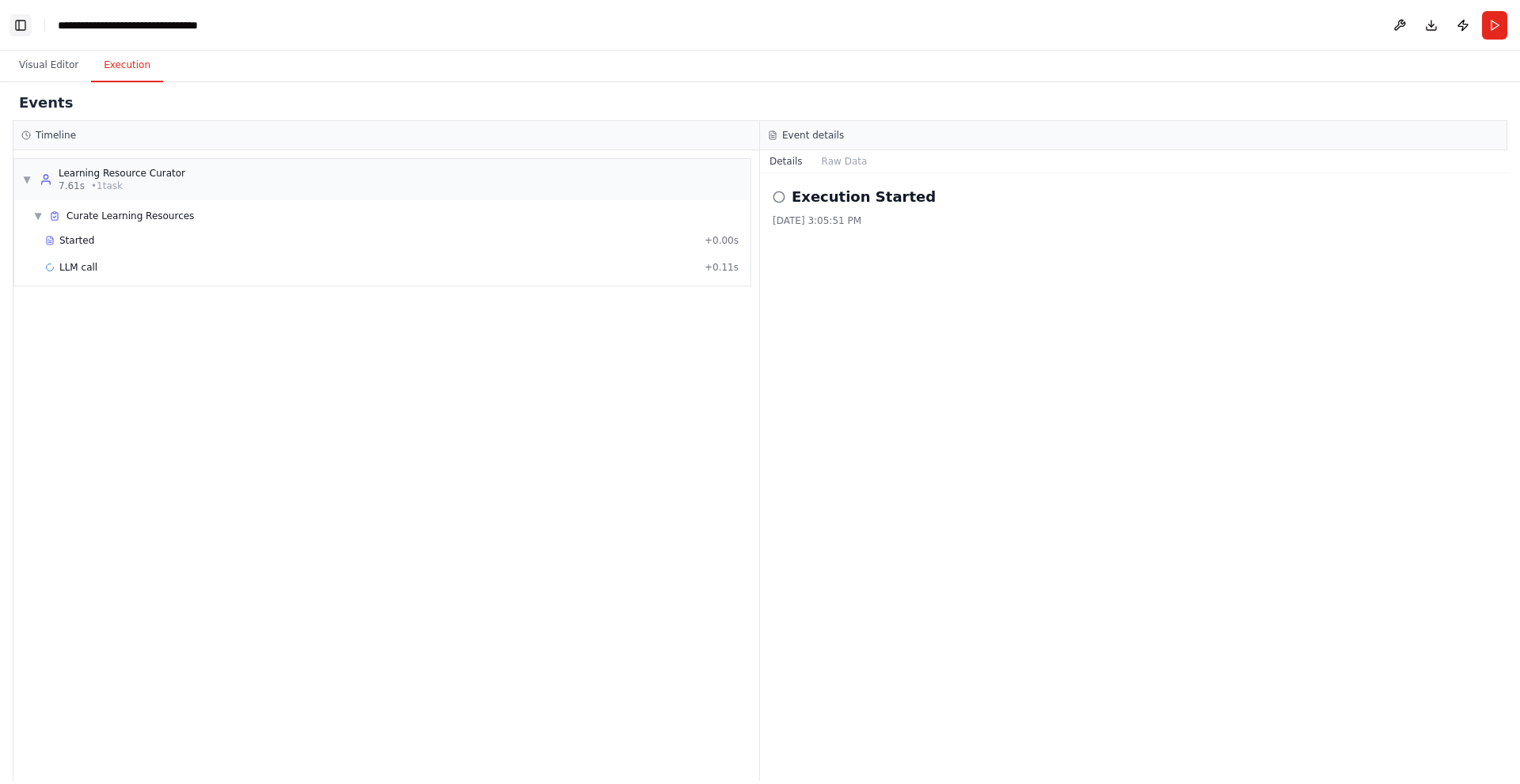
click at [23, 32] on button "Toggle Left Sidebar" at bounding box center [20, 26] width 22 height 22
click at [836, 157] on button "Raw Data" at bounding box center [844, 161] width 65 height 22
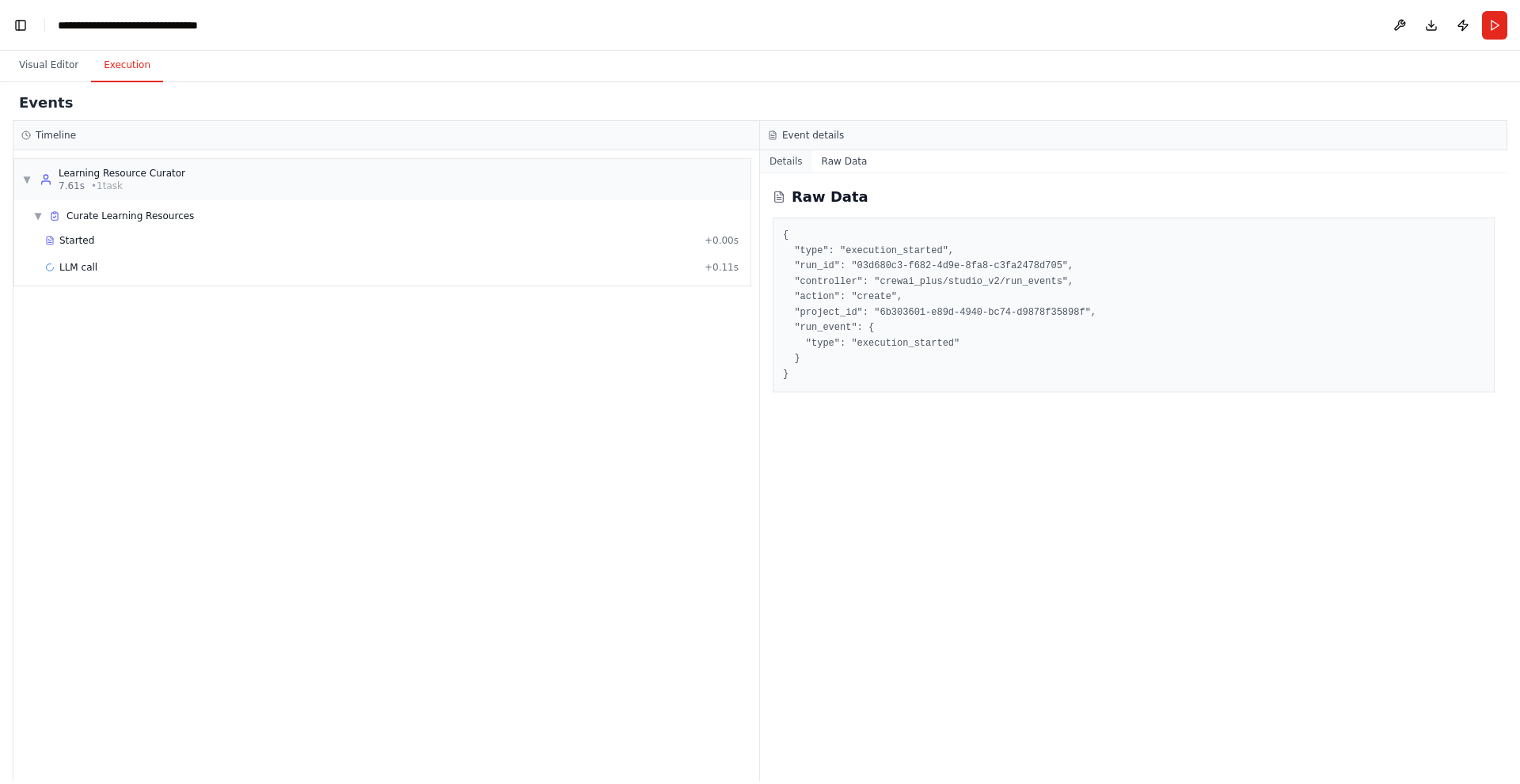
click at [790, 158] on button "Details" at bounding box center [785, 161] width 52 height 22
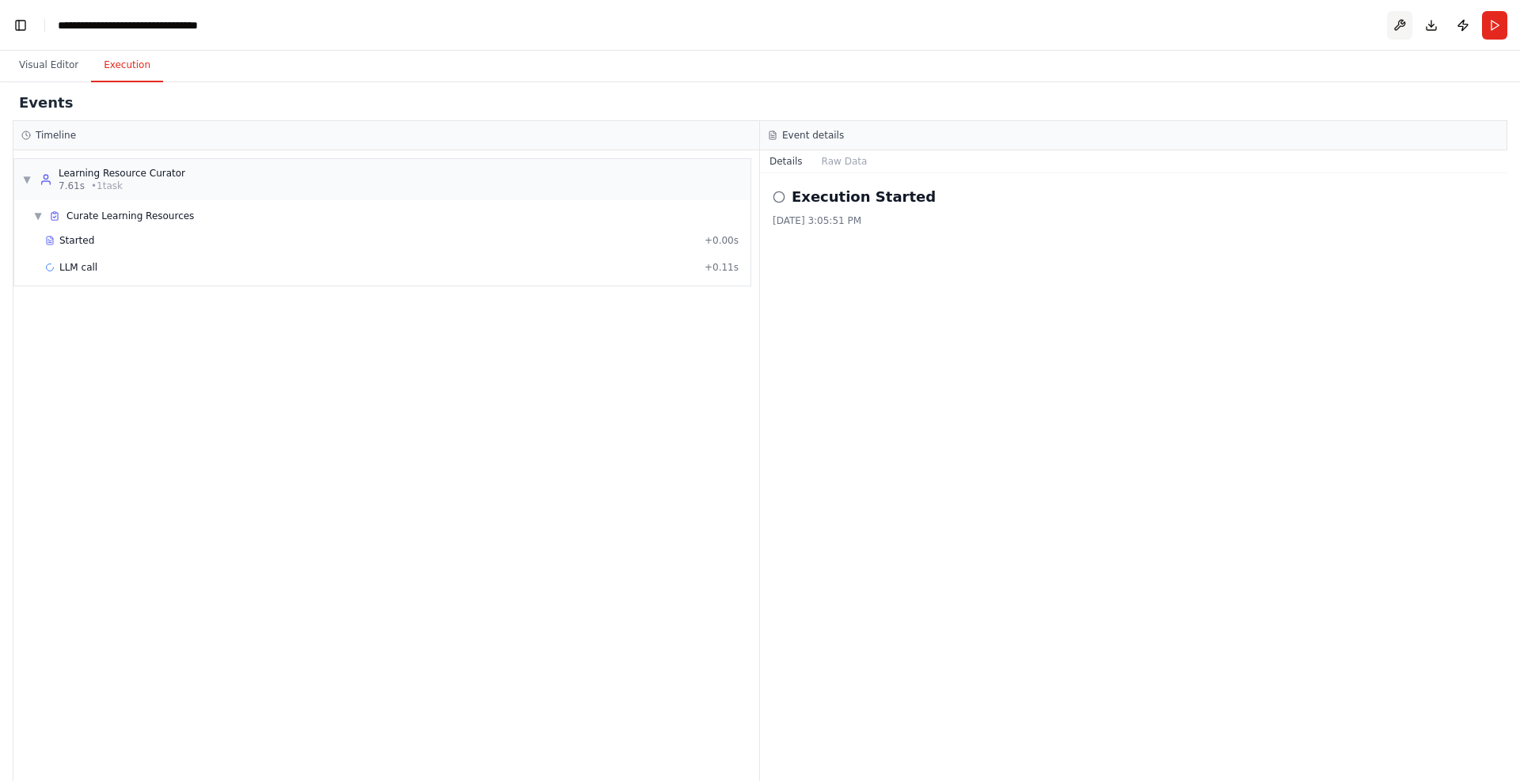
click at [1405, 28] on button at bounding box center [1400, 25] width 26 height 28
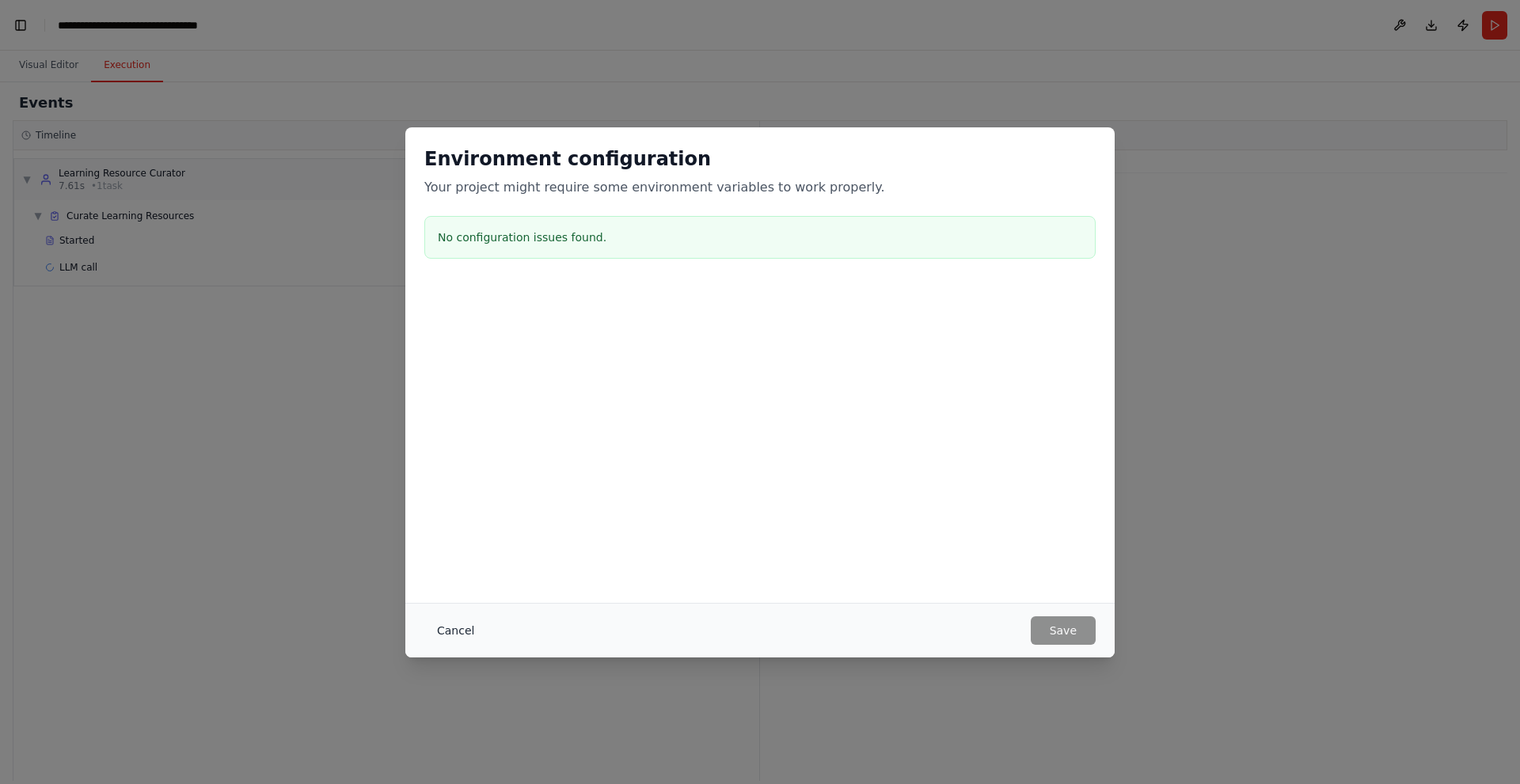
click at [450, 632] on button "Cancel" at bounding box center [456, 630] width 62 height 28
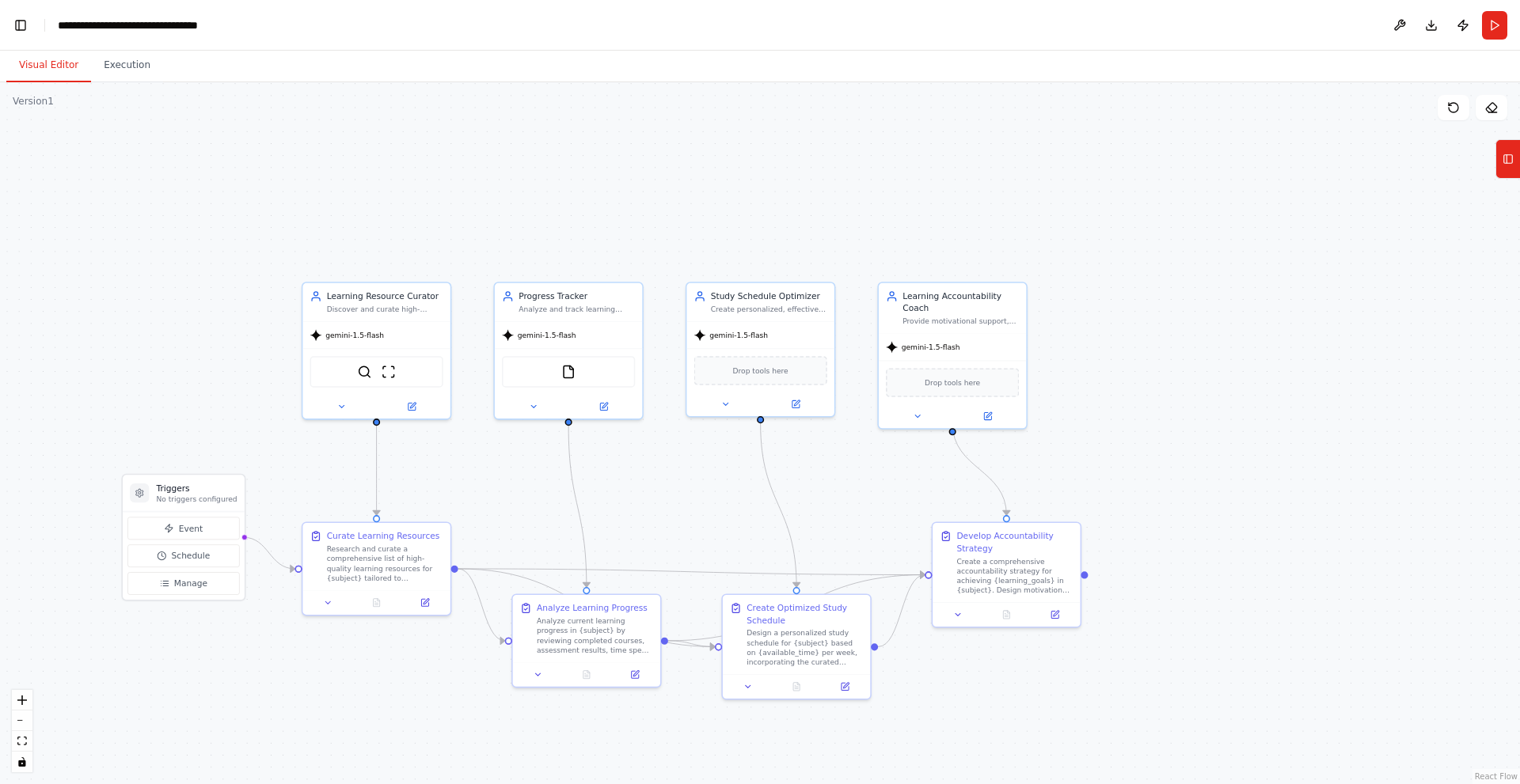
click at [41, 72] on button "Visual Editor" at bounding box center [49, 65] width 84 height 33
click at [756, 372] on span "Drop tools here" at bounding box center [760, 368] width 55 height 12
click at [793, 401] on icon at bounding box center [795, 402] width 7 height 7
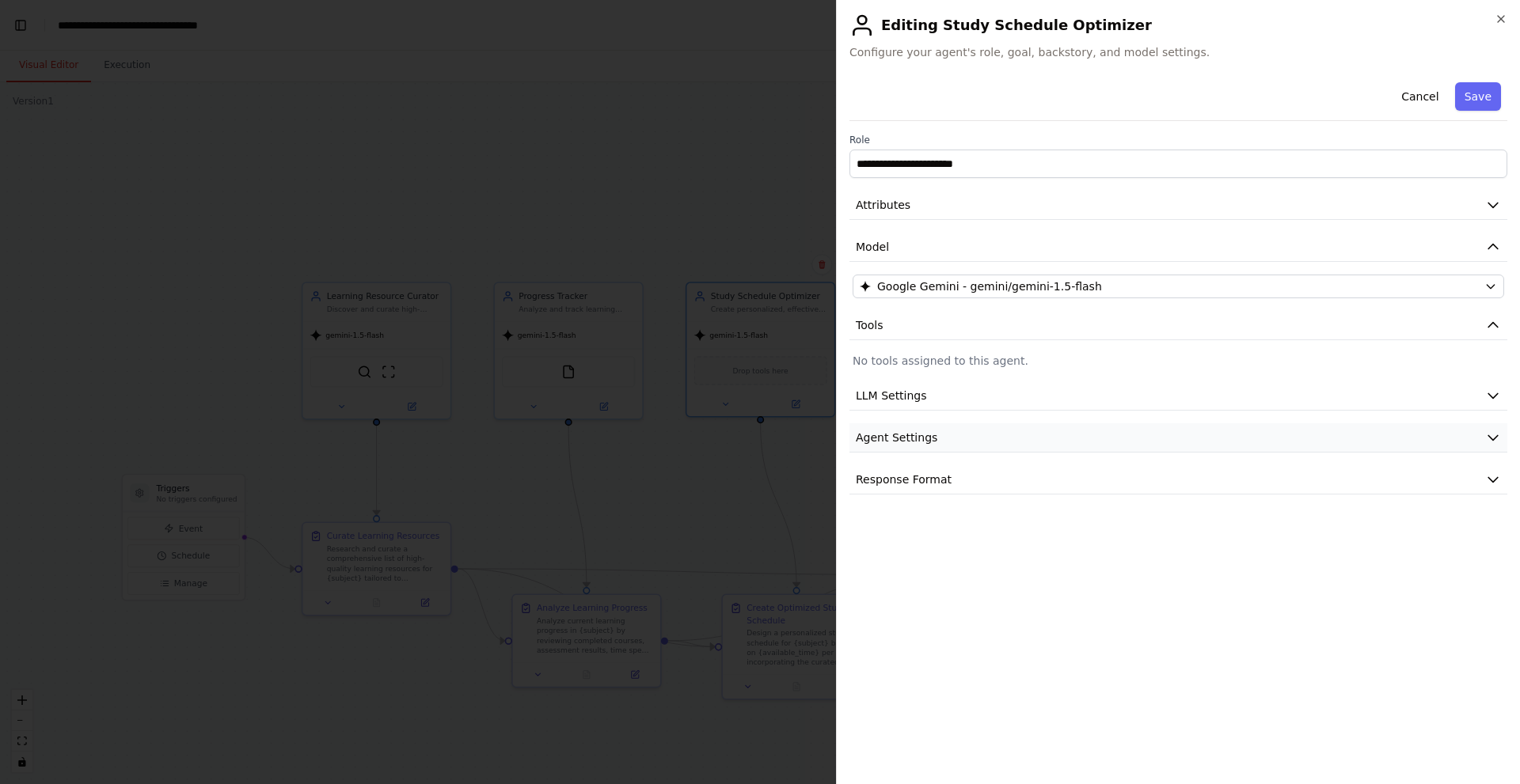
click at [915, 441] on span "Agent Settings" at bounding box center [896, 437] width 82 height 16
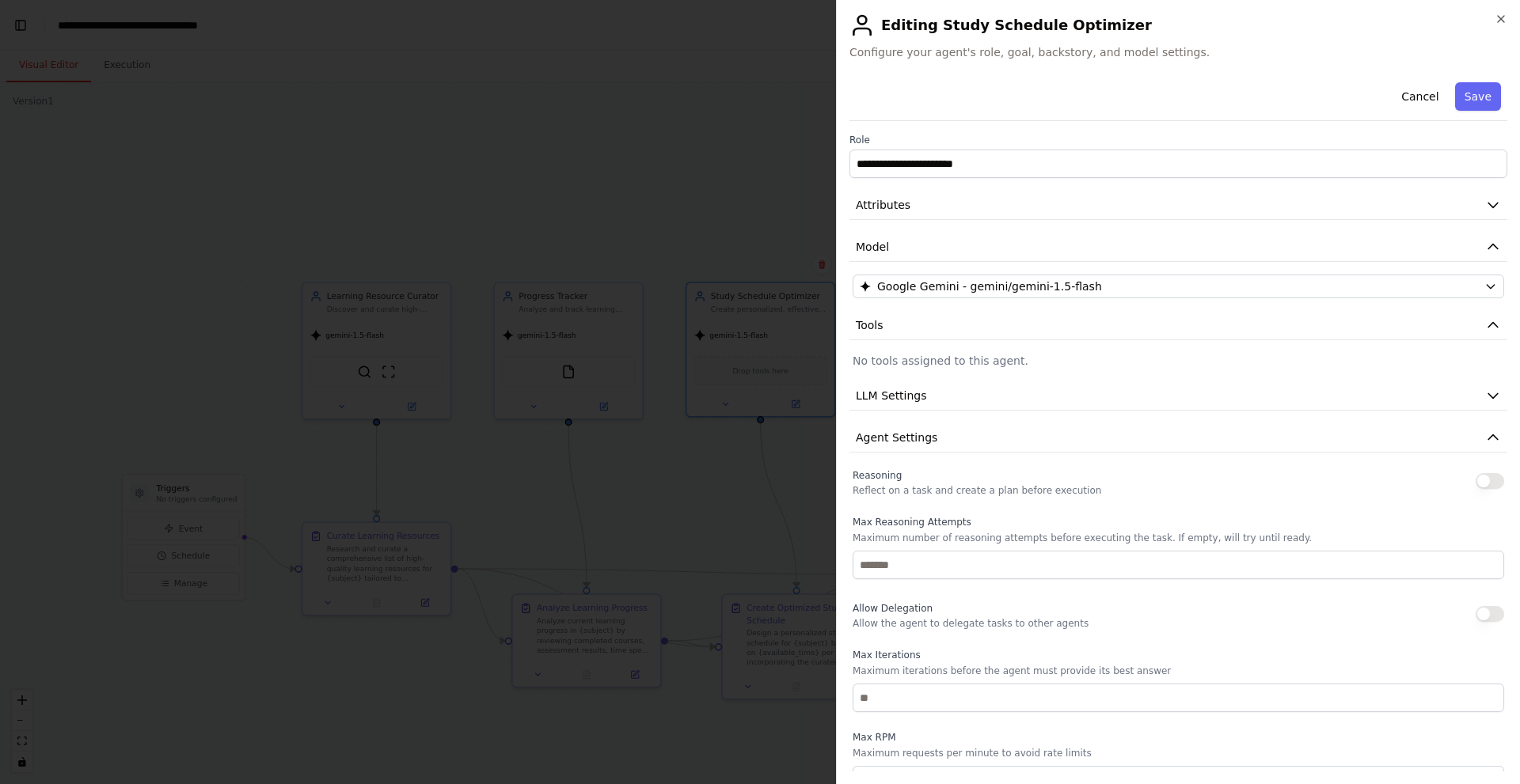
click at [932, 359] on p "No tools assigned to this agent." at bounding box center [1178, 360] width 651 height 16
click at [1047, 346] on div "**********" at bounding box center [1178, 497] width 658 height 843
drag, startPoint x: 1018, startPoint y: 360, endPoint x: 1000, endPoint y: 372, distance: 21.6
click at [1000, 372] on div "**********" at bounding box center [1178, 497] width 658 height 843
click at [967, 390] on button "LLM Settings" at bounding box center [1178, 396] width 658 height 29
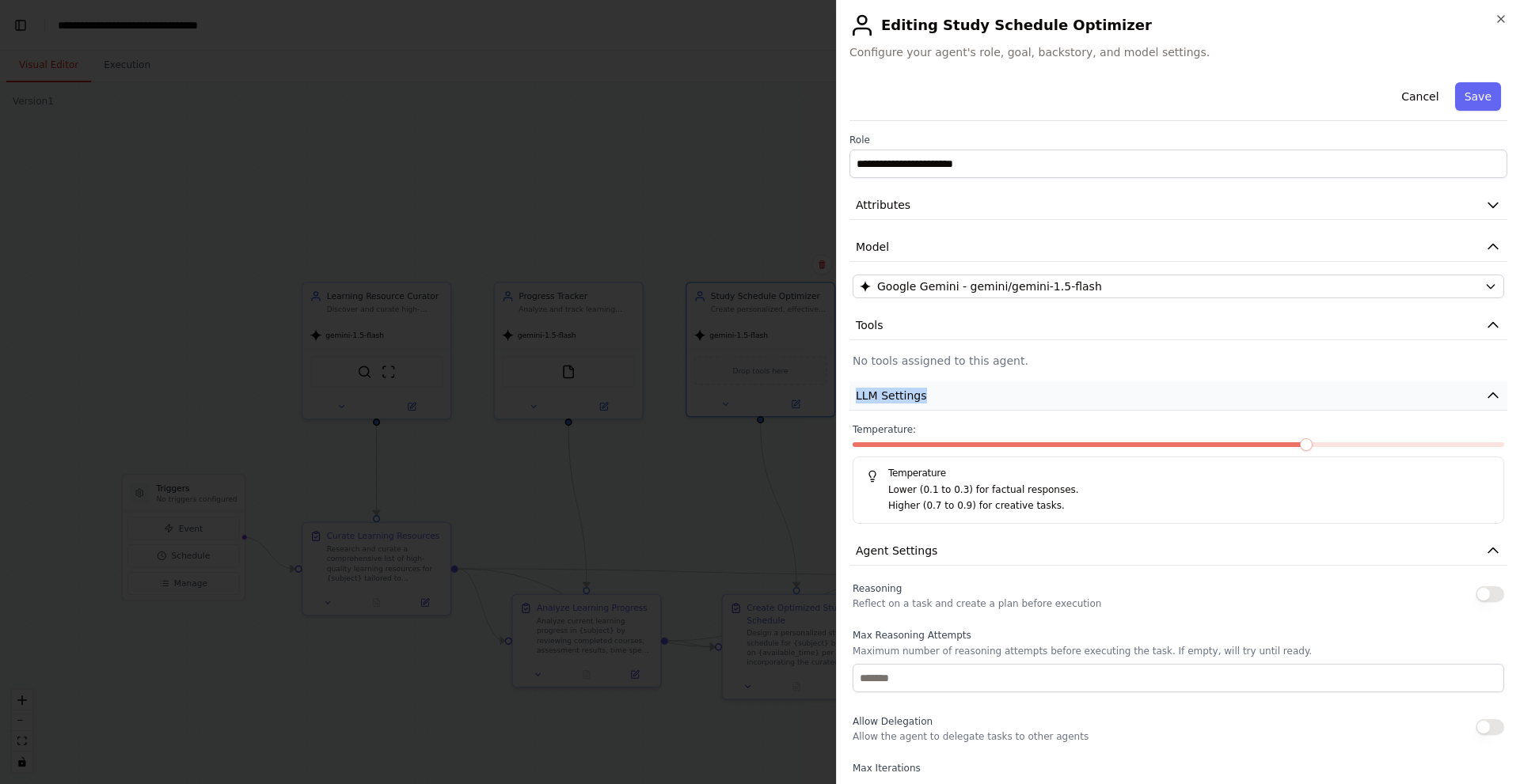
click at [968, 394] on button "LLM Settings" at bounding box center [1178, 396] width 658 height 29
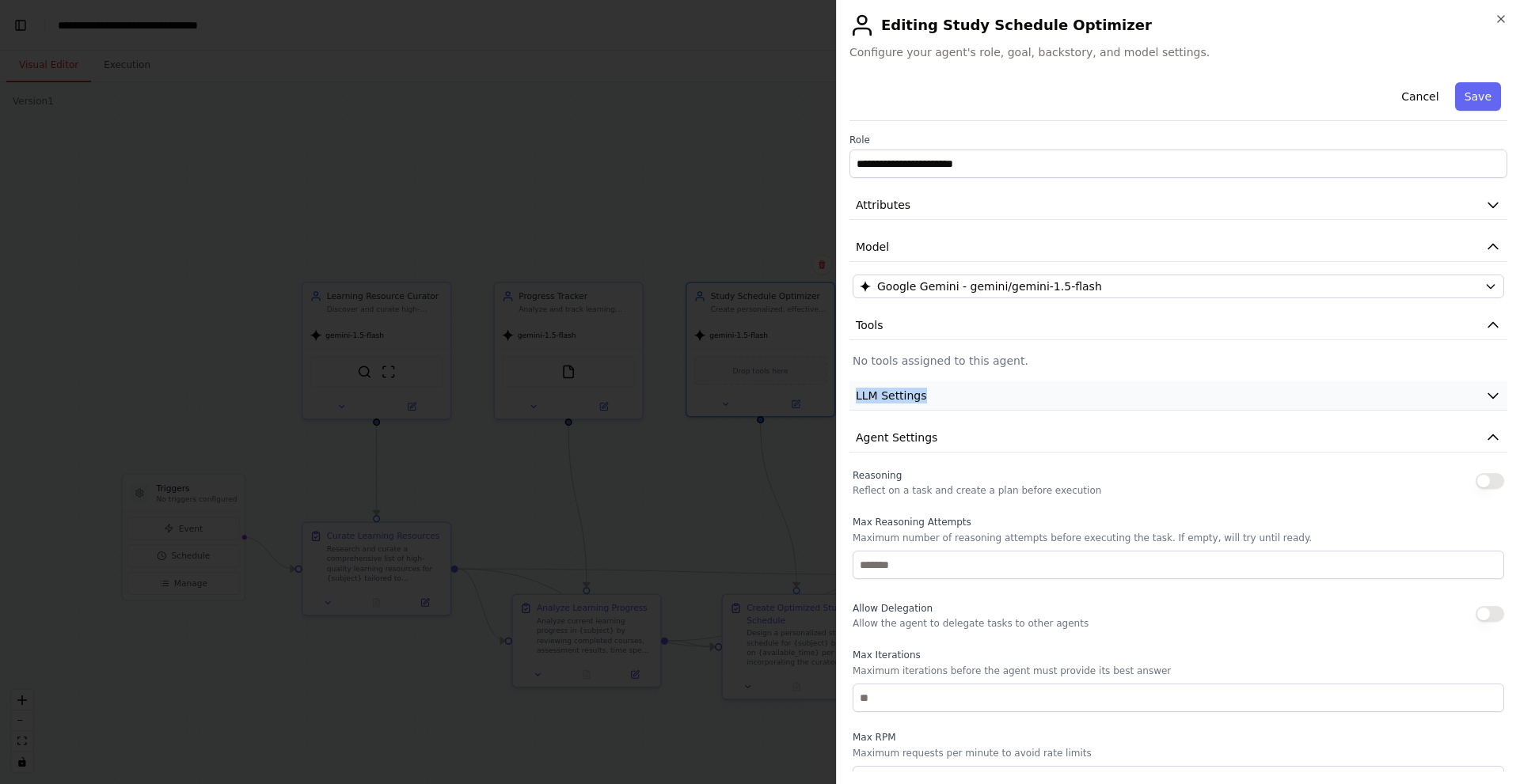
click at [1007, 399] on button "LLM Settings" at bounding box center [1178, 396] width 658 height 29
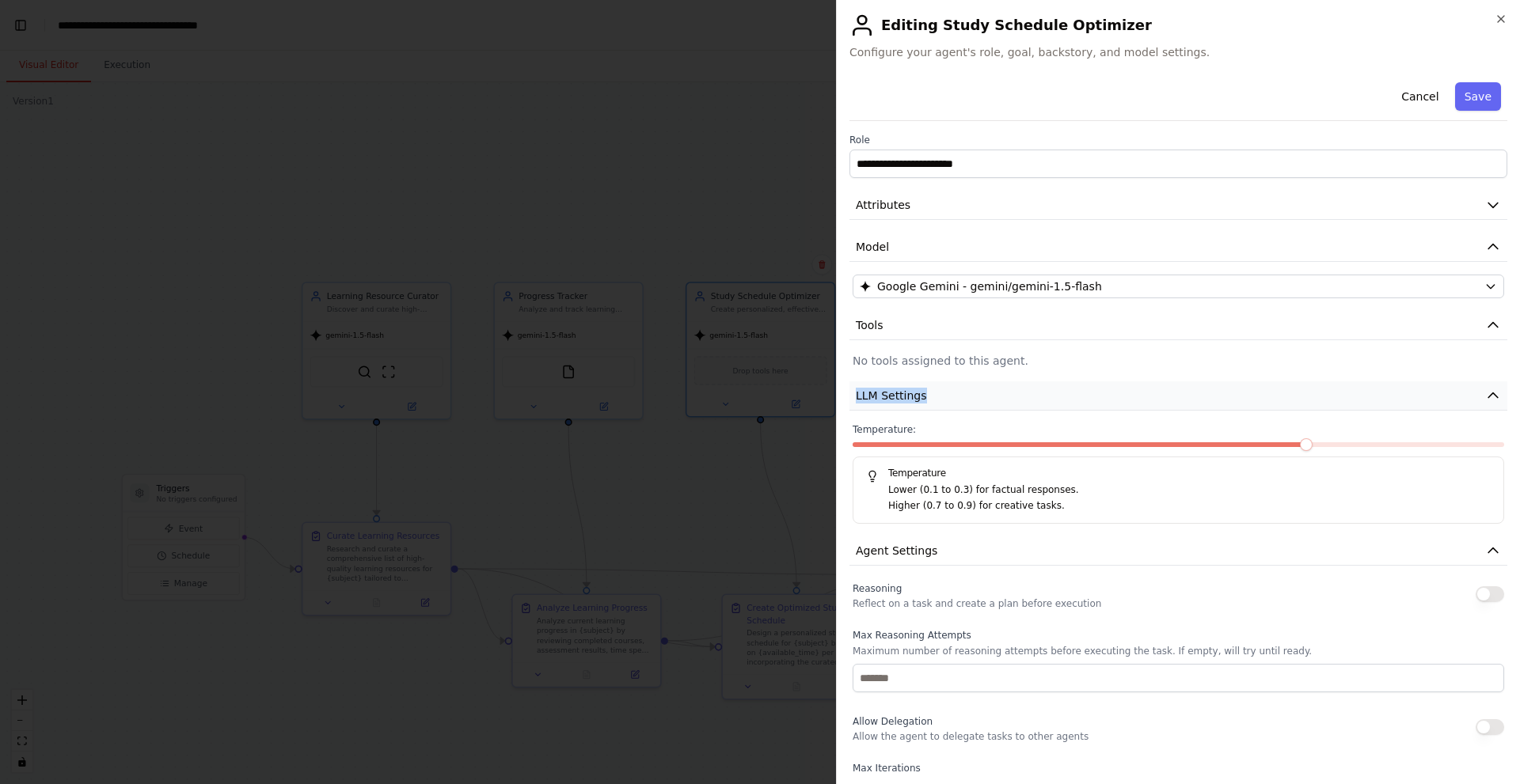
click at [1042, 382] on button "LLM Settings" at bounding box center [1178, 396] width 658 height 29
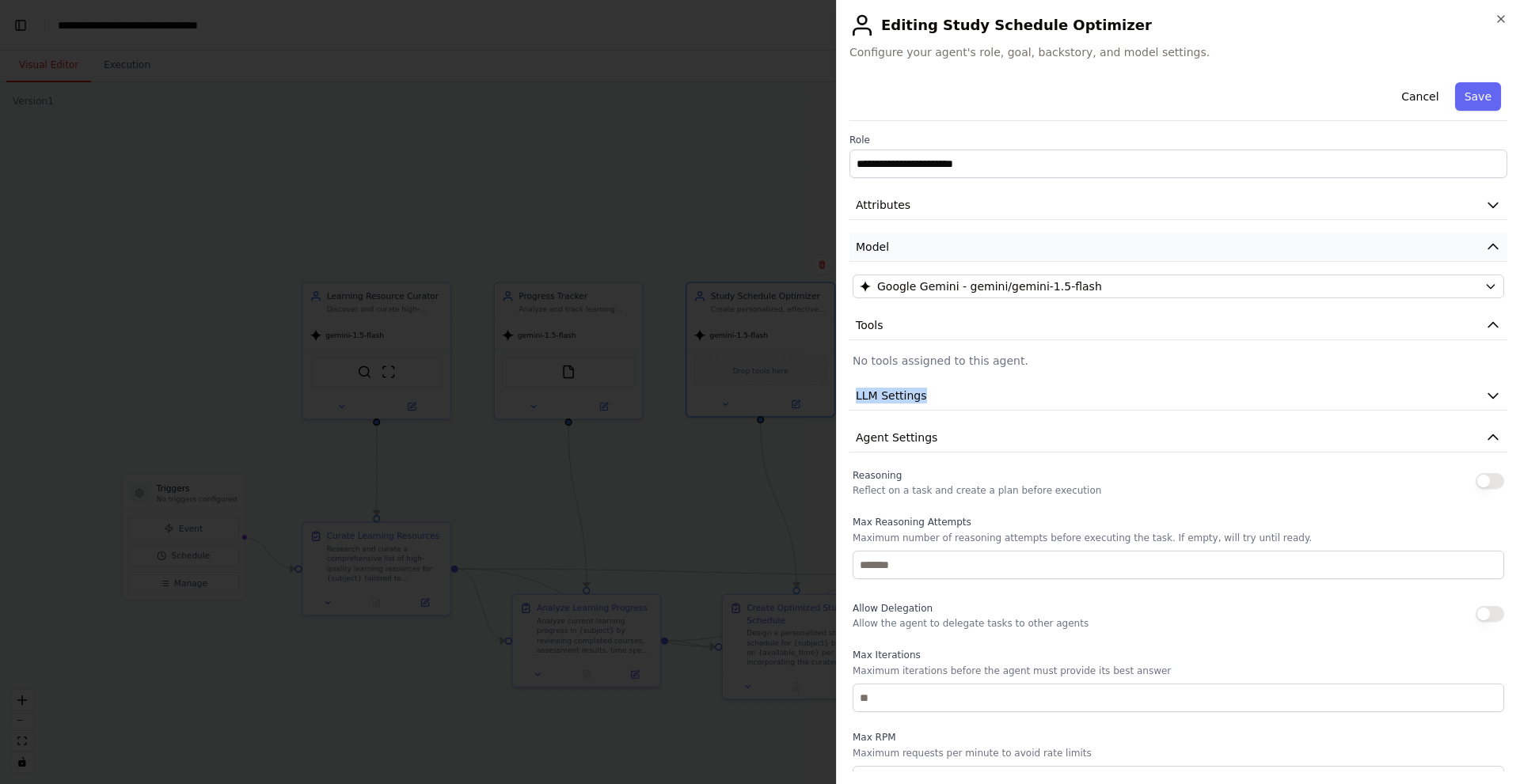
click at [893, 245] on button "Model" at bounding box center [1178, 248] width 658 height 29
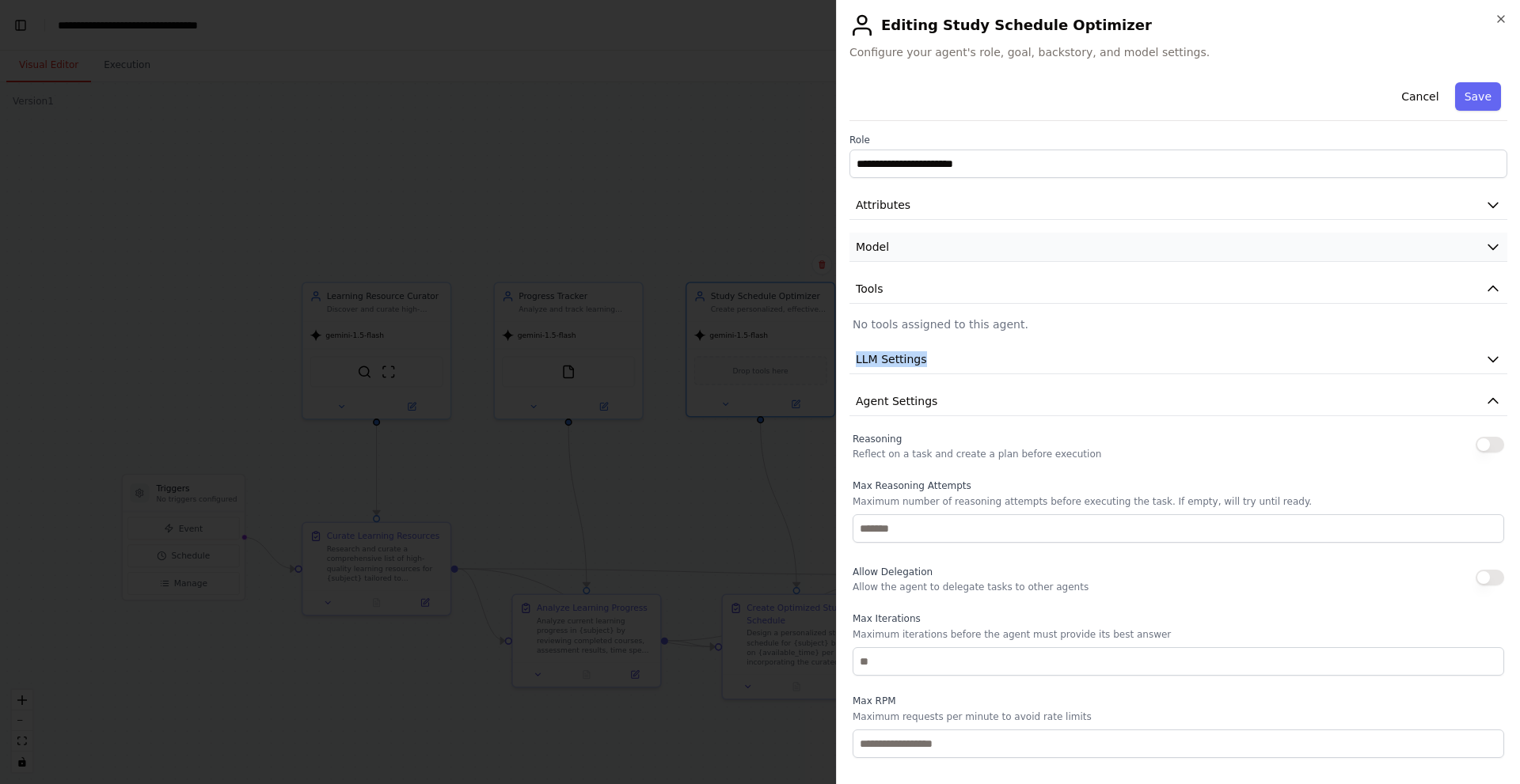
click at [893, 245] on button "Model" at bounding box center [1178, 248] width 658 height 29
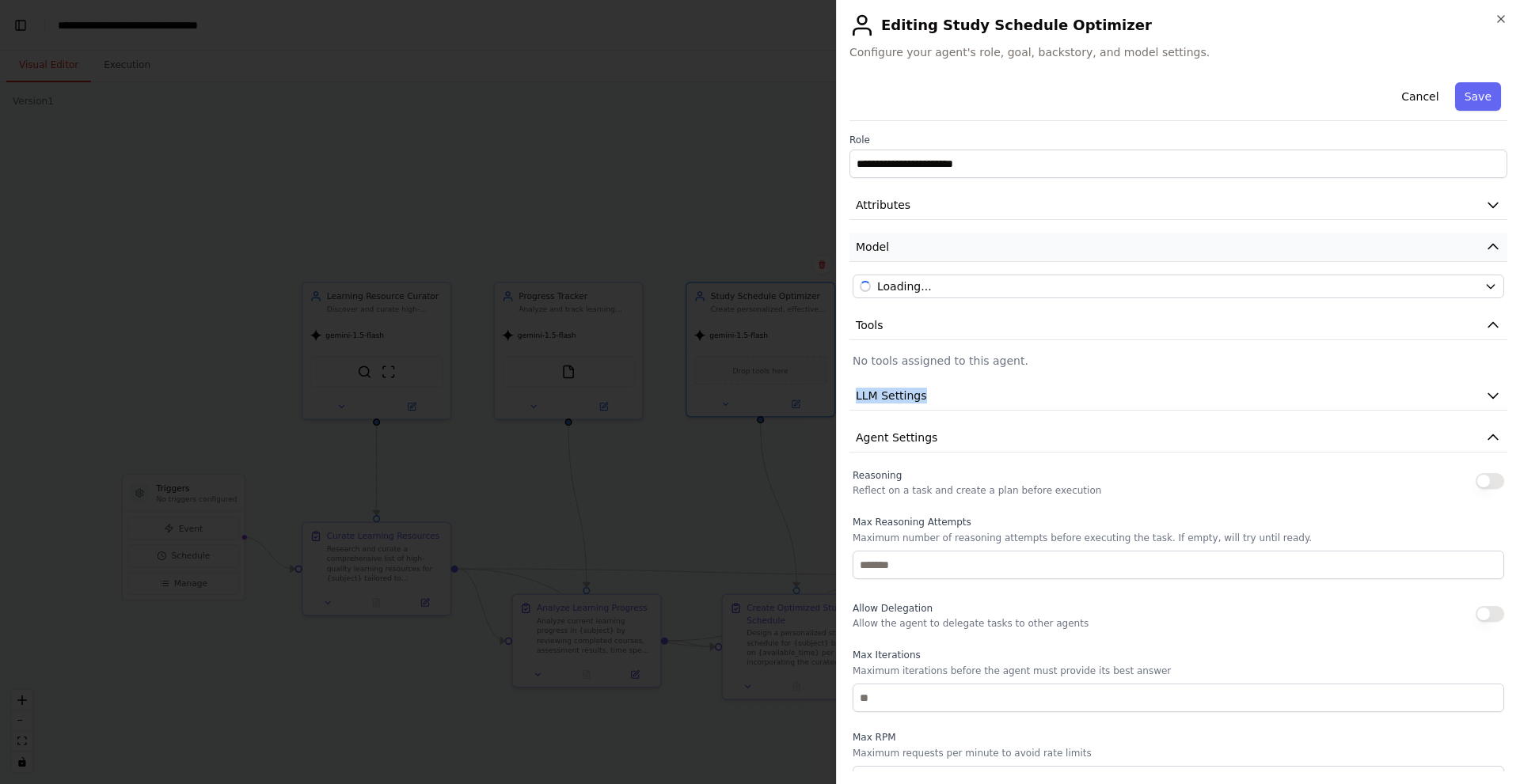
click at [893, 245] on button "Model" at bounding box center [1178, 248] width 658 height 29
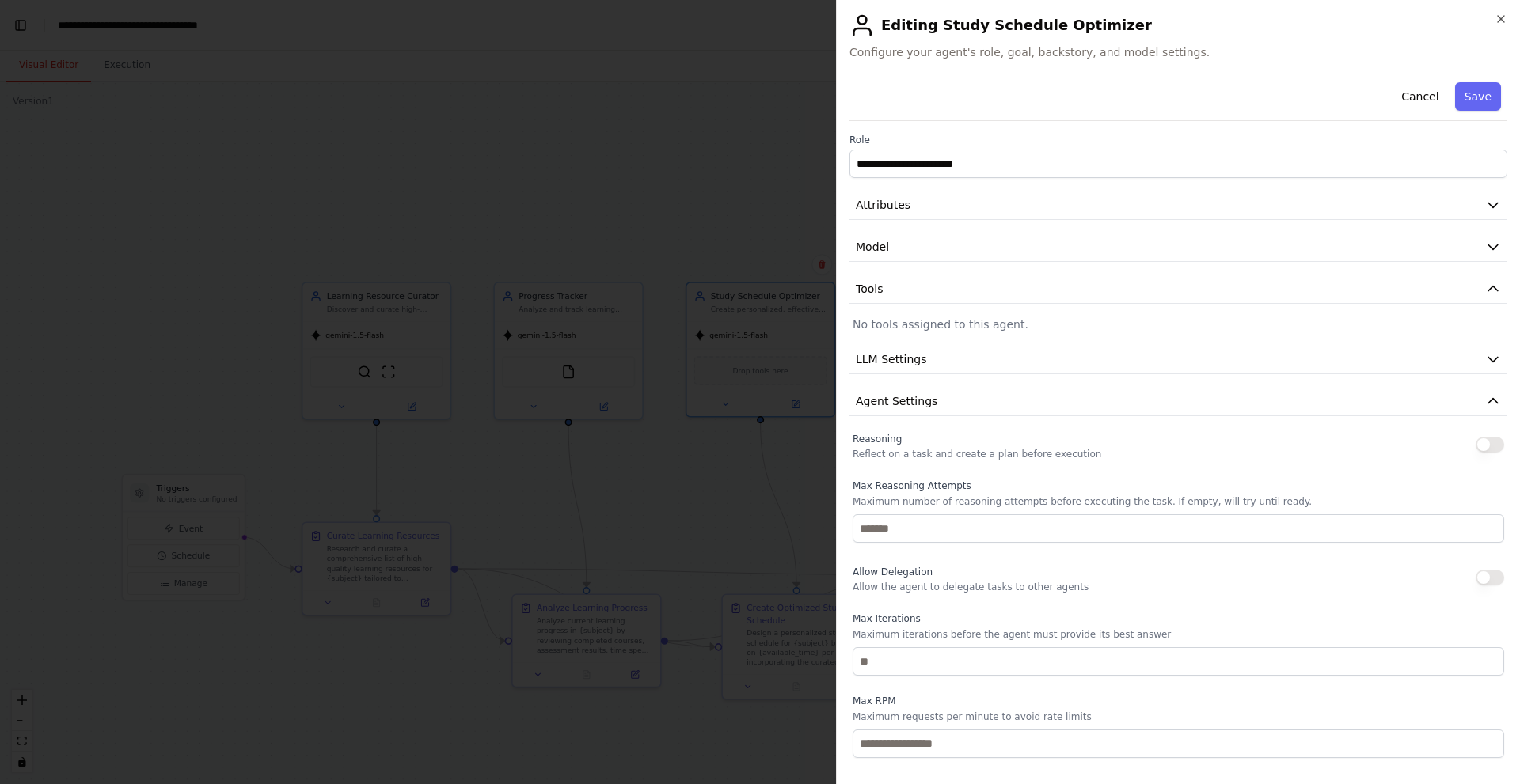
click at [898, 332] on p "No tools assigned to this agent." at bounding box center [1178, 324] width 651 height 16
click at [892, 326] on p "No tools assigned to this agent." at bounding box center [1178, 324] width 651 height 16
click at [1463, 100] on button "Save" at bounding box center [1478, 96] width 46 height 28
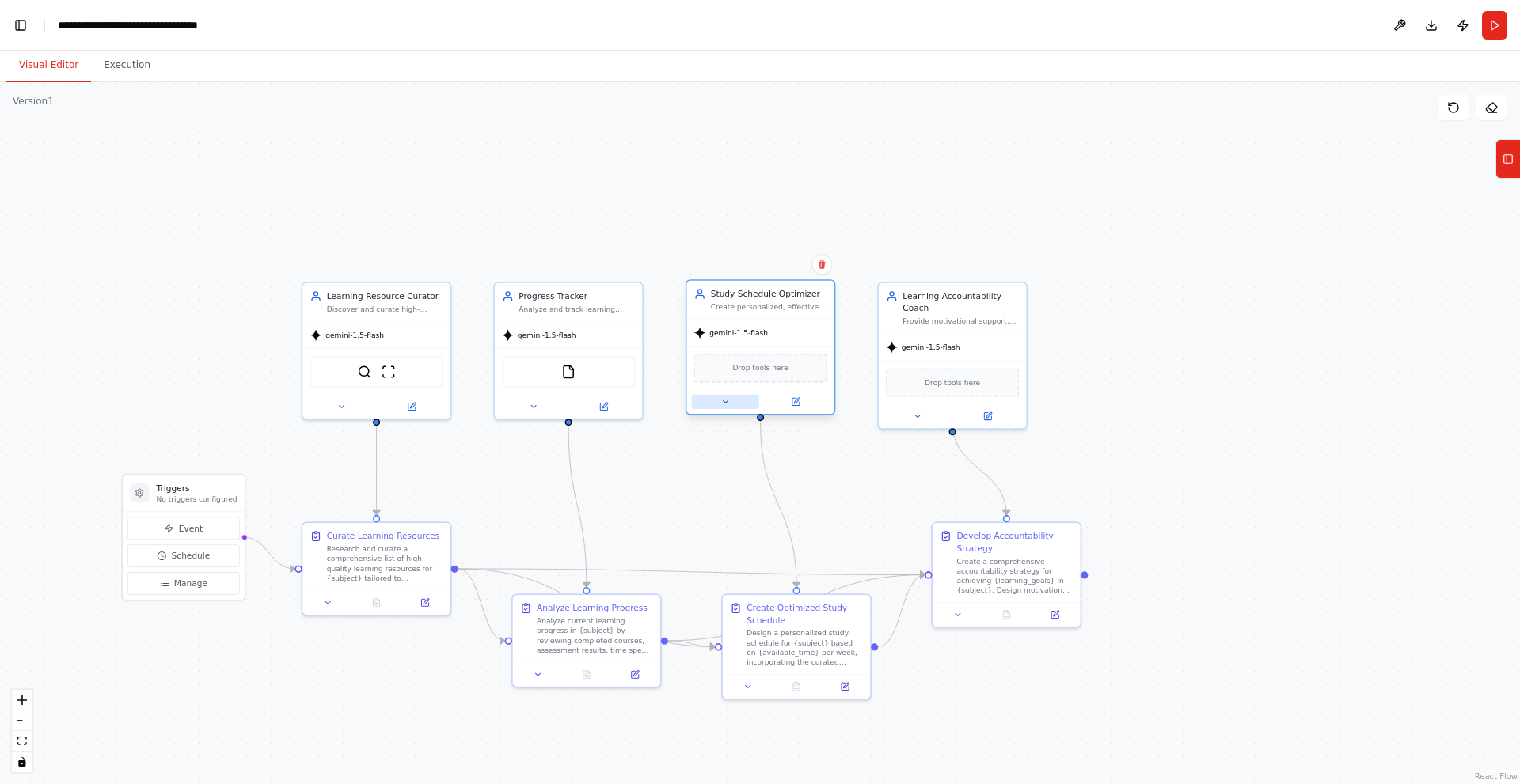
click at [716, 395] on button at bounding box center [725, 403] width 68 height 15
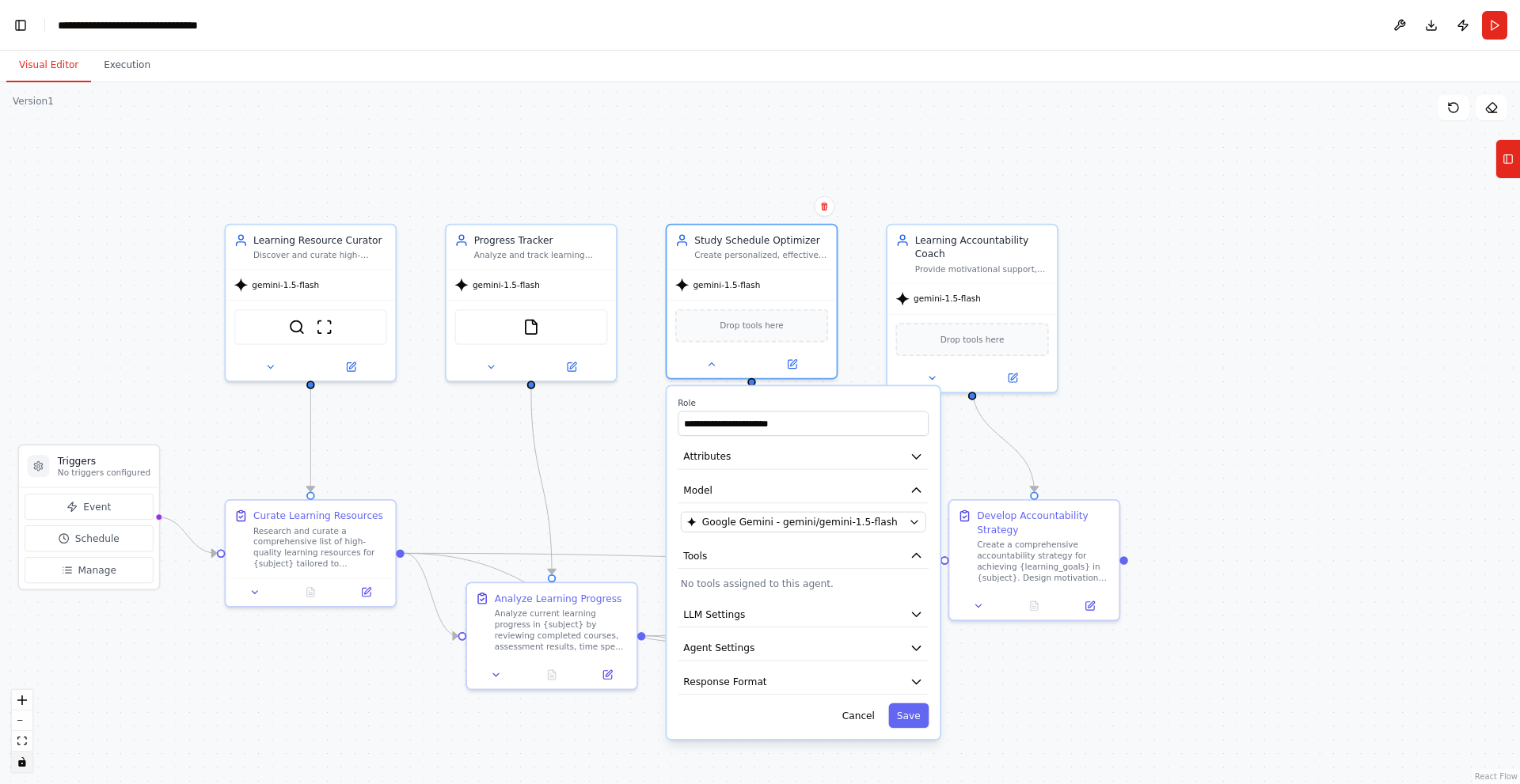
click at [25, 765] on icon "toggle interactivity" at bounding box center [22, 762] width 7 height 9
click at [725, 619] on div ".deletable-edge-delete-btn { width: 20px; height: 20px; border: 0px solid #ffff…" at bounding box center [760, 433] width 1520 height 701
click at [919, 621] on div ".deletable-edge-delete-btn { width: 20px; height: 20px; border: 0px solid #ffff…" at bounding box center [760, 433] width 1520 height 701
click at [855, 580] on div ".deletable-edge-delete-btn { width: 20px; height: 20px; border: 0px solid #ffff…" at bounding box center [760, 433] width 1520 height 701
click at [855, 355] on div ".deletable-edge-delete-btn { width: 20px; height: 20px; border: 0px solid #ffff…" at bounding box center [760, 433] width 1520 height 701
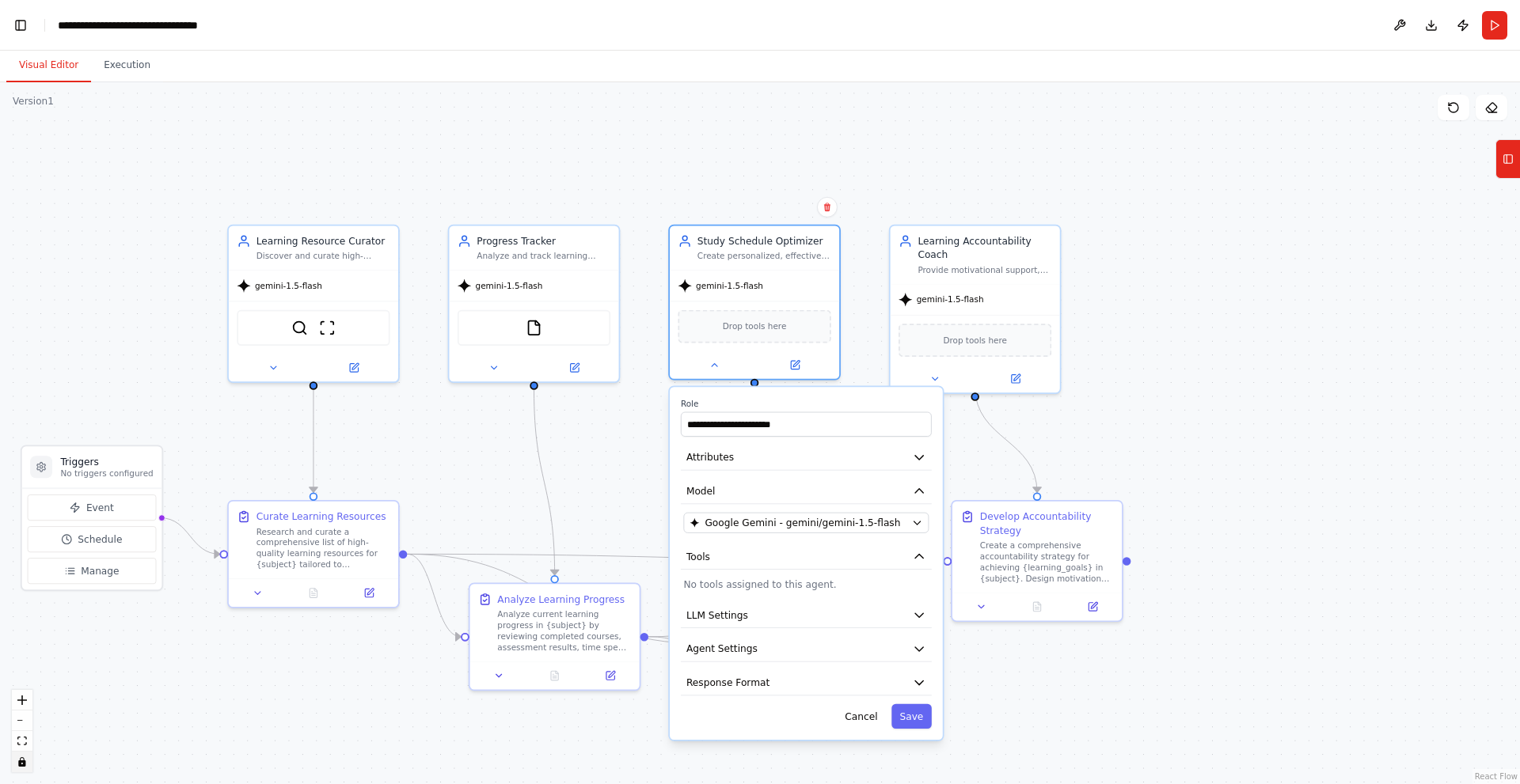
click at [721, 367] on div ".deletable-edge-delete-btn { width: 20px; height: 20px; border: 0px solid #ffff…" at bounding box center [760, 433] width 1520 height 701
click at [921, 715] on div ".deletable-edge-delete-btn { width: 20px; height: 20px; border: 0px solid #ffff…" at bounding box center [760, 433] width 1520 height 701
click at [1274, 425] on div ".deletable-edge-delete-btn { width: 20px; height: 20px; border: 0px solid #ffff…" at bounding box center [760, 433] width 1520 height 701
click at [20, 760] on icon "toggle interactivity" at bounding box center [22, 762] width 7 height 9
click at [400, 694] on div ".deletable-edge-delete-btn { width: 20px; height: 20px; border: 0px solid #ffff…" at bounding box center [760, 433] width 1520 height 701
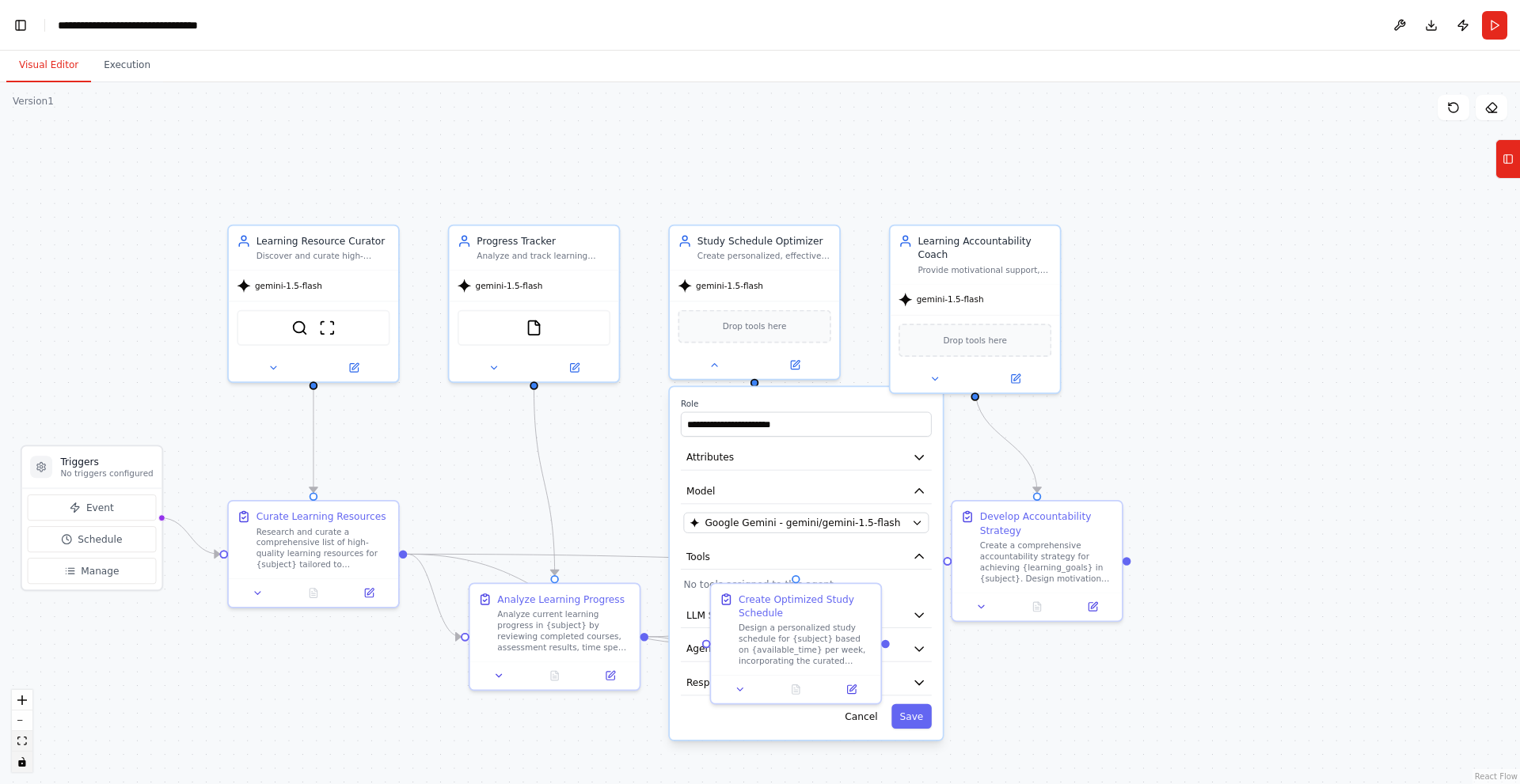
click at [28, 736] on button "fit view" at bounding box center [22, 741] width 20 height 20
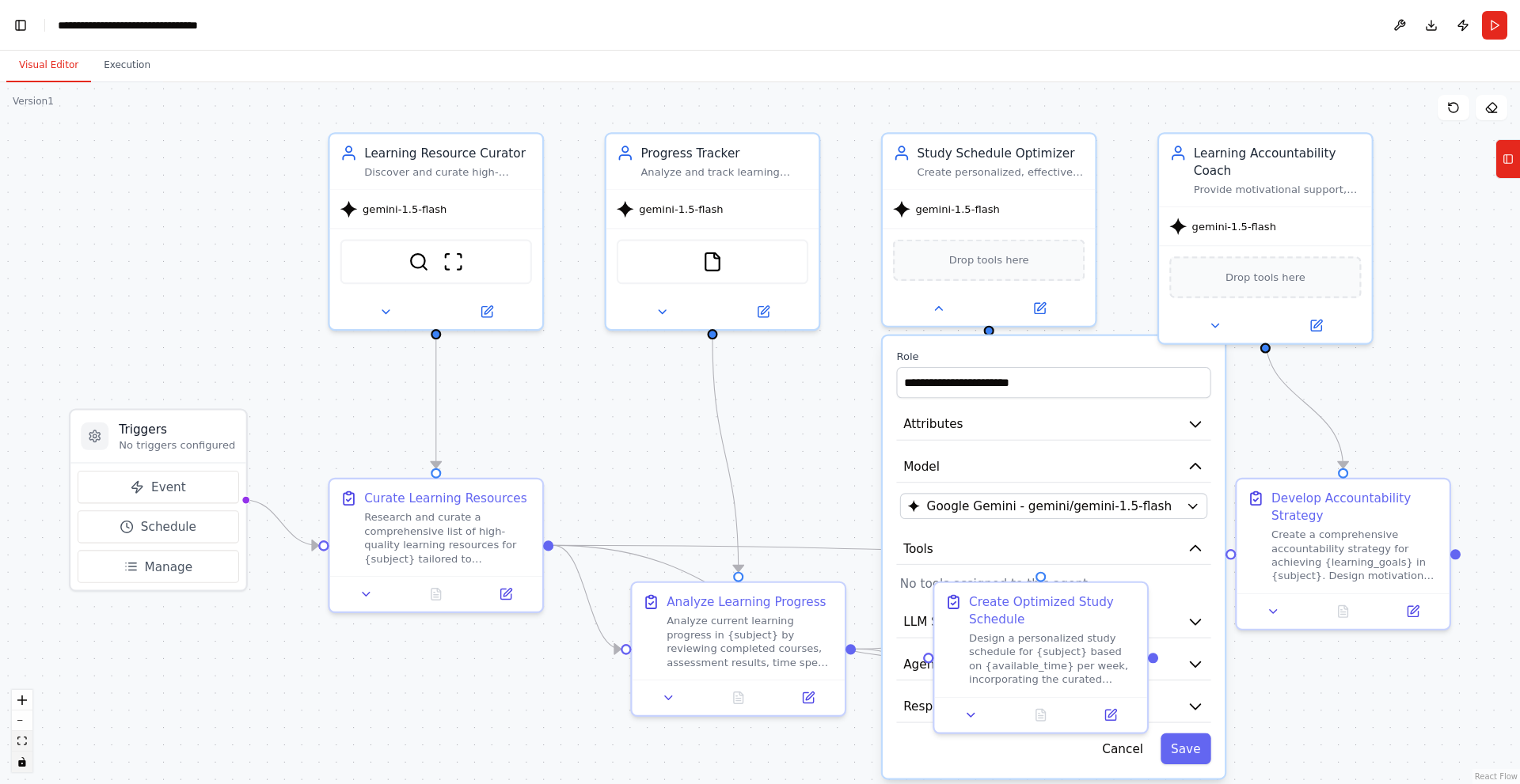
click at [28, 736] on button "fit view" at bounding box center [22, 741] width 20 height 20
click at [21, 718] on button "zoom out" at bounding box center [22, 721] width 20 height 20
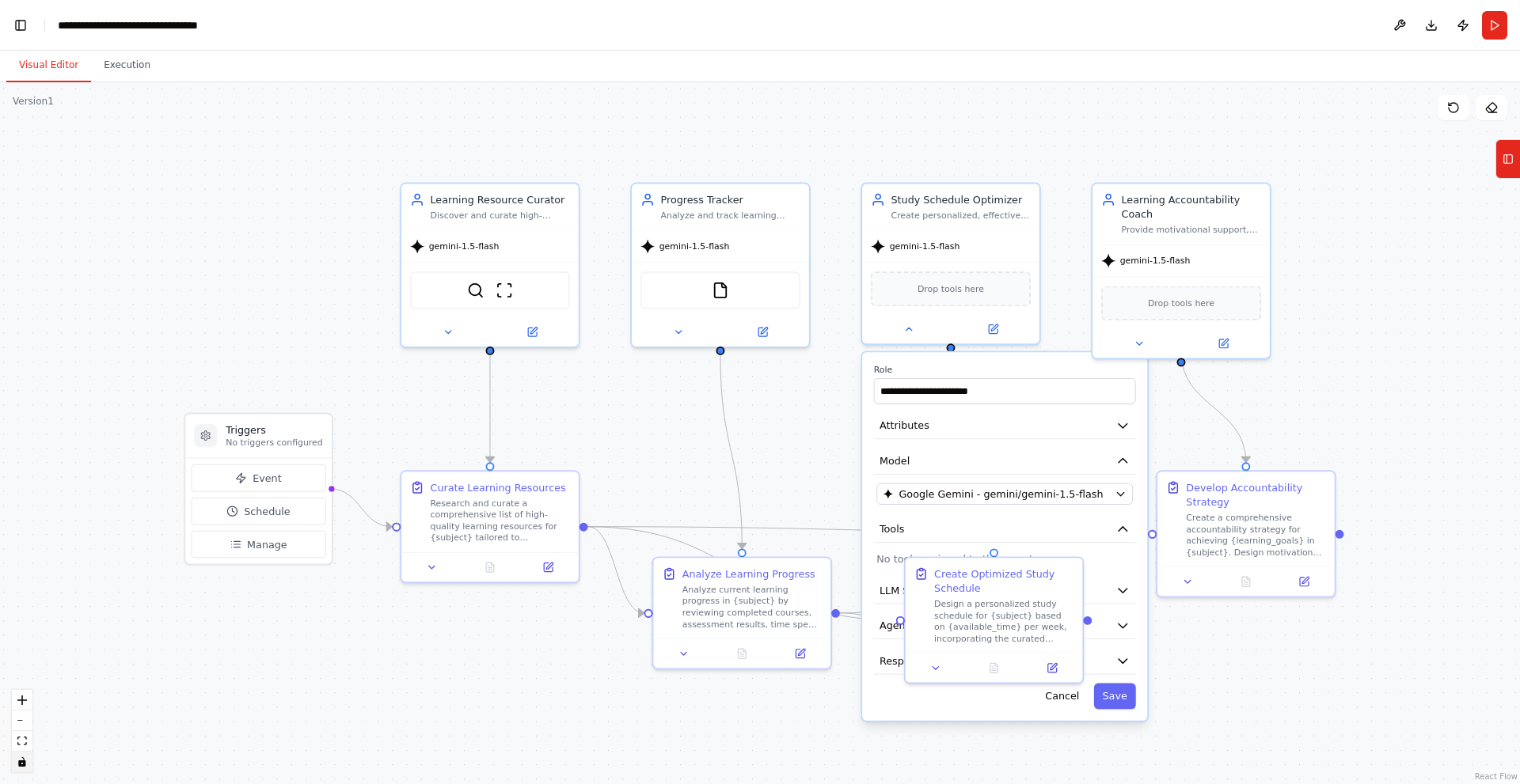
click at [1260, 413] on div ".deletable-edge-delete-btn { width: 20px; height: 20px; border: 0px solid #ffff…" at bounding box center [760, 433] width 1520 height 701
click at [1404, 27] on button at bounding box center [1400, 25] width 26 height 28
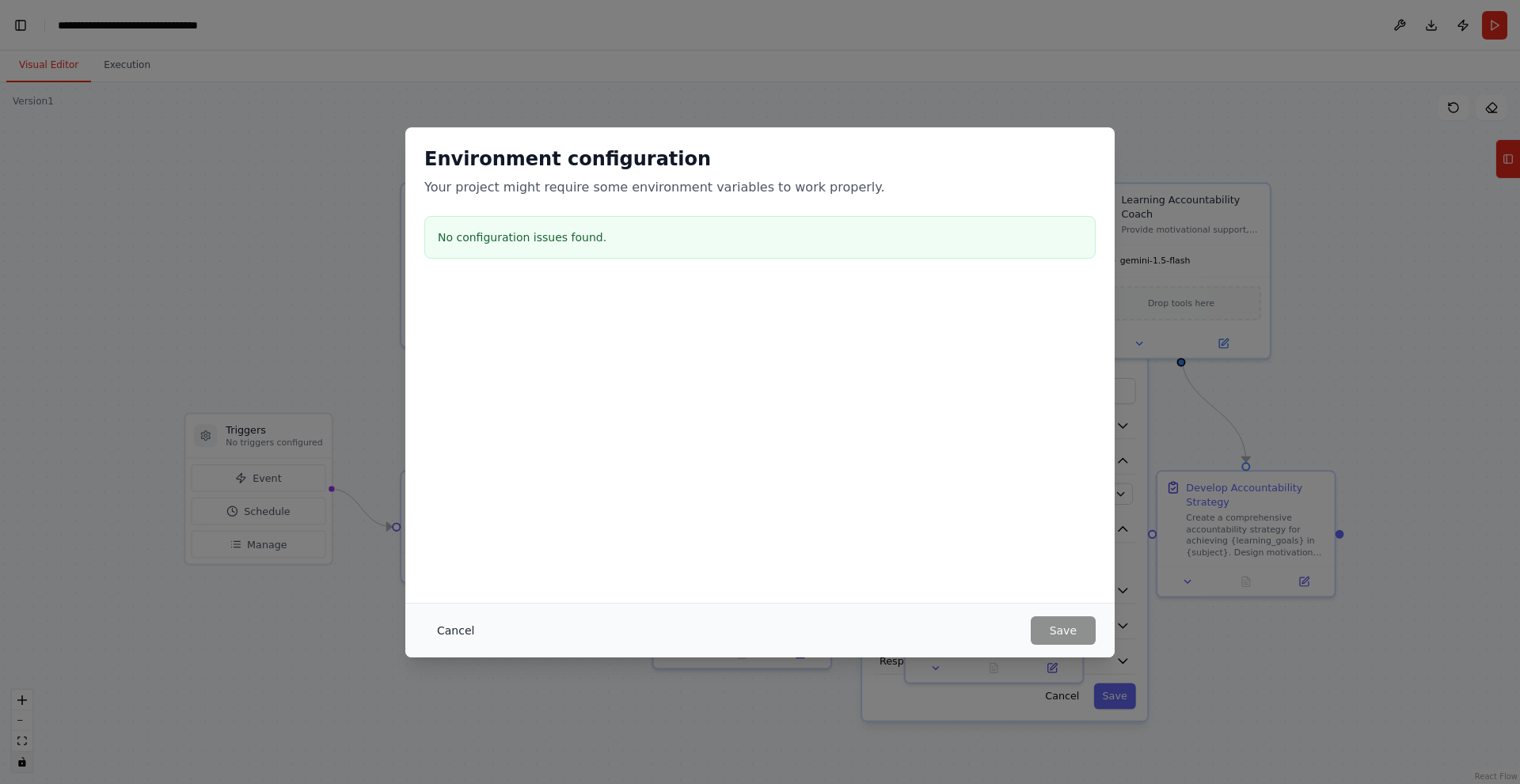
click at [472, 634] on button "Cancel" at bounding box center [456, 630] width 62 height 28
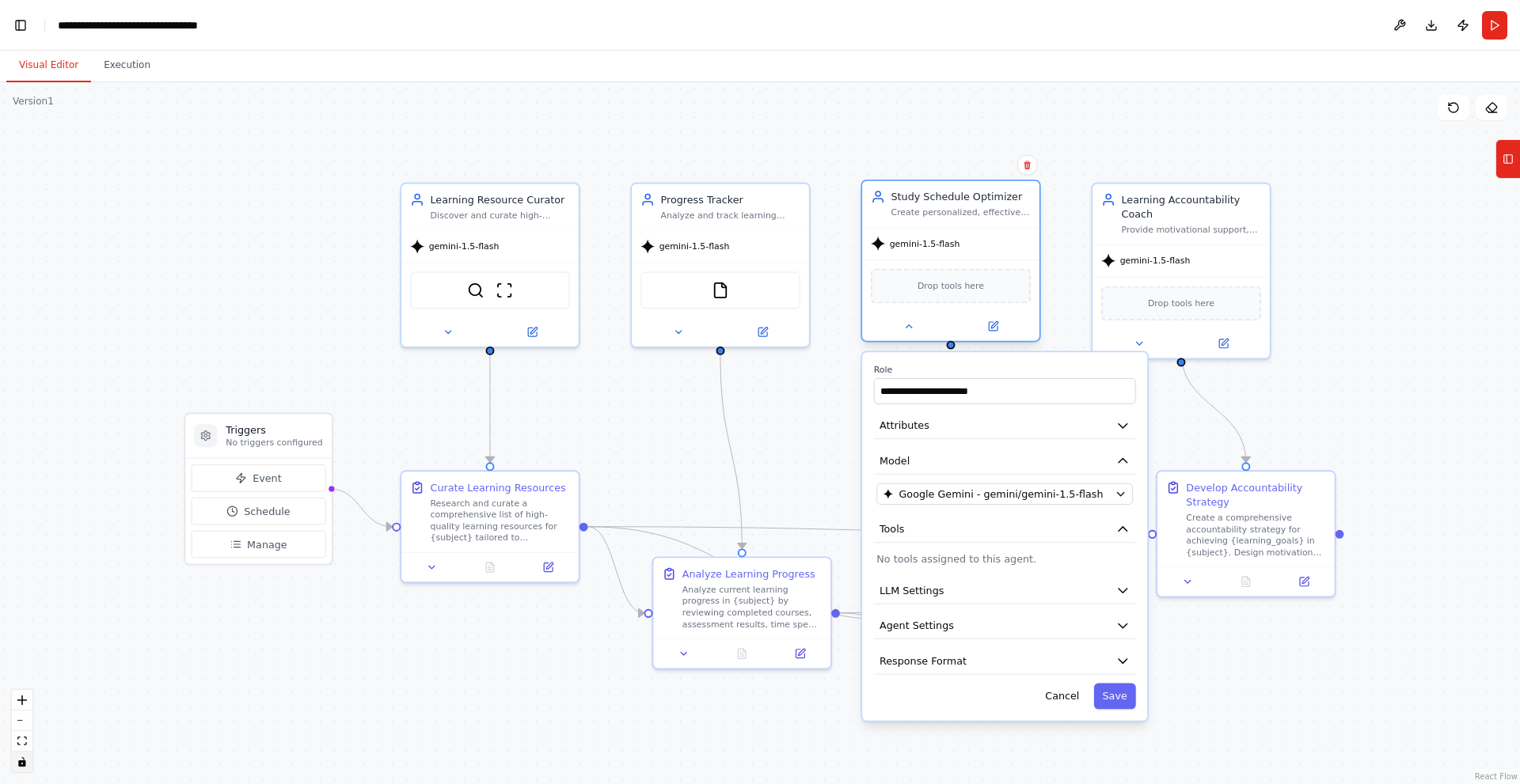
click at [995, 287] on div "Drop tools here" at bounding box center [950, 286] width 160 height 35
click at [993, 323] on icon at bounding box center [993, 326] width 8 height 8
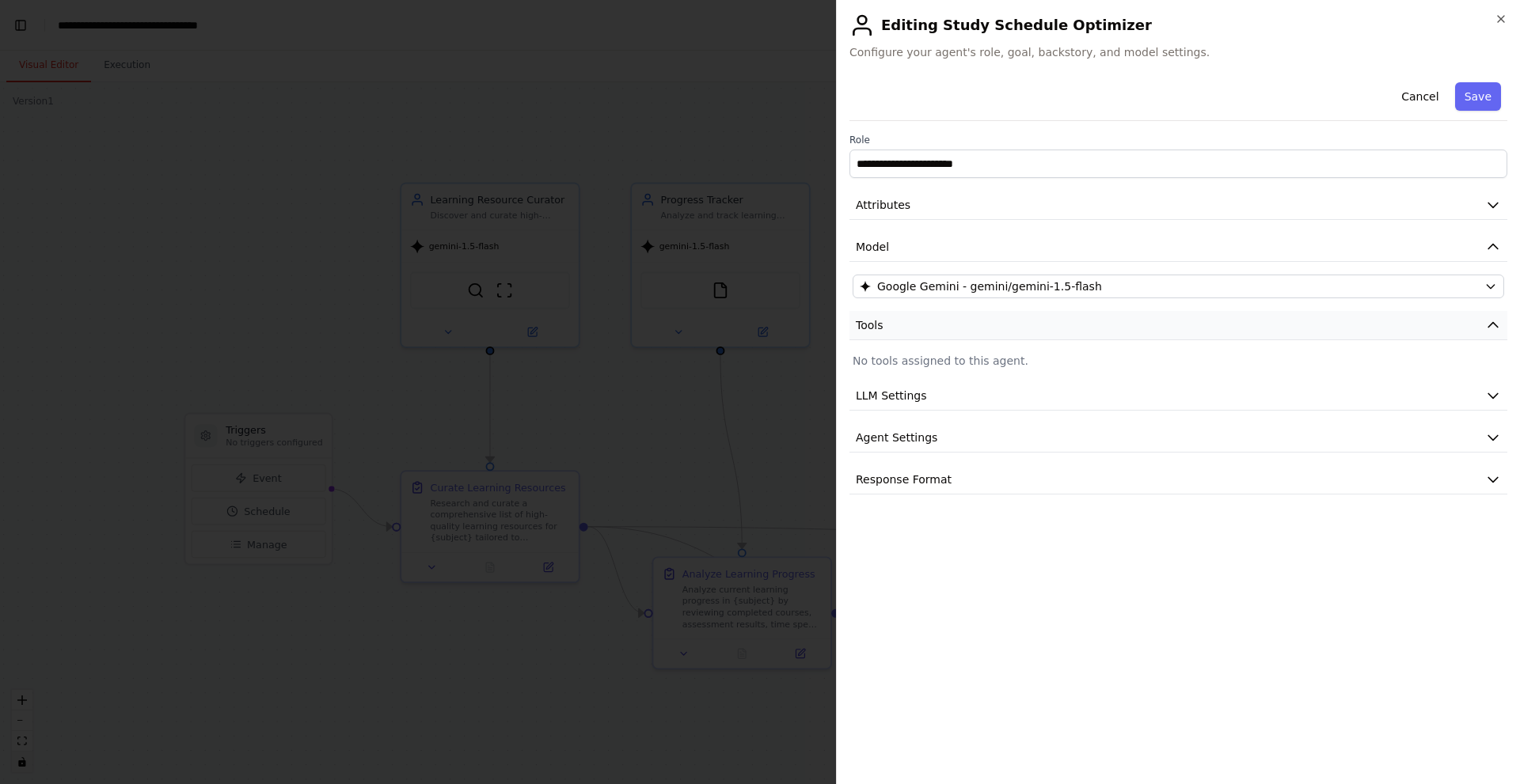
click at [982, 335] on button "Tools" at bounding box center [1178, 326] width 658 height 29
click at [927, 453] on span "Response Format" at bounding box center [904, 450] width 95 height 16
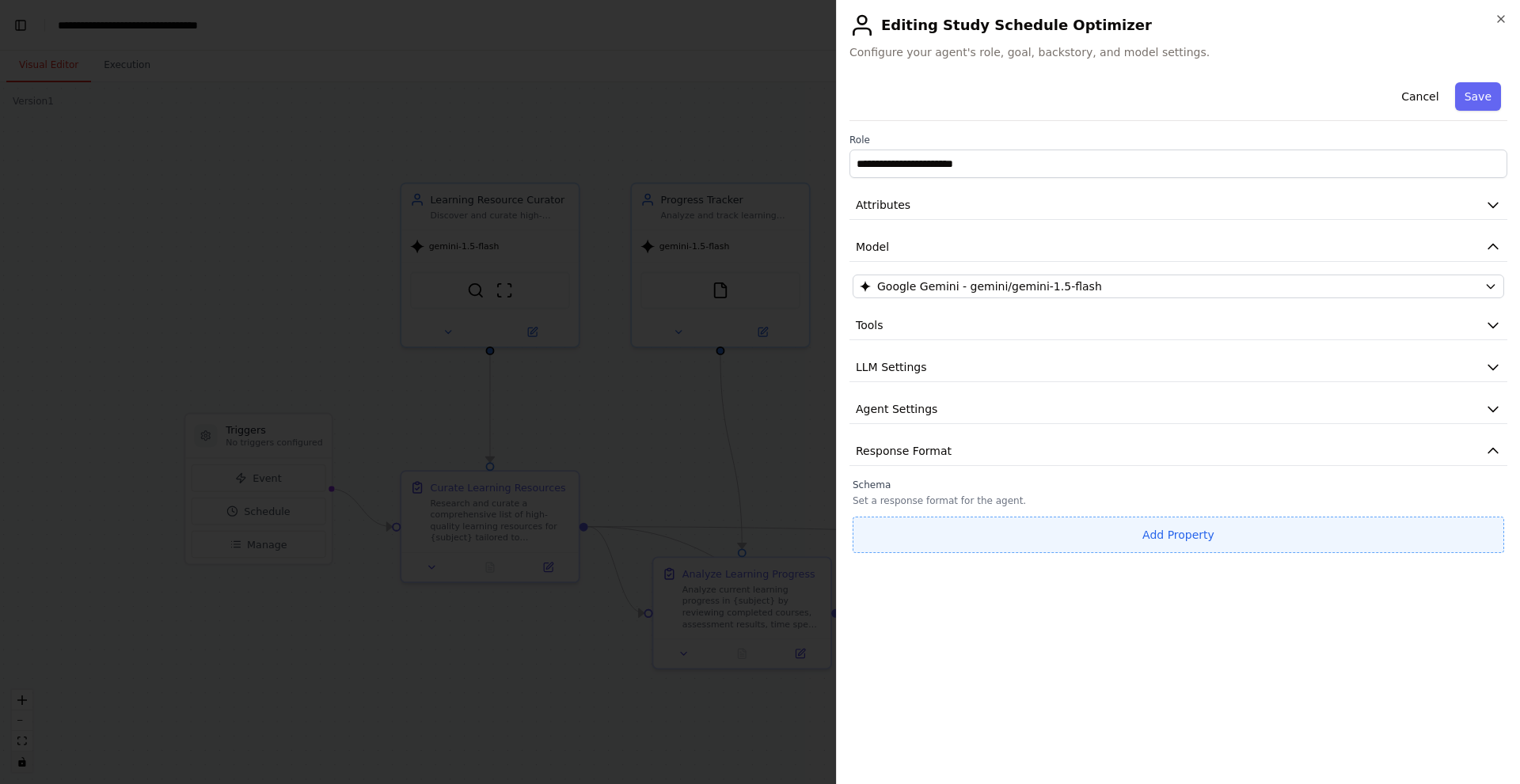
click at [960, 539] on button "Add Property" at bounding box center [1178, 535] width 651 height 37
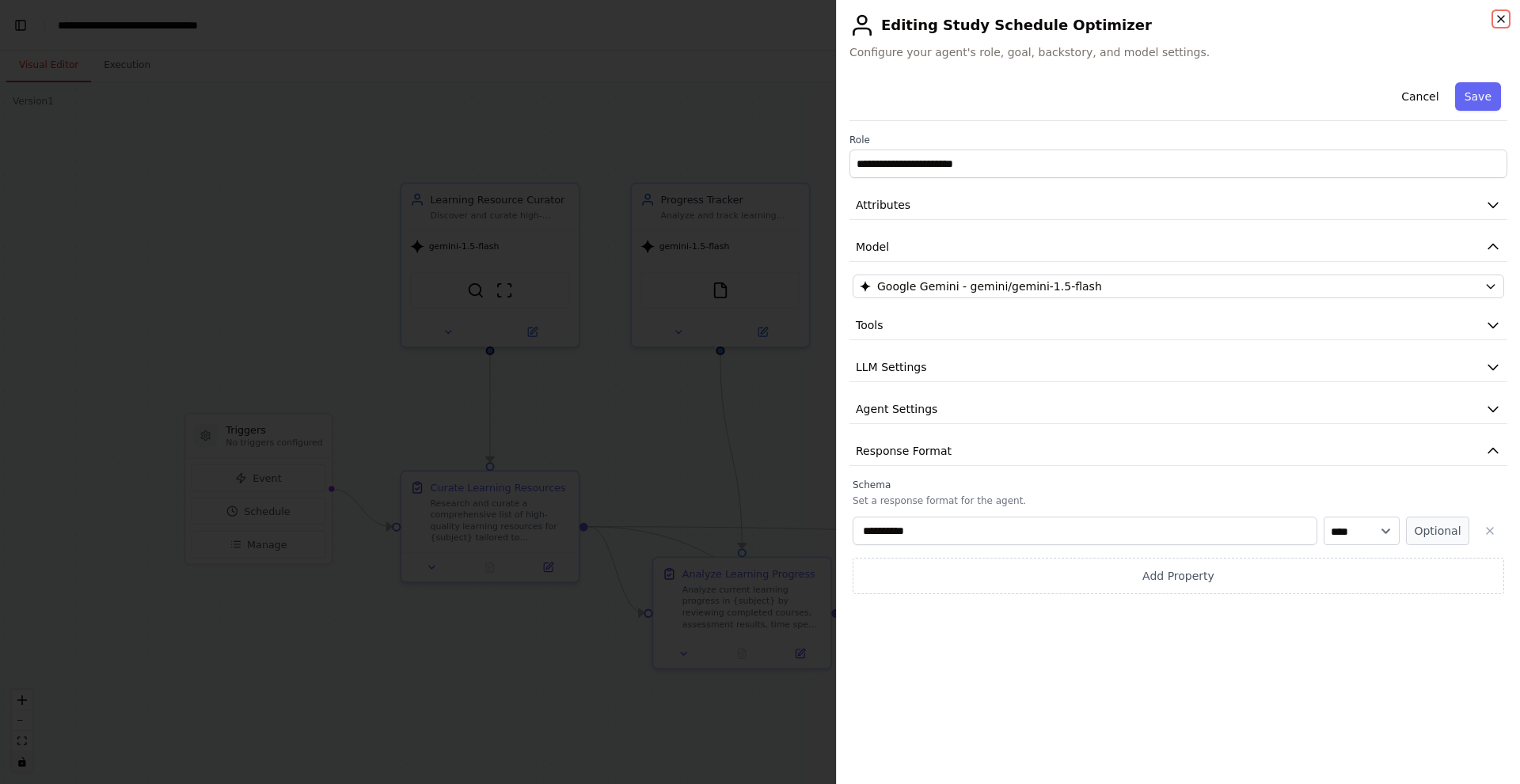
click at [1498, 18] on icon "button" at bounding box center [1501, 19] width 13 height 13
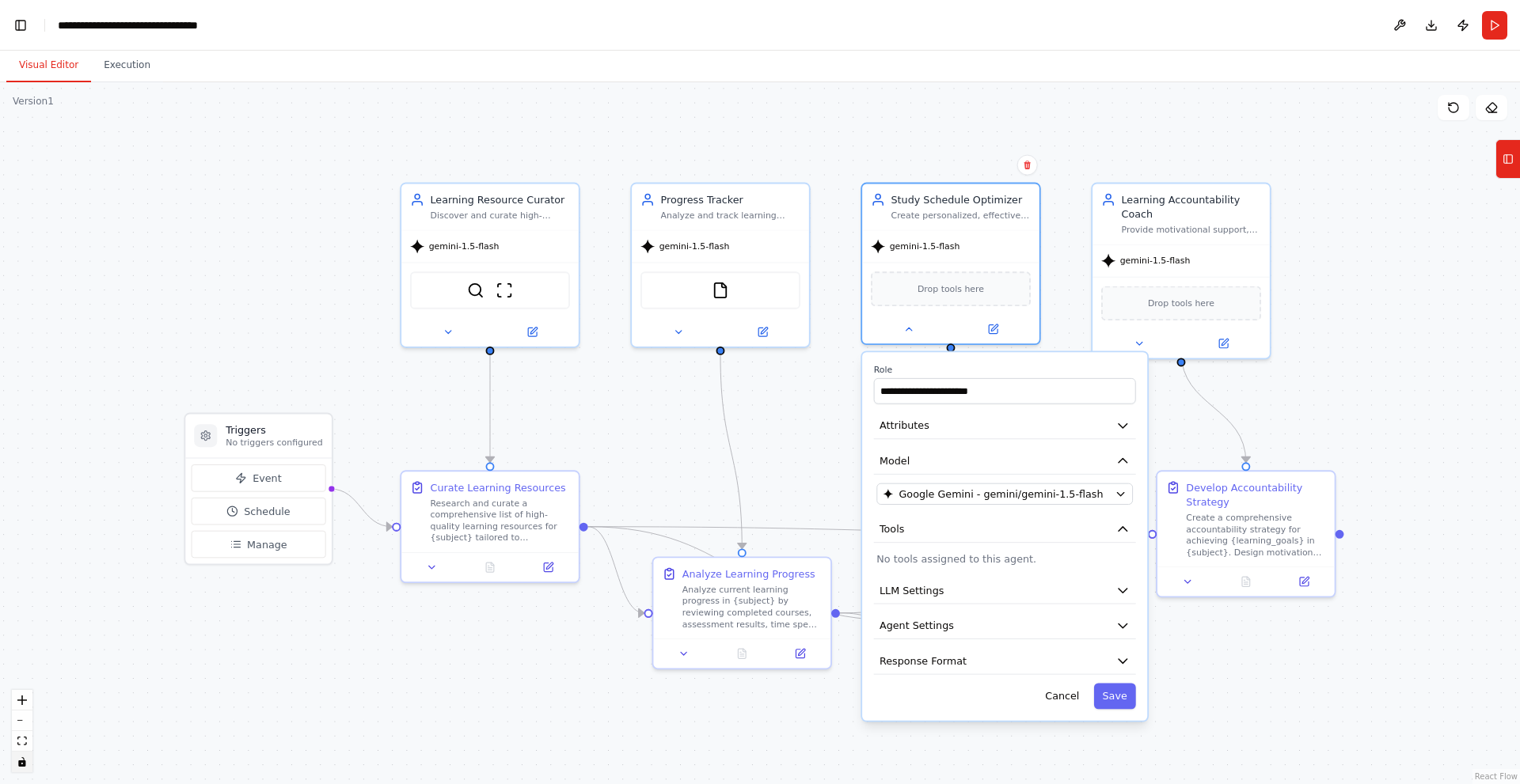
click at [1284, 410] on div ".deletable-edge-delete-btn { width: 20px; height: 20px; border: 0px solid #ffff…" at bounding box center [760, 433] width 1520 height 701
click at [1112, 688] on button "Save" at bounding box center [1115, 697] width 42 height 26
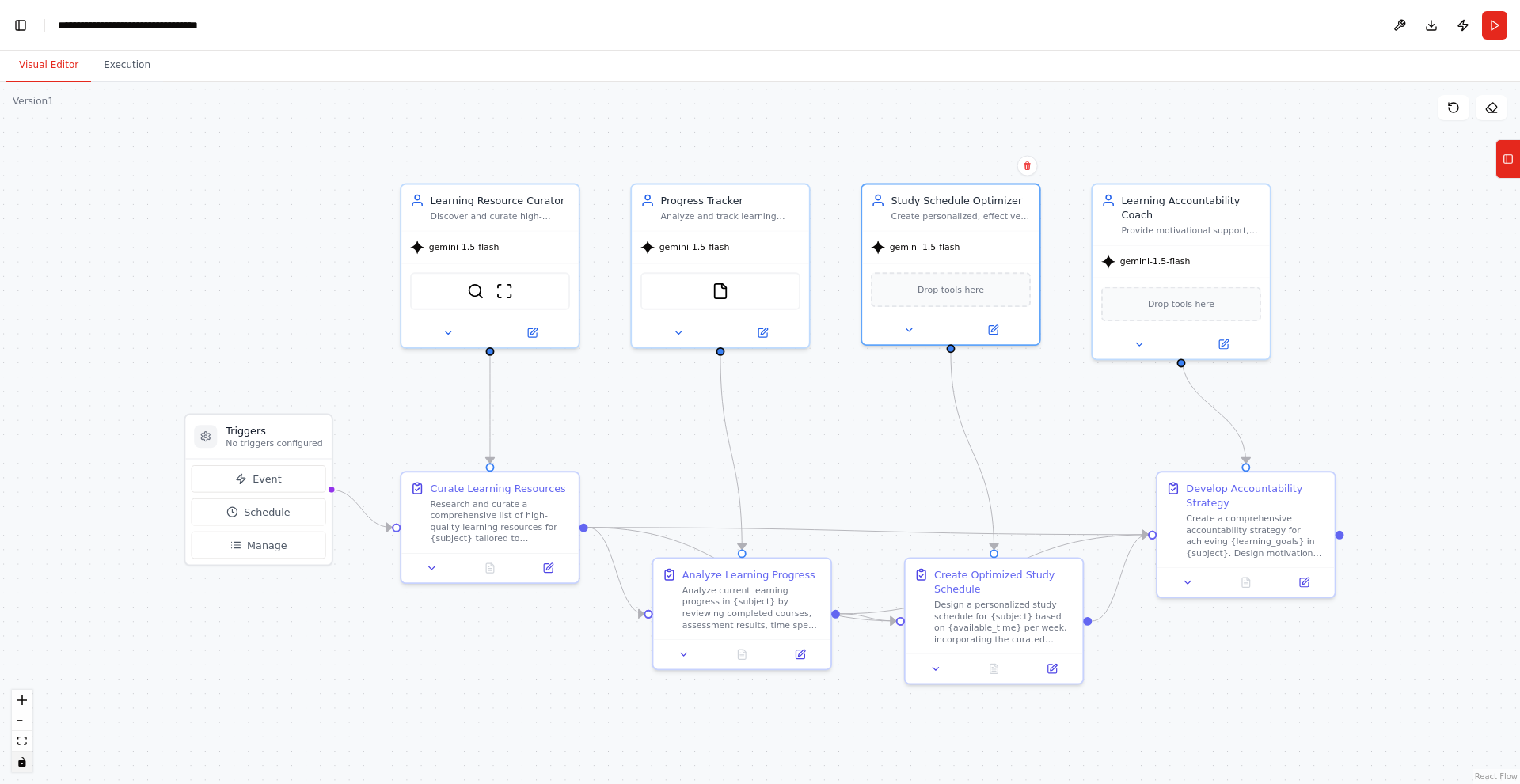
click at [1339, 220] on div ".deletable-edge-delete-btn { width: 20px; height: 20px; border: 0px solid #ffff…" at bounding box center [760, 433] width 1520 height 701
